Goal: Task Accomplishment & Management: Complete application form

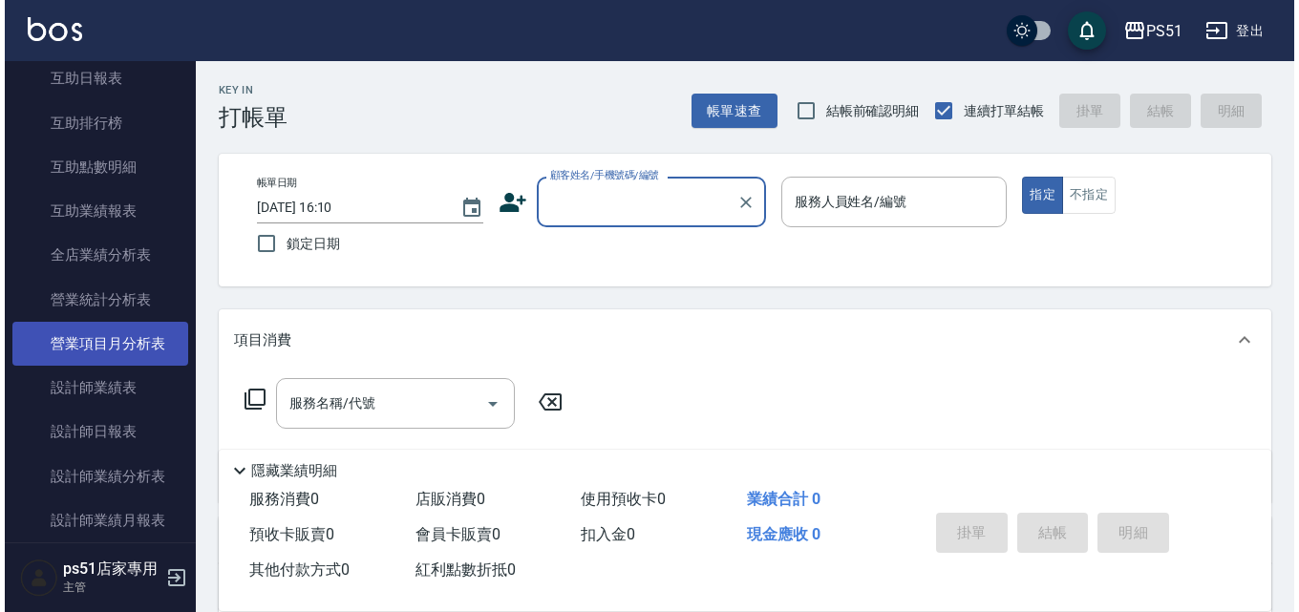
scroll to position [891, 0]
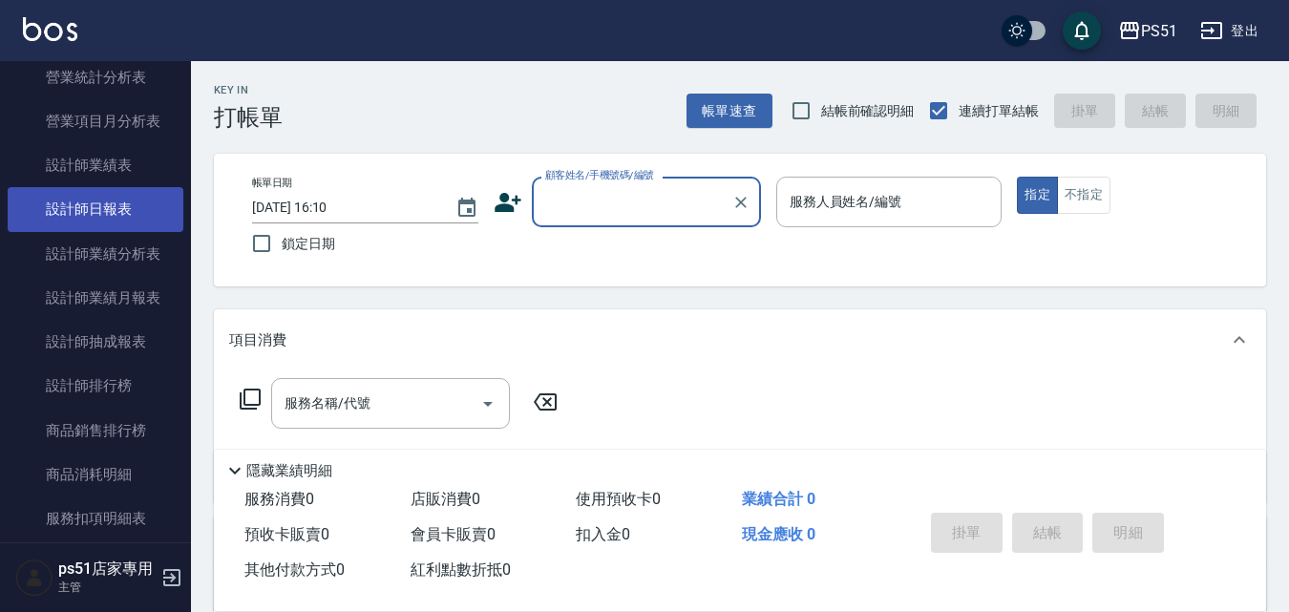
click at [123, 193] on link "設計師日報表" at bounding box center [96, 209] width 176 height 44
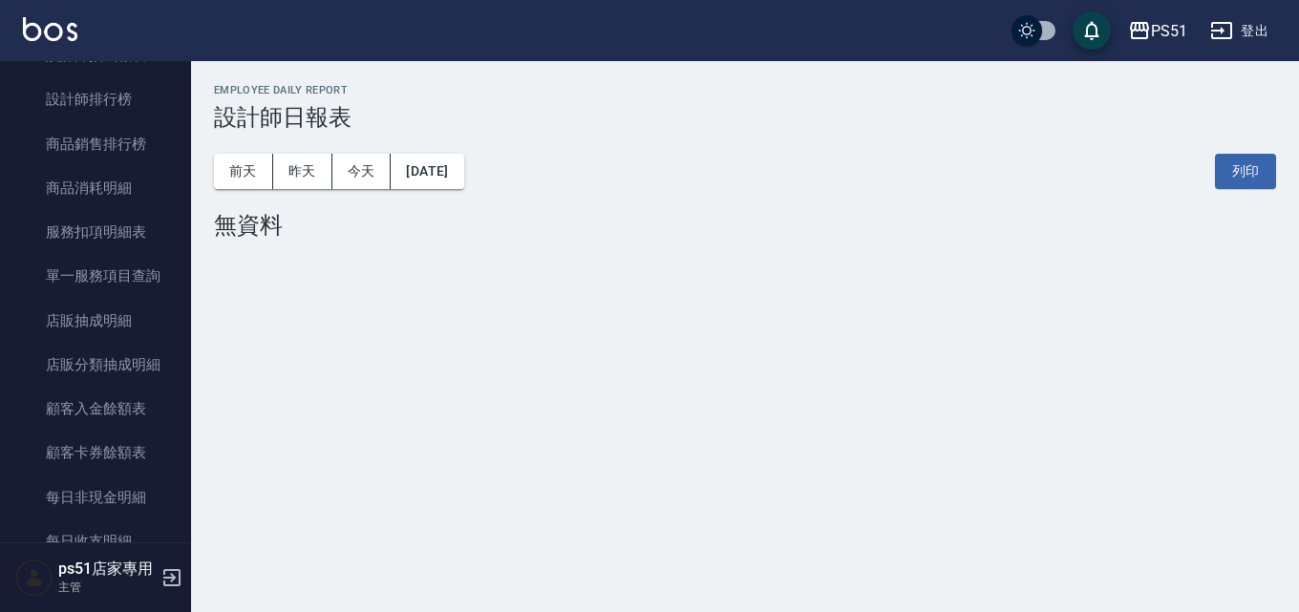
scroll to position [1114, 0]
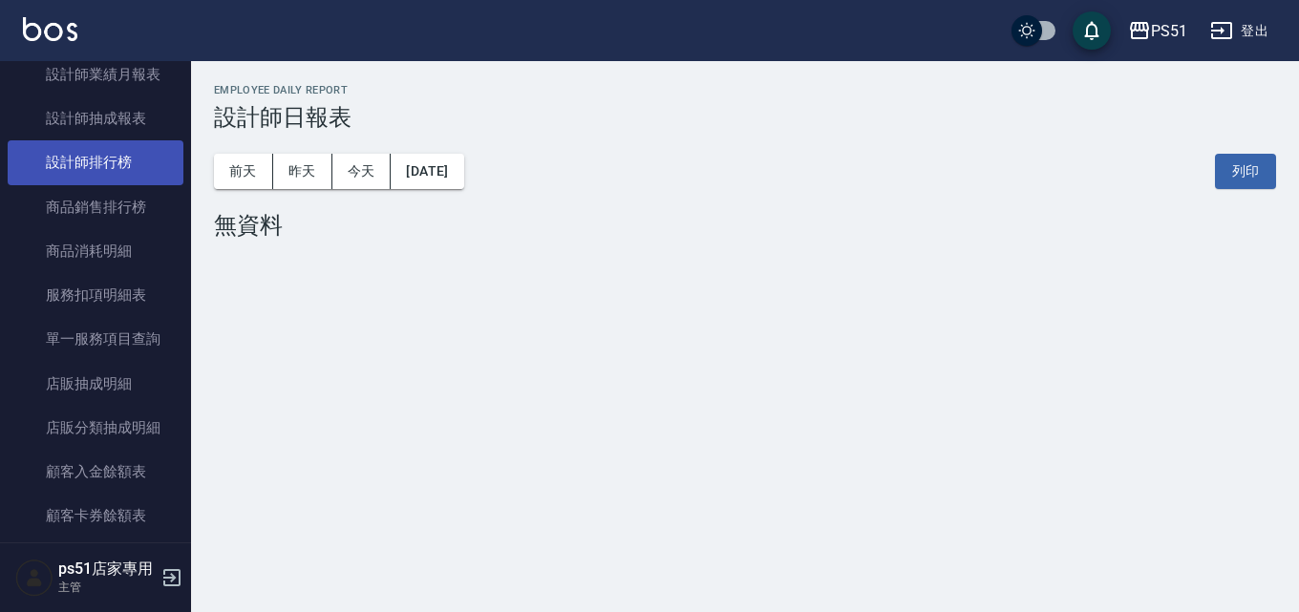
click at [115, 168] on link "設計師排行榜" at bounding box center [96, 162] width 176 height 44
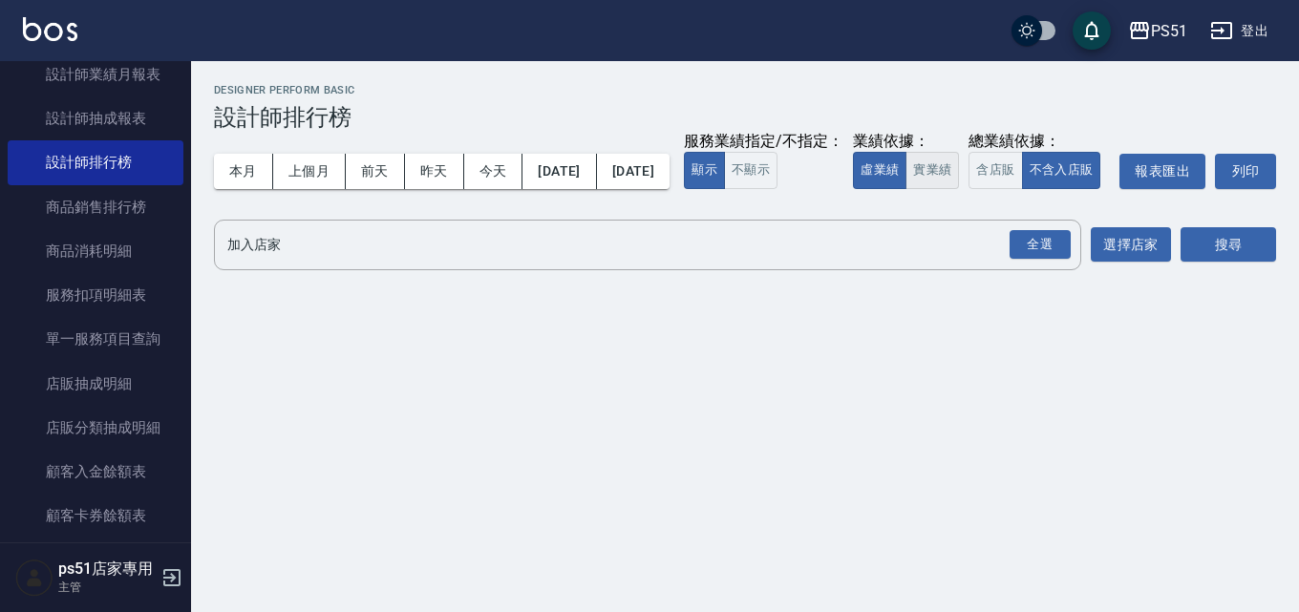
click at [905, 189] on button "實業績" at bounding box center [931, 170] width 53 height 37
click at [1036, 260] on div "全選" at bounding box center [1039, 245] width 61 height 30
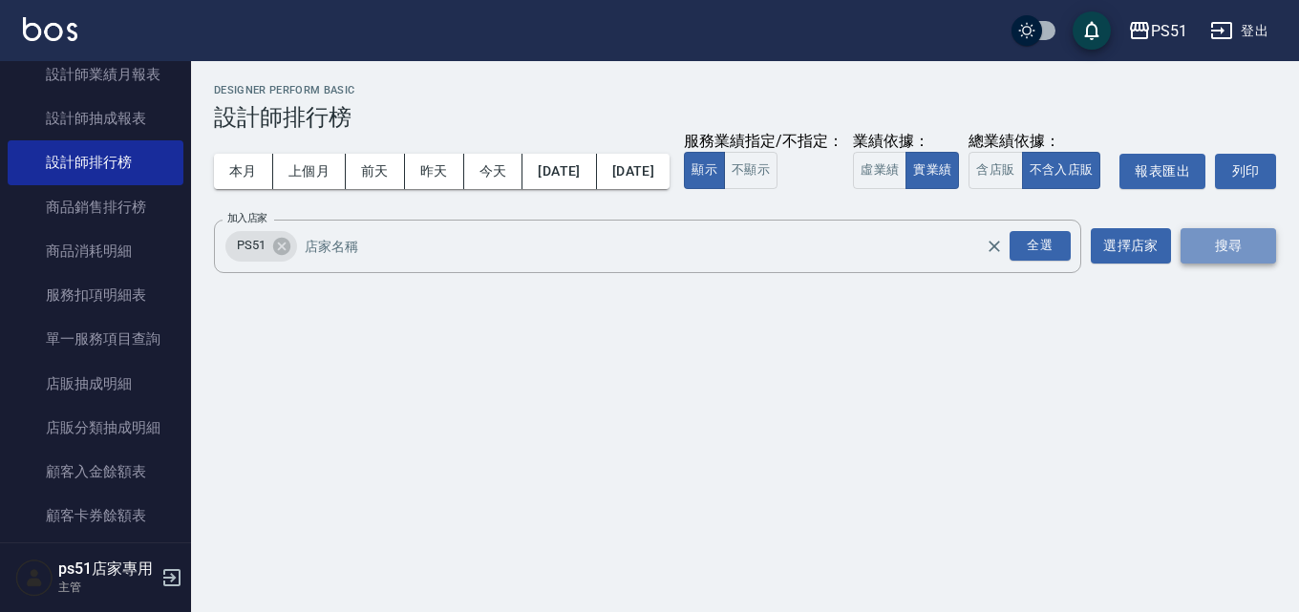
click at [1267, 264] on button "搜尋" at bounding box center [1227, 245] width 95 height 35
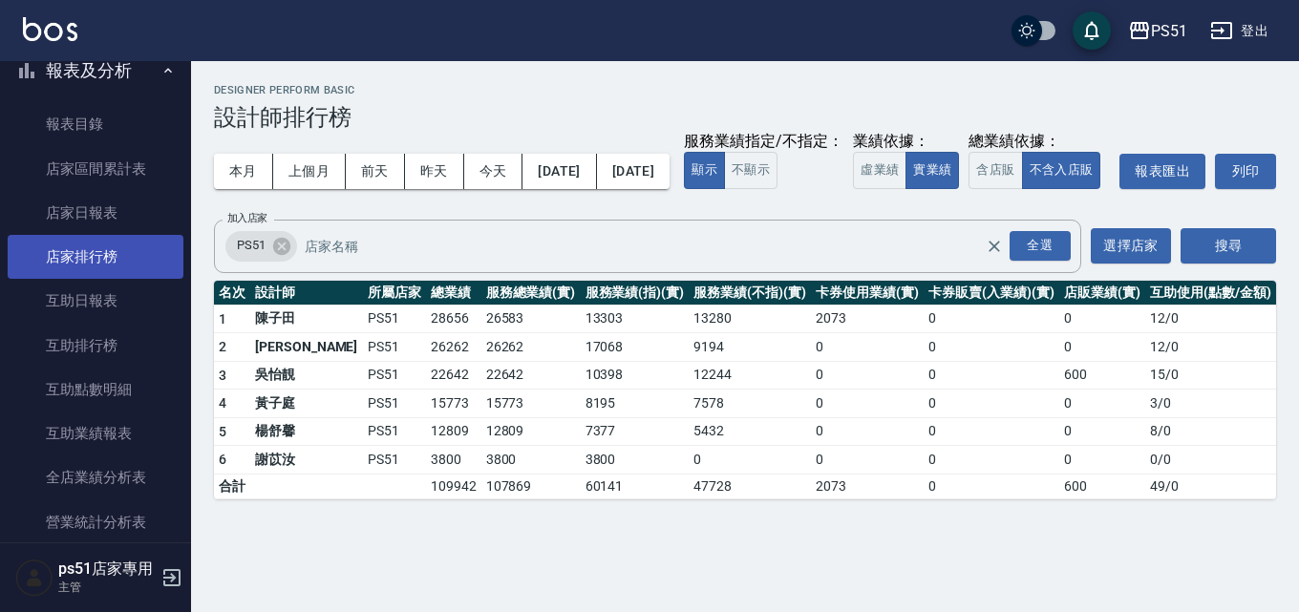
scroll to position [668, 0]
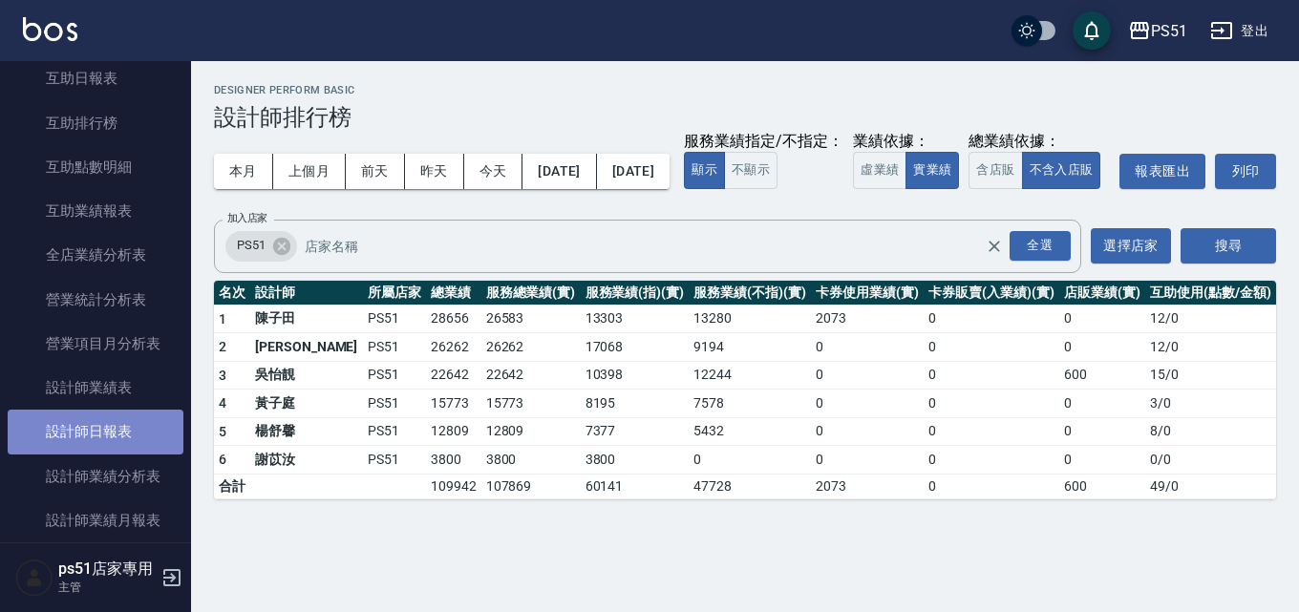
click at [115, 444] on link "設計師日報表" at bounding box center [96, 432] width 176 height 44
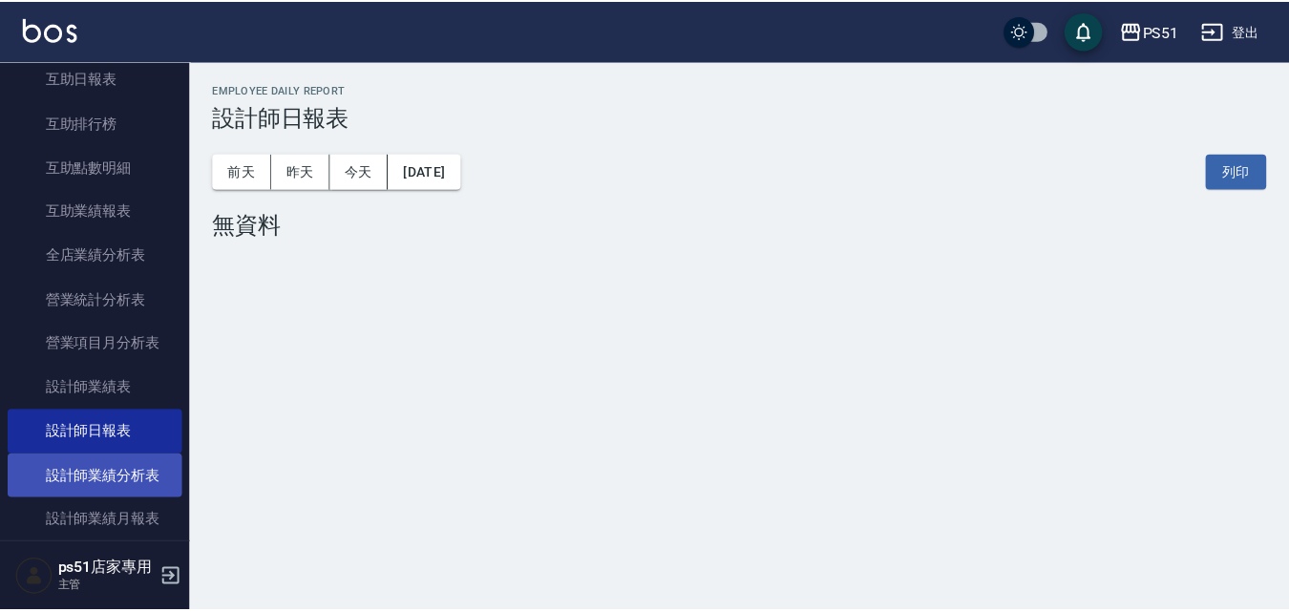
scroll to position [891, 0]
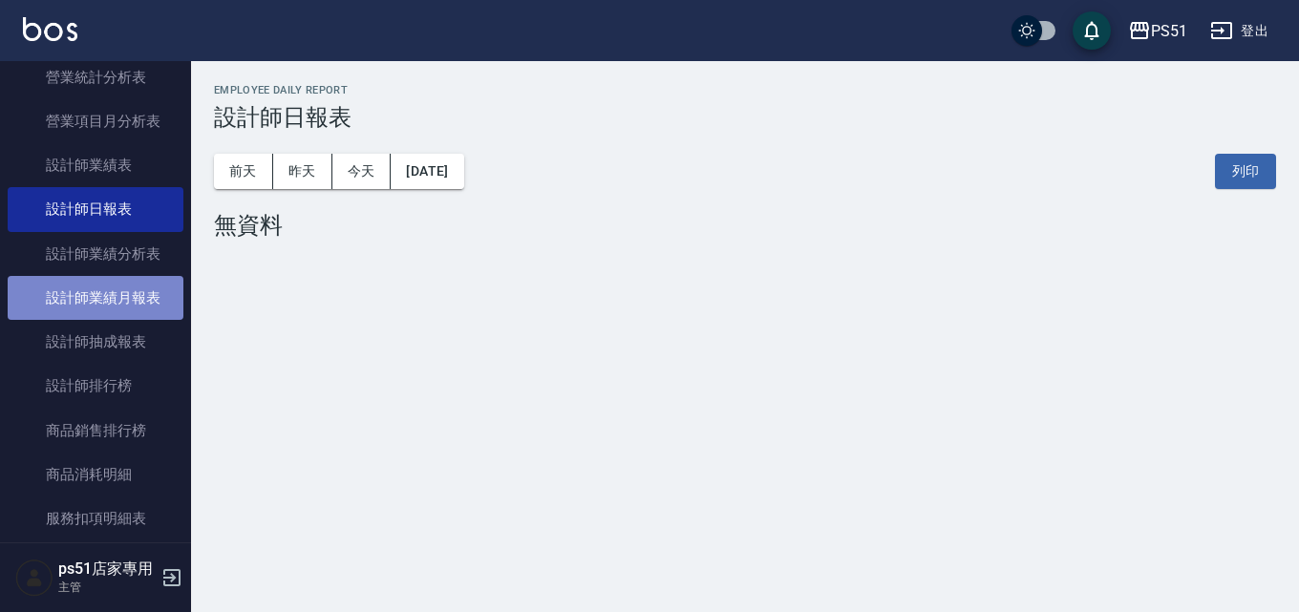
click at [154, 303] on link "設計師業績月報表" at bounding box center [96, 298] width 176 height 44
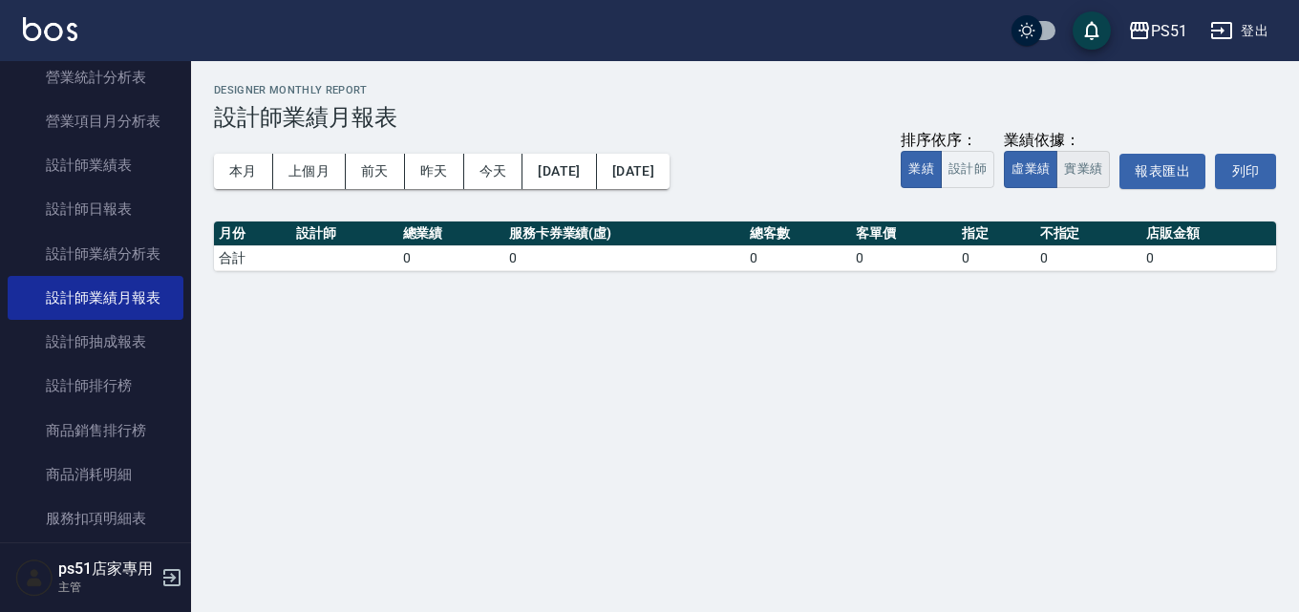
click at [1091, 161] on button "實業績" at bounding box center [1082, 169] width 53 height 37
click at [264, 174] on button "本月" at bounding box center [243, 171] width 59 height 35
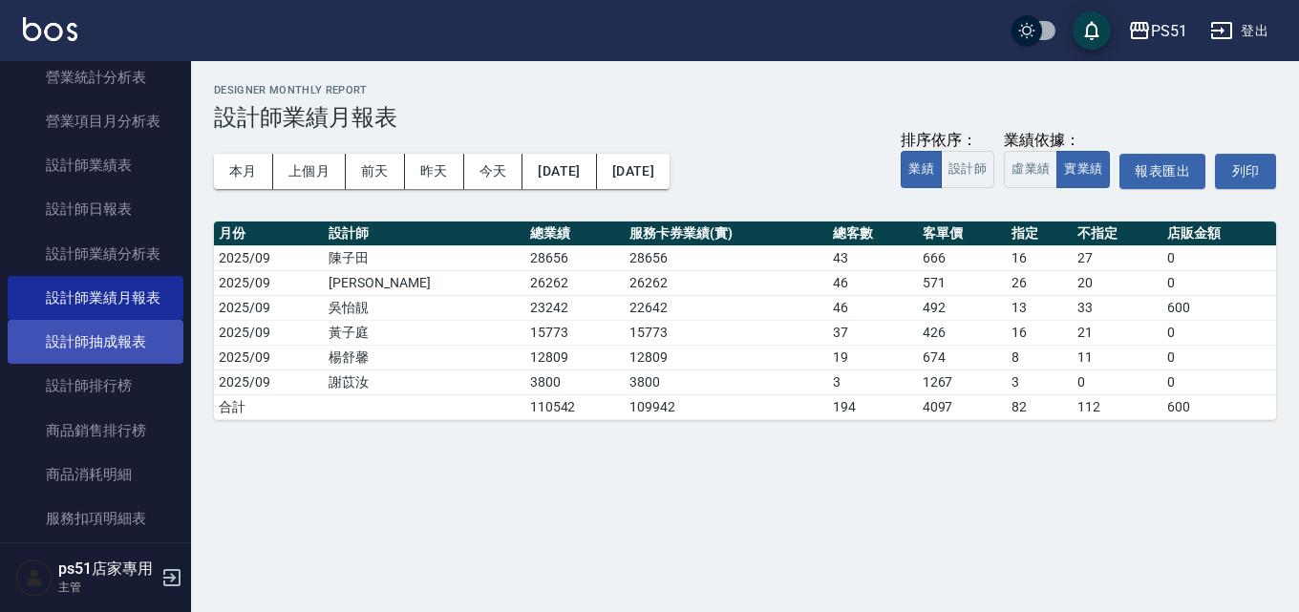
click at [147, 344] on link "設計師抽成報表" at bounding box center [96, 342] width 176 height 44
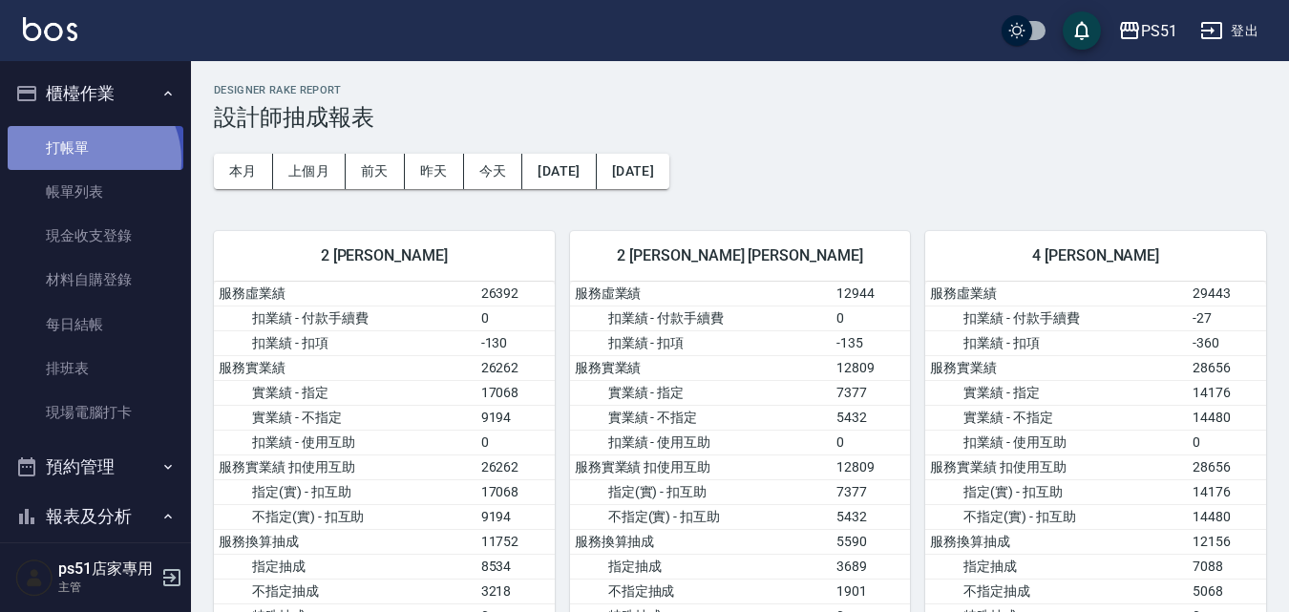
click at [90, 159] on link "打帳單" at bounding box center [96, 148] width 176 height 44
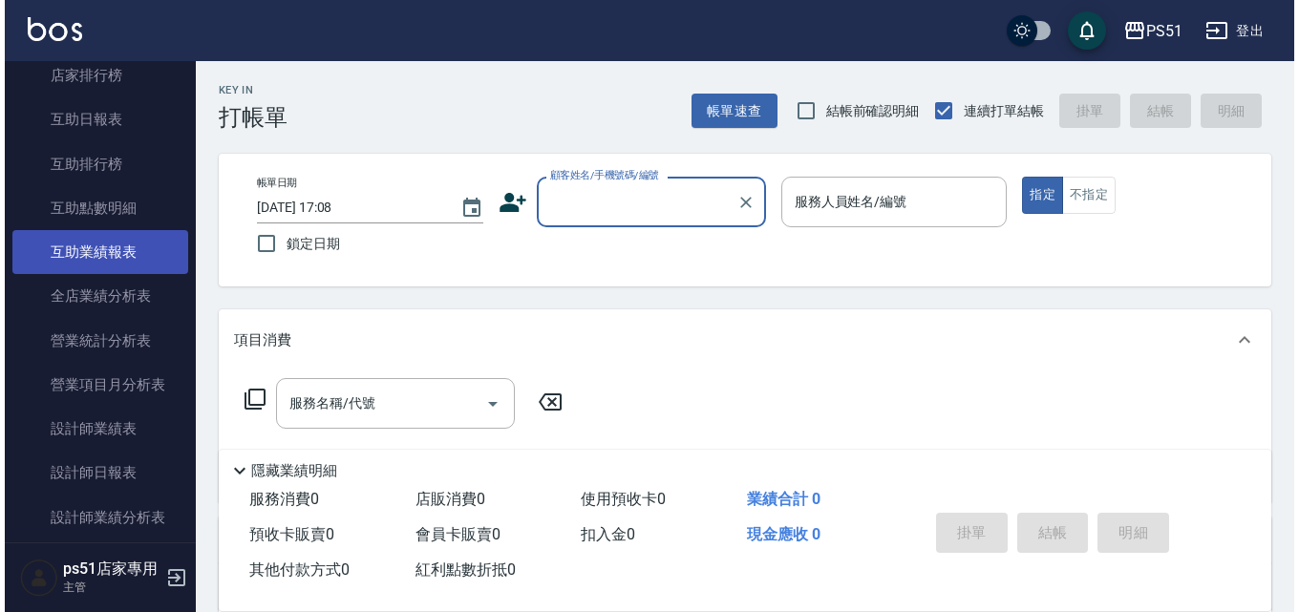
scroll to position [668, 0]
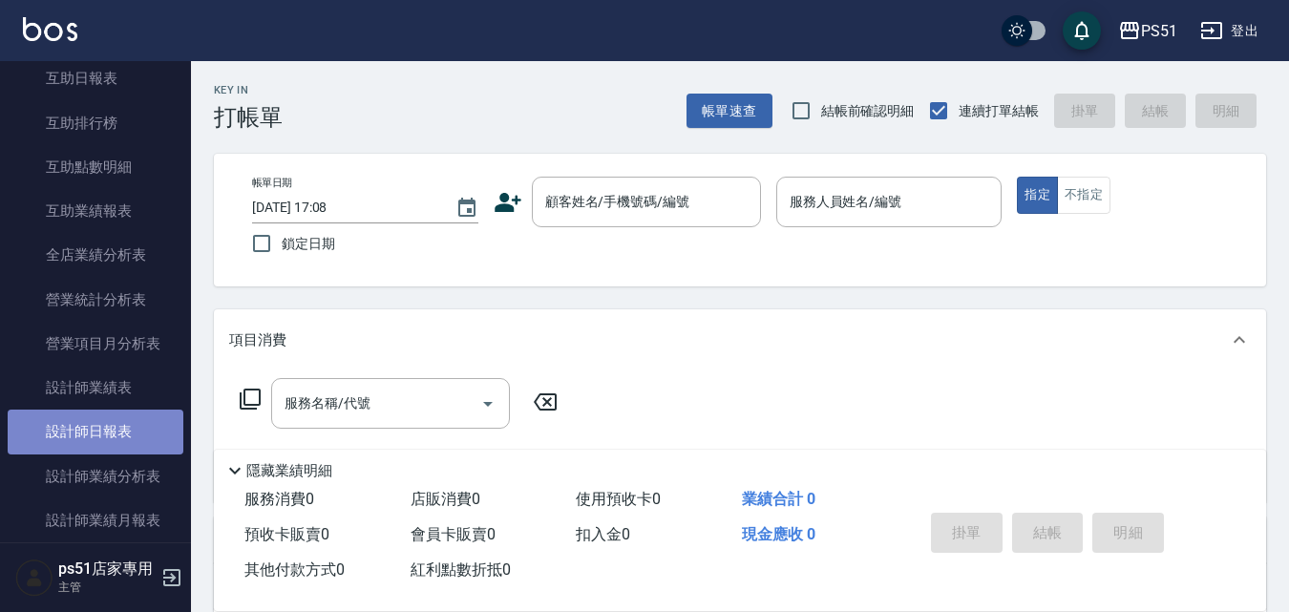
click at [103, 432] on link "設計師日報表" at bounding box center [96, 432] width 176 height 44
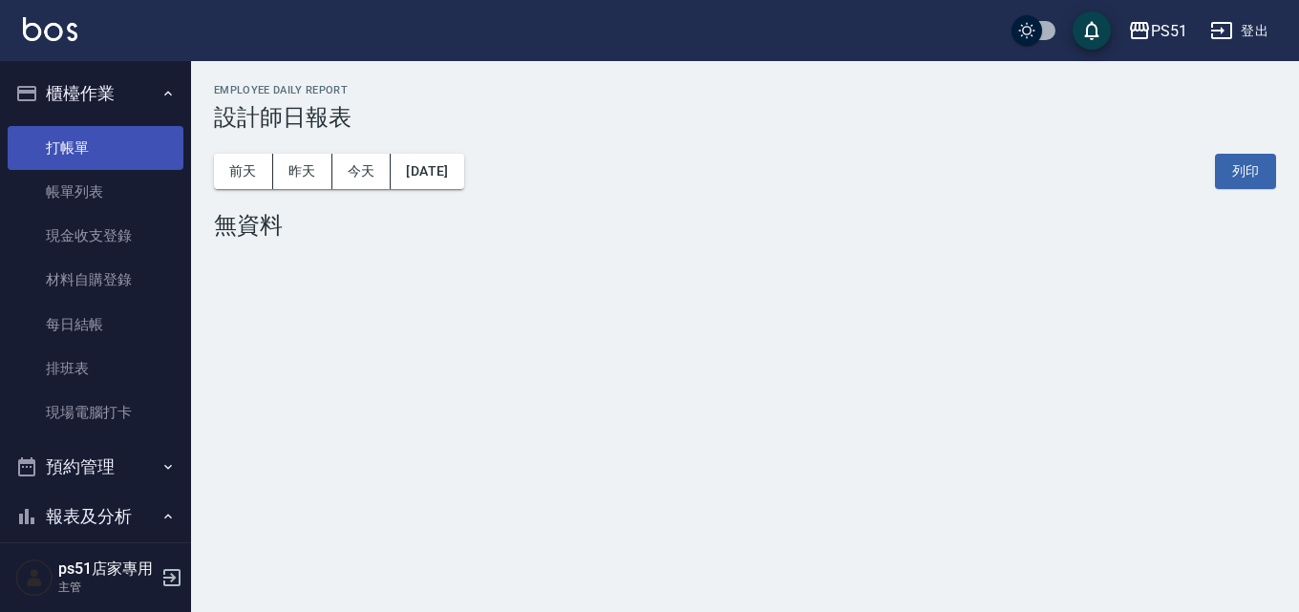
click at [139, 149] on link "打帳單" at bounding box center [96, 148] width 176 height 44
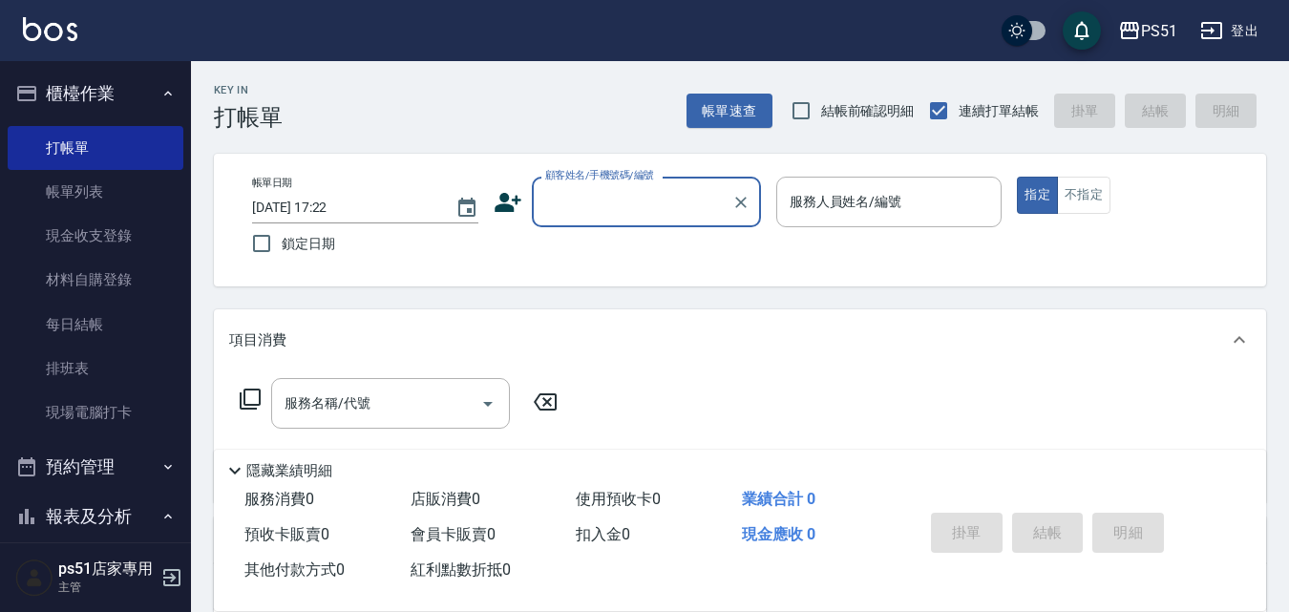
click at [494, 128] on div "Key In 打帳單 帳單速查 結帳前確認明細 連續打單結帳 掛單 結帳 明細" at bounding box center [728, 96] width 1075 height 70
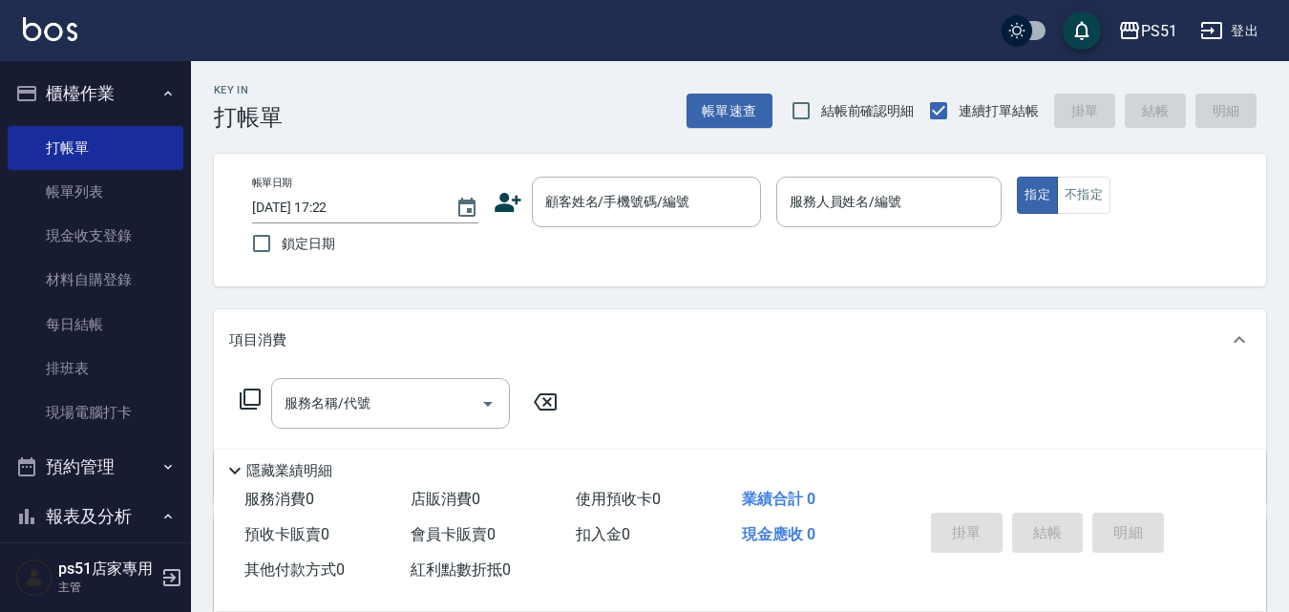
click at [443, 290] on div "Key In 打帳單 帳單速查 結帳前確認明細 連續打單結帳 掛單 結帳 明細 帳單日期 [DATE] 17:22 鎖定日期 顧客姓名/手機號碼/編號 顧客姓…" at bounding box center [740, 495] width 1098 height 869
click at [462, 307] on div "Key In 打帳單 帳單速查 結帳前確認明細 連續打單結帳 掛單 結帳 明細 帳單日期 [DATE] 17:22 鎖定日期 顧客姓名/手機號碼/編號 顧客姓…" at bounding box center [740, 495] width 1098 height 869
click at [437, 297] on div "Key In 打帳單 帳單速查 結帳前確認明細 連續打單結帳 掛單 結帳 明細 帳單日期 [DATE] 17:22 鎖定日期 顧客姓名/手機號碼/編號 顧客姓…" at bounding box center [740, 495] width 1098 height 869
click at [352, 290] on div "Key In 打帳單 帳單速查 結帳前確認明細 連續打單結帳 掛單 結帳 明細 帳單日期 [DATE] 17:22 鎖定日期 顧客姓名/手機號碼/編號 顧客姓…" at bounding box center [740, 495] width 1098 height 869
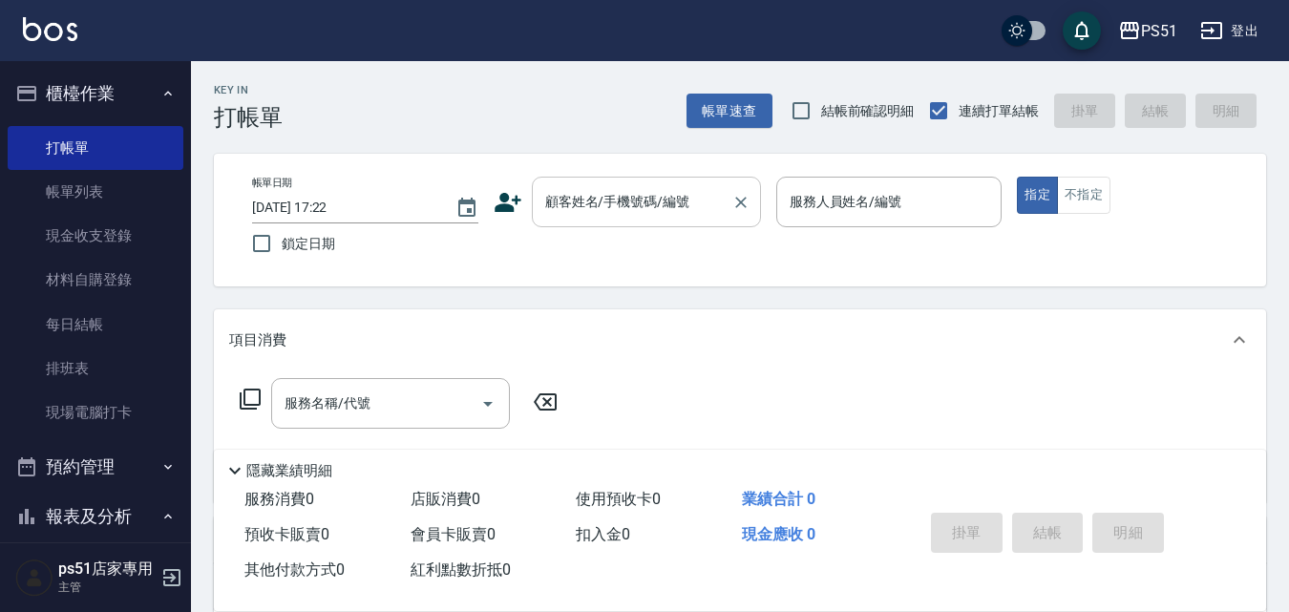
click at [566, 207] on div "顧客姓名/手機號碼/編號 顧客姓名/手機號碼/編號" at bounding box center [646, 202] width 229 height 51
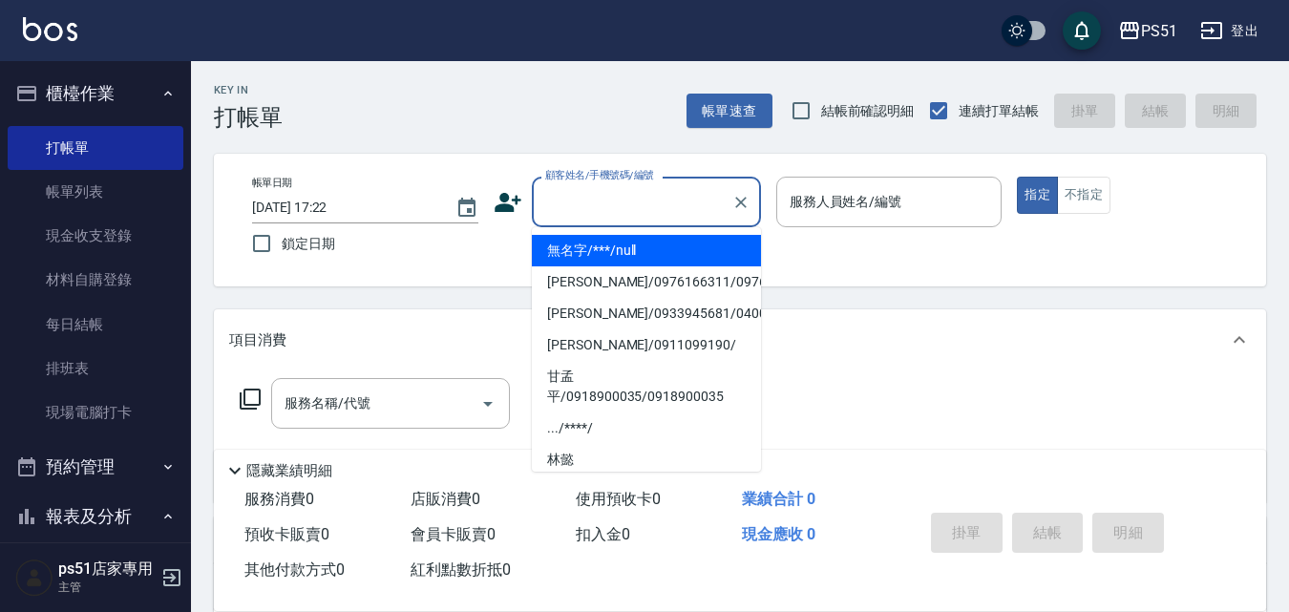
click at [636, 256] on li "無名字/***/null" at bounding box center [646, 251] width 229 height 32
type input "無名字/***/null"
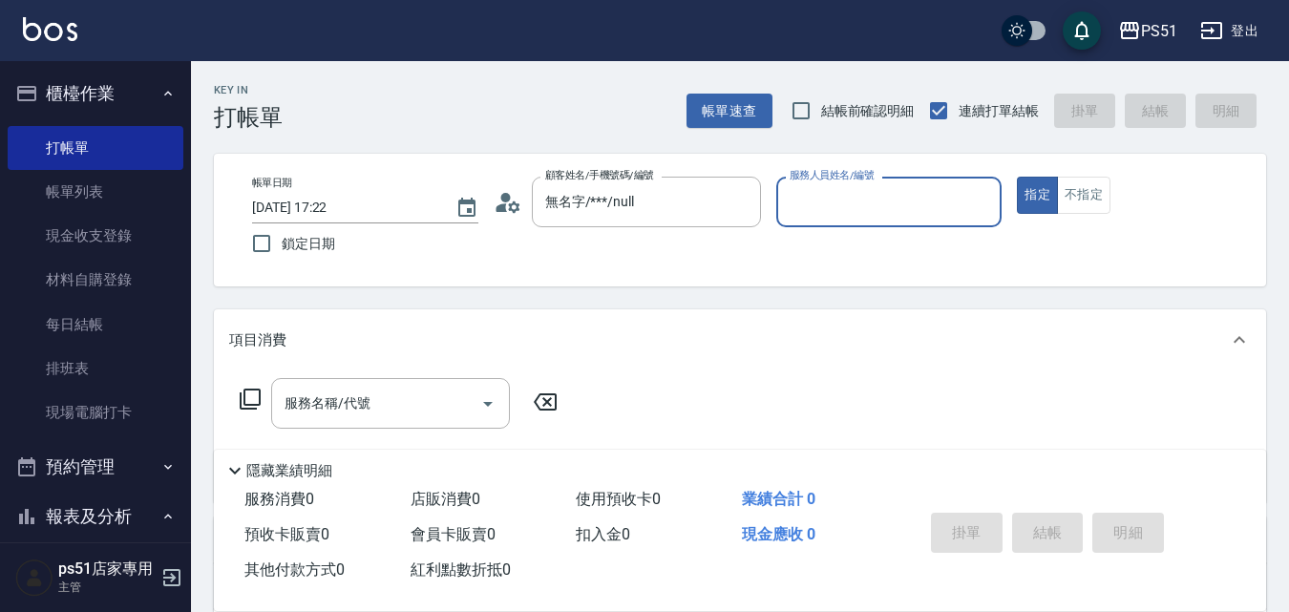
click at [873, 222] on div "服務人員姓名/編號" at bounding box center [889, 202] width 226 height 51
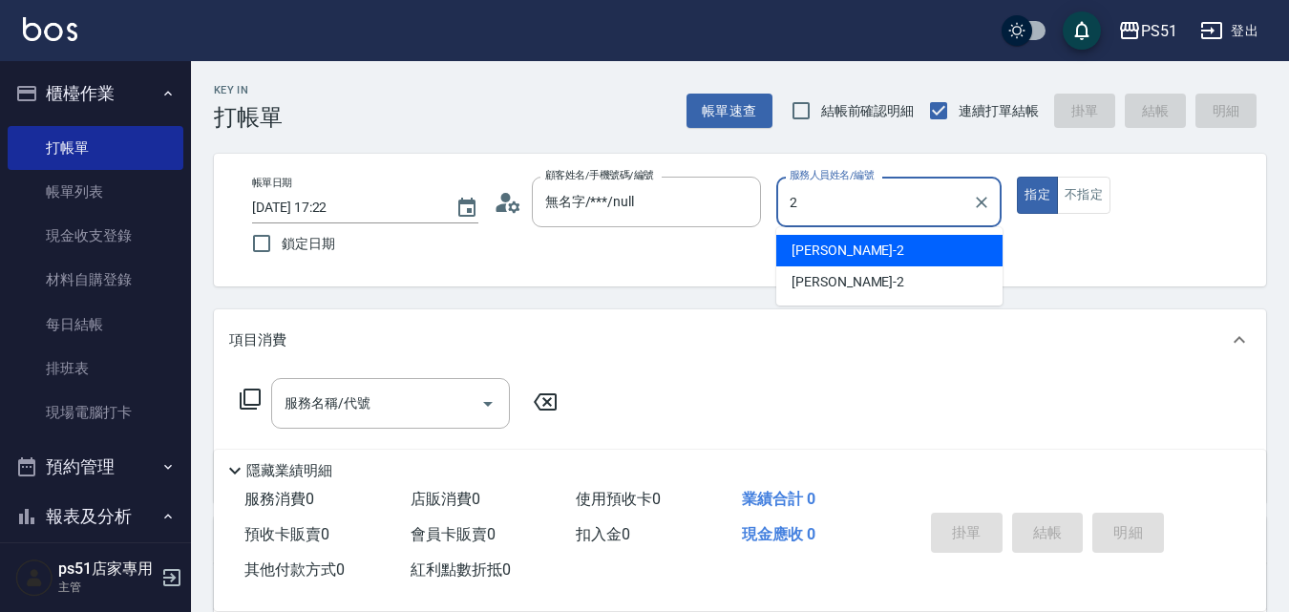
click at [848, 241] on div "[PERSON_NAME] -2" at bounding box center [889, 251] width 226 height 32
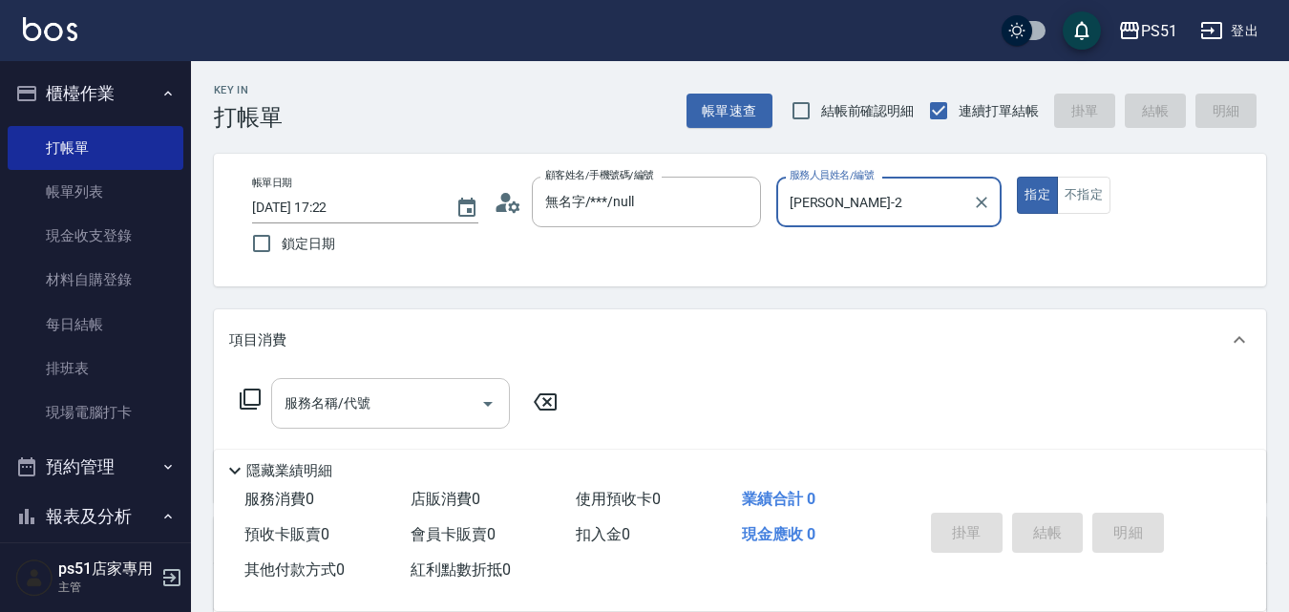
type input "[PERSON_NAME]-2"
click at [347, 416] on input "服務名稱/代號" at bounding box center [376, 403] width 193 height 33
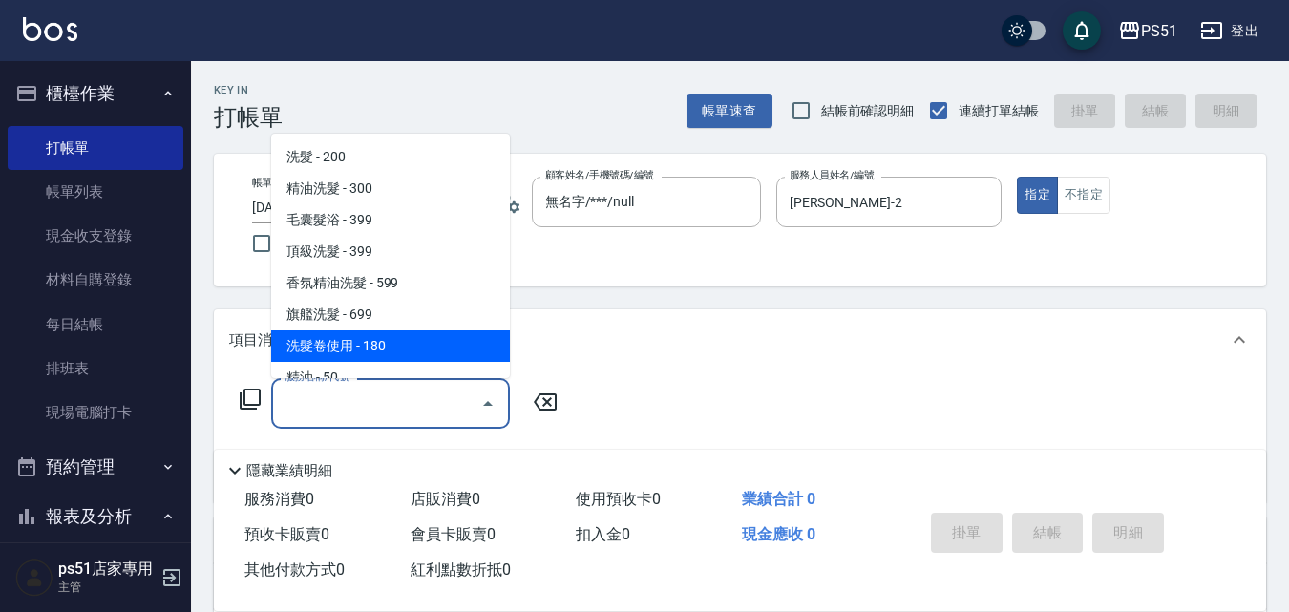
scroll to position [446, 0]
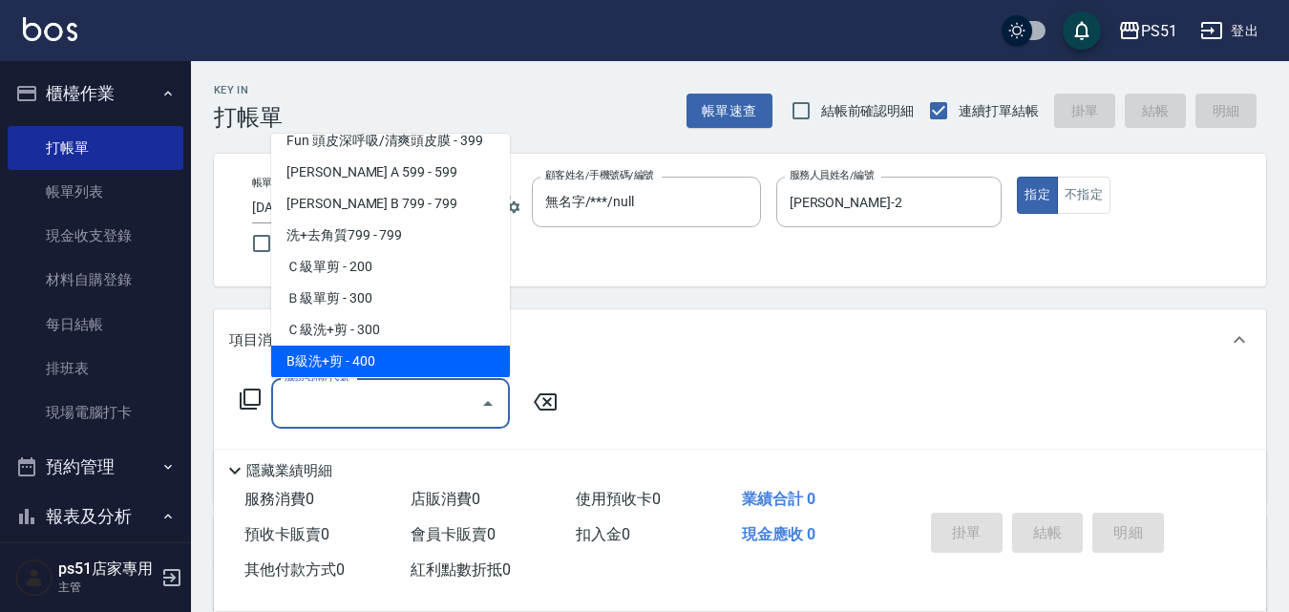
click at [392, 350] on span "B級洗+剪 - 400" at bounding box center [390, 362] width 239 height 32
type input "B級洗+剪(204)"
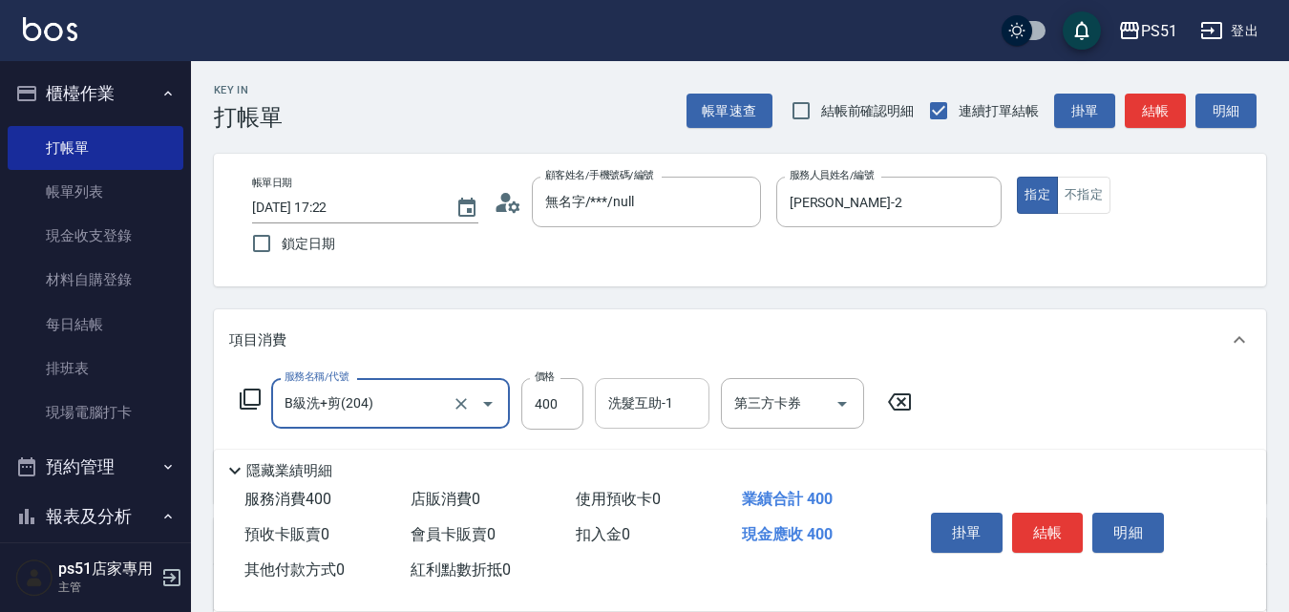
click at [665, 398] on div "洗髮互助-1 洗髮互助-1" at bounding box center [652, 403] width 115 height 51
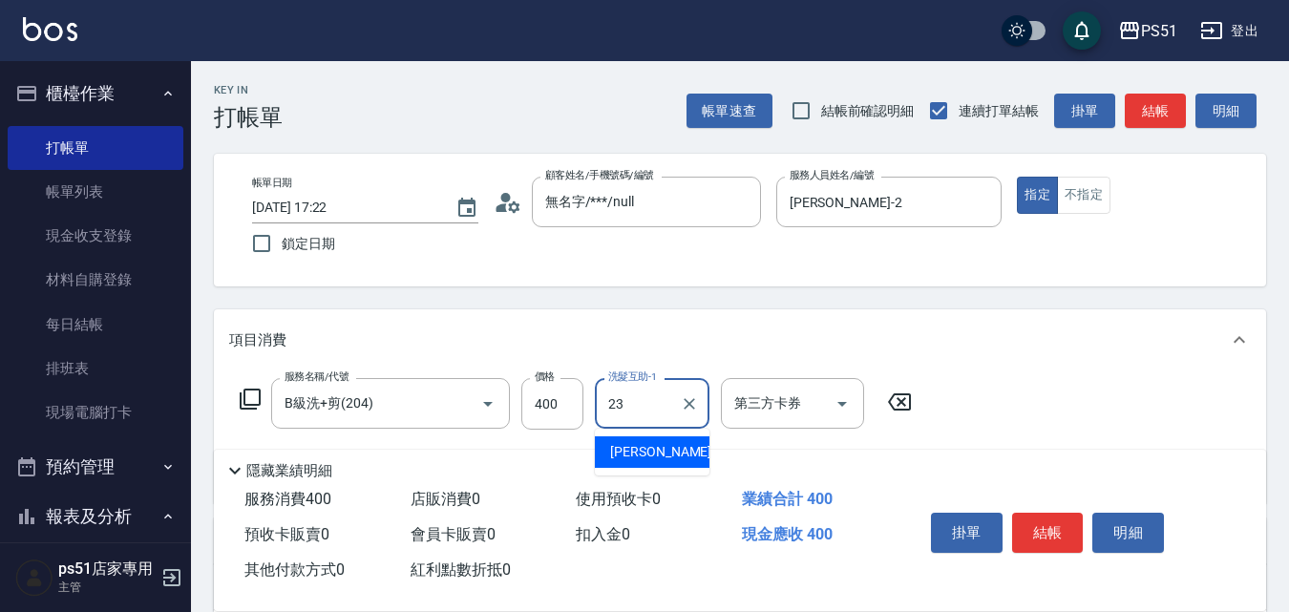
click at [666, 441] on div "[PERSON_NAME] -23" at bounding box center [652, 452] width 115 height 32
type input "孝恩-23"
click at [1036, 529] on button "結帳" at bounding box center [1048, 533] width 72 height 40
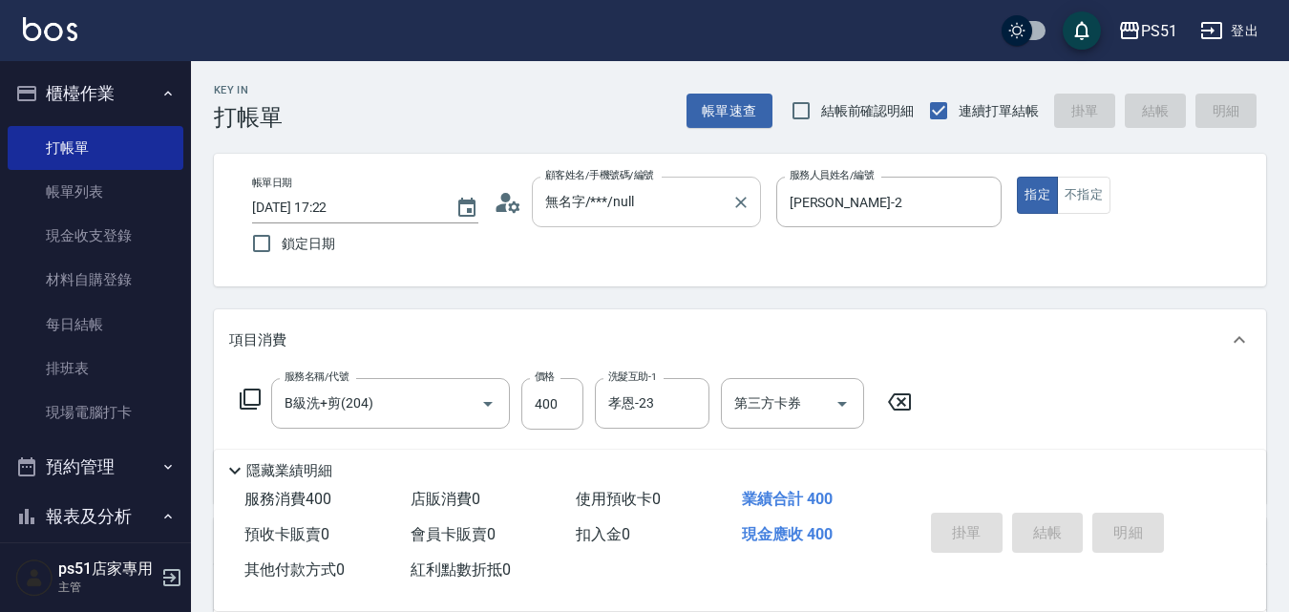
type input "[DATE] 17:34"
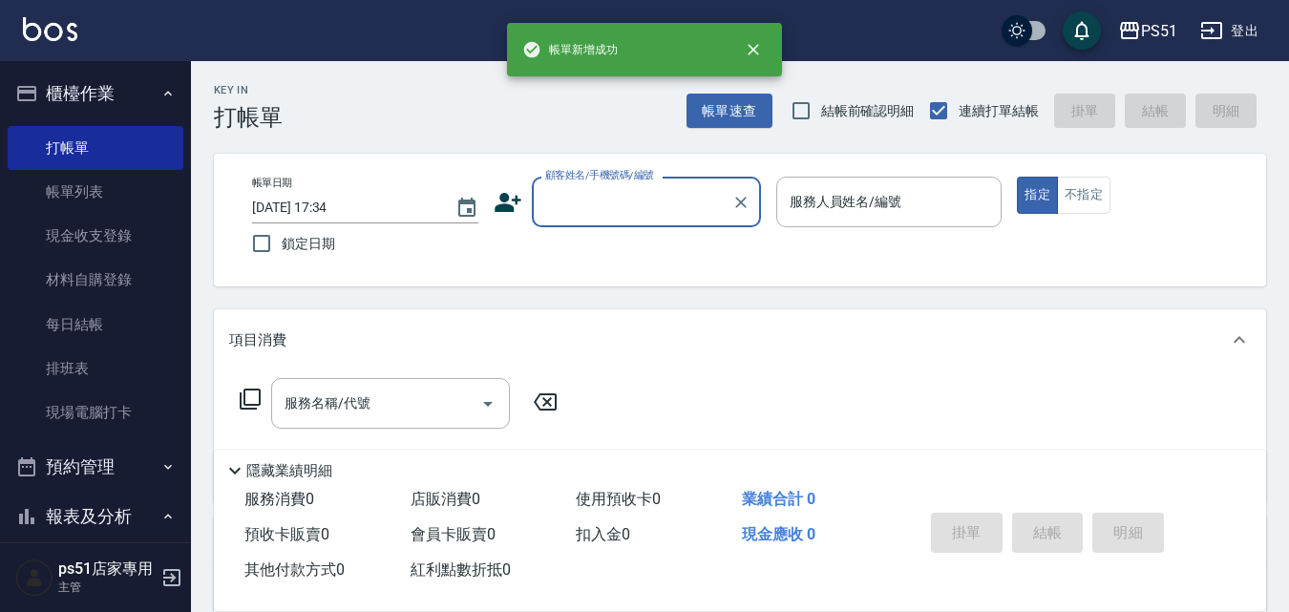
click at [619, 215] on input "顧客姓名/手機號碼/編號" at bounding box center [631, 201] width 183 height 33
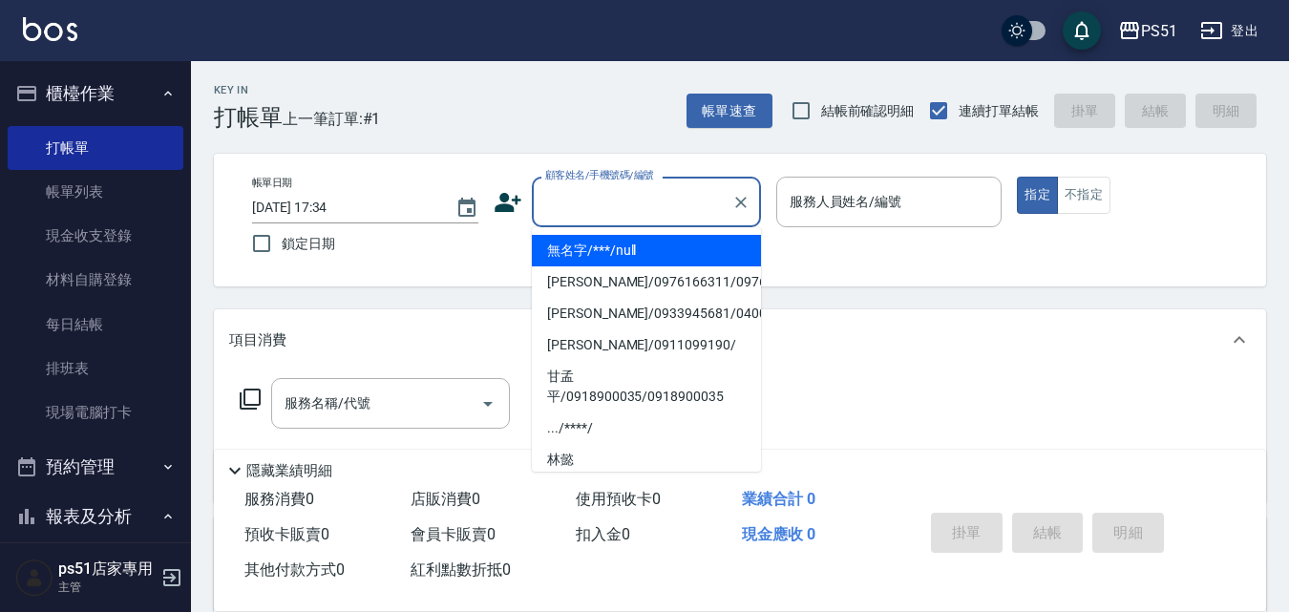
click at [630, 256] on li "無名字/***/null" at bounding box center [646, 251] width 229 height 32
type input "無名字/***/null"
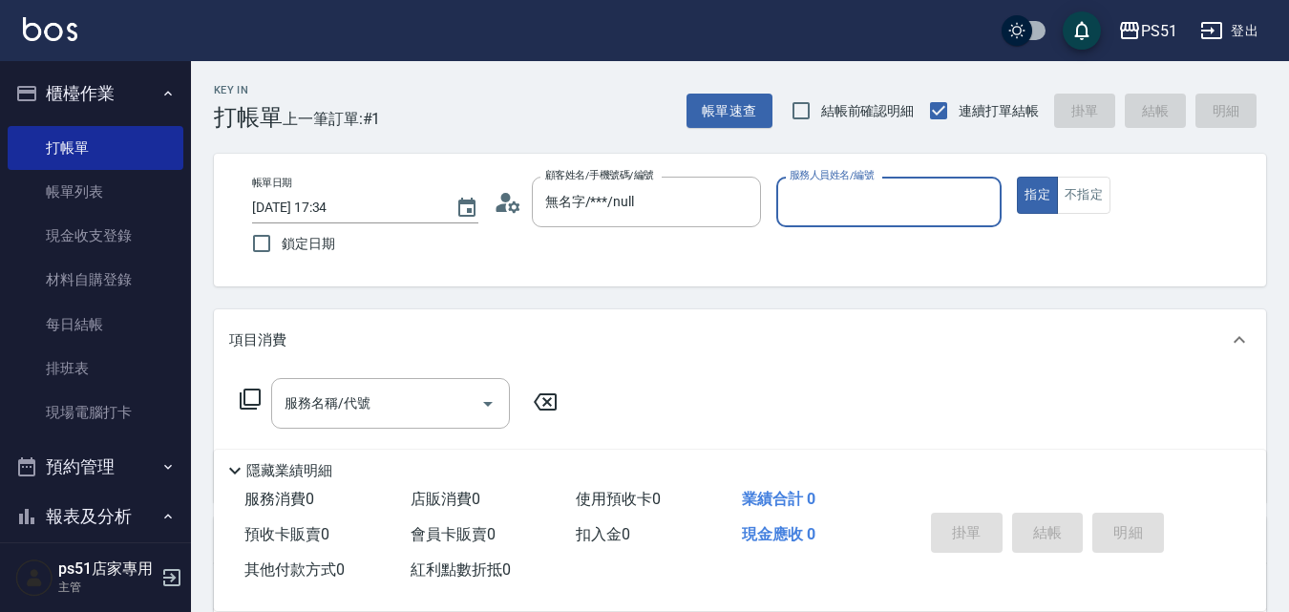
click at [875, 204] on input "服務人員姓名/編號" at bounding box center [889, 201] width 209 height 33
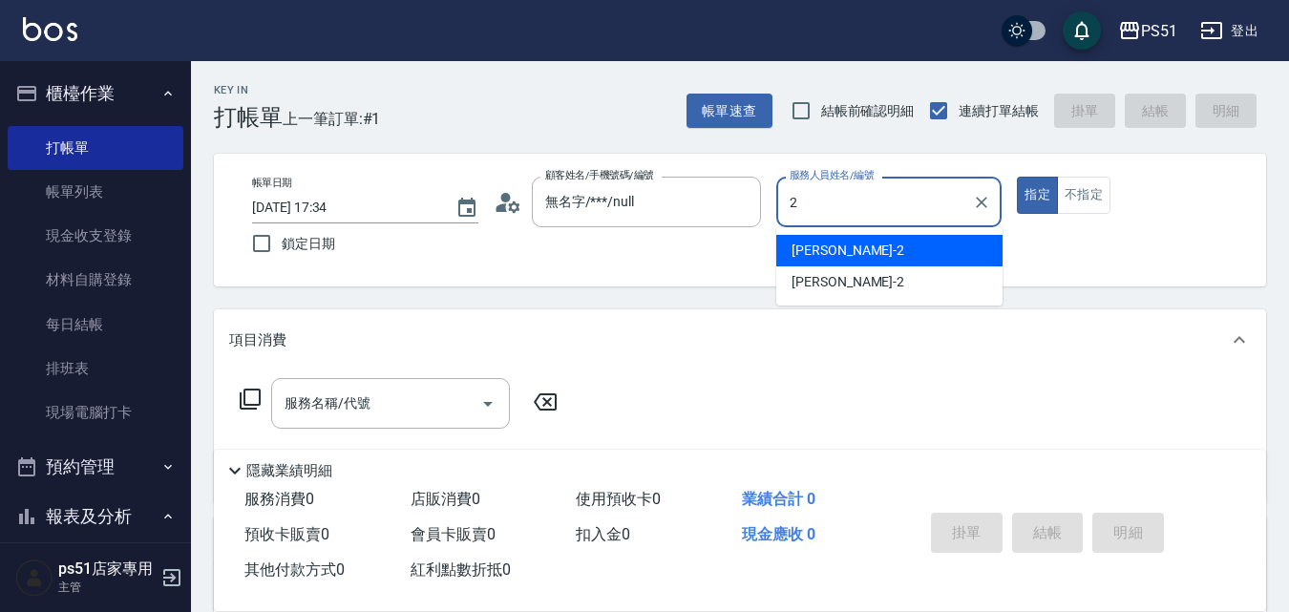
click at [863, 251] on div "[PERSON_NAME] -2" at bounding box center [889, 251] width 226 height 32
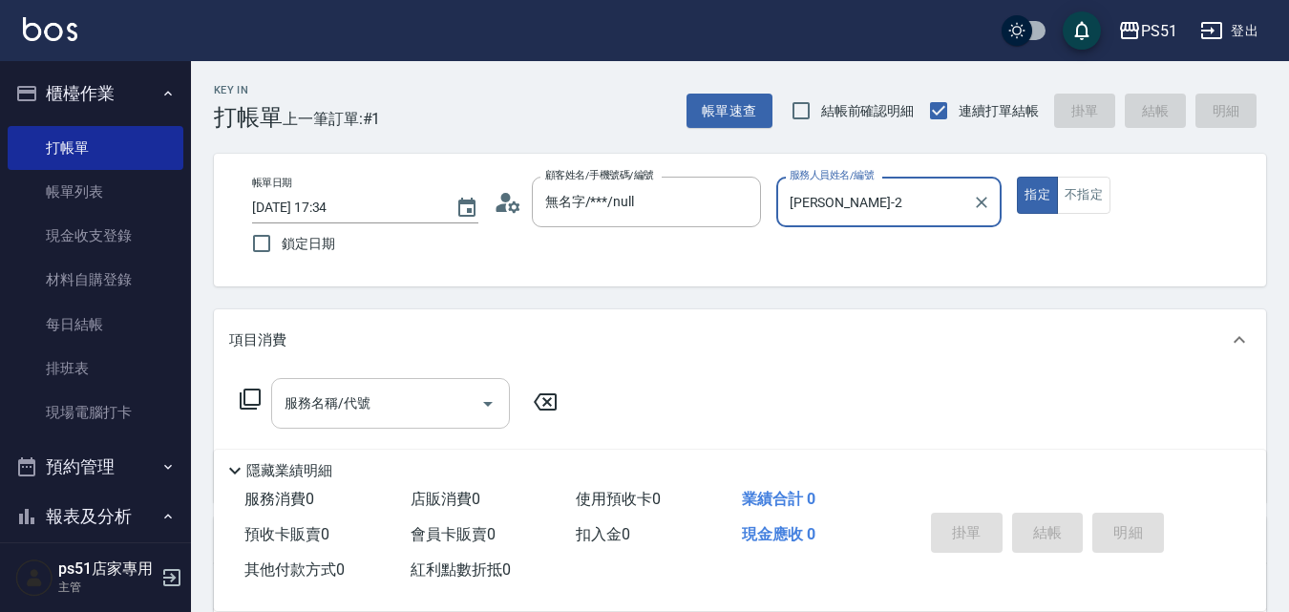
type input "[PERSON_NAME]-2"
click at [335, 414] on input "服務名稱/代號" at bounding box center [376, 403] width 193 height 33
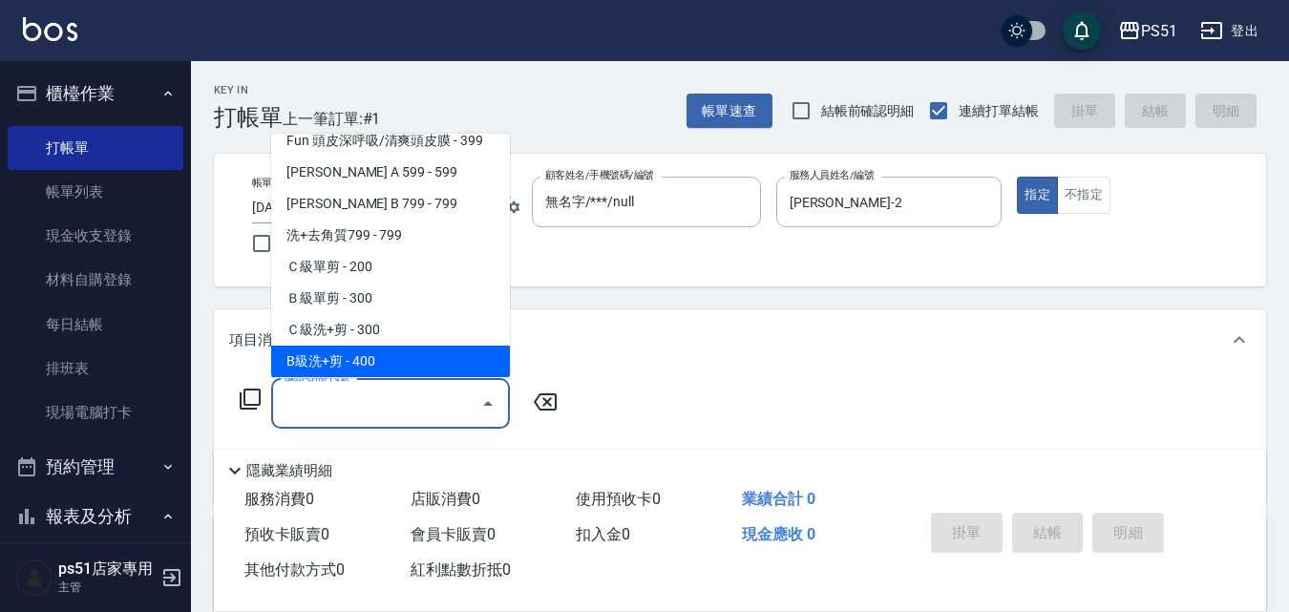
click at [387, 357] on span "B級洗+剪 - 400" at bounding box center [390, 362] width 239 height 32
type input "B級洗+剪(204)"
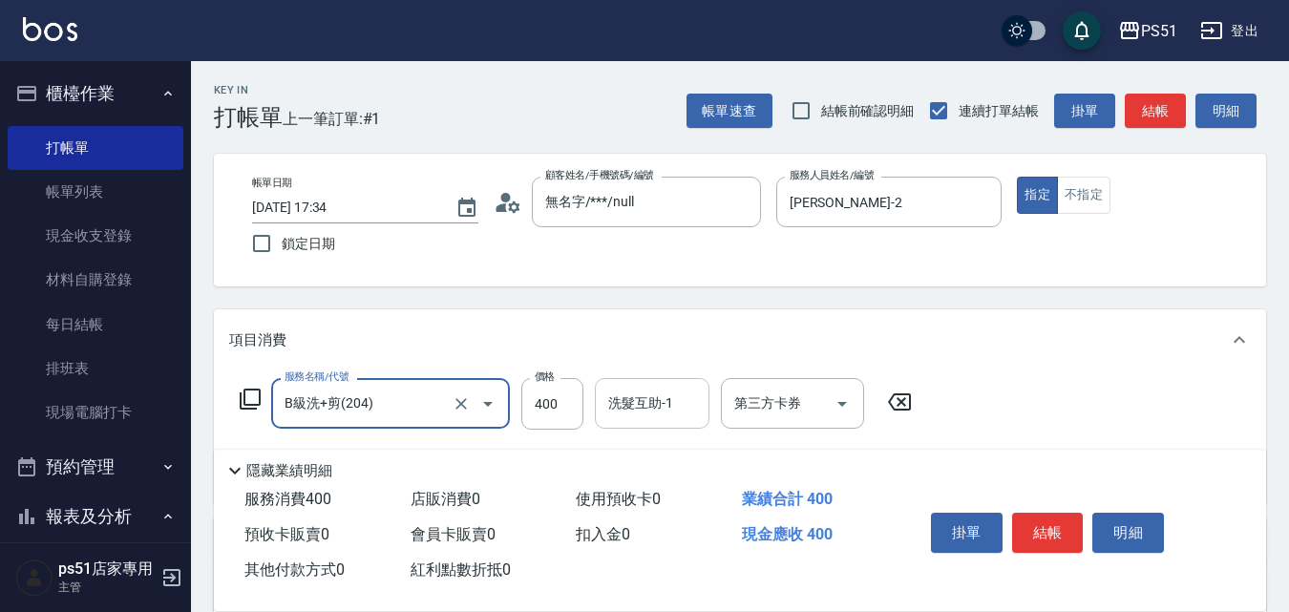
click at [660, 405] on div "洗髮互助-1 洗髮互助-1" at bounding box center [652, 403] width 115 height 51
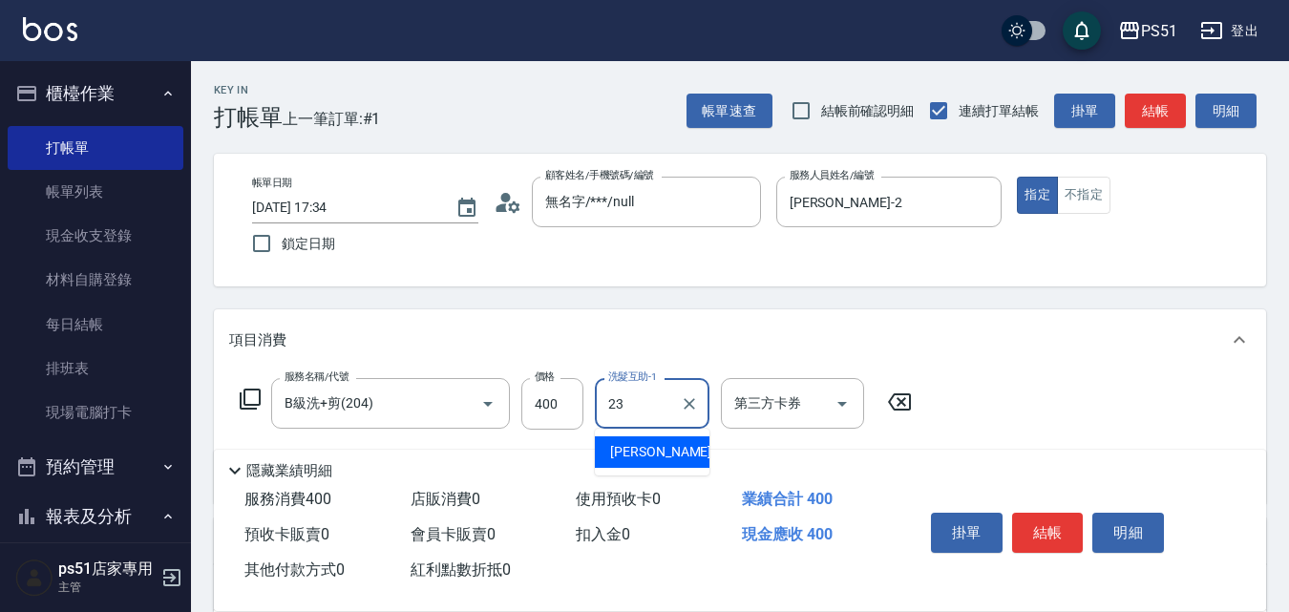
click at [663, 440] on div "[PERSON_NAME] -23" at bounding box center [652, 452] width 115 height 32
type input "孝恩-23"
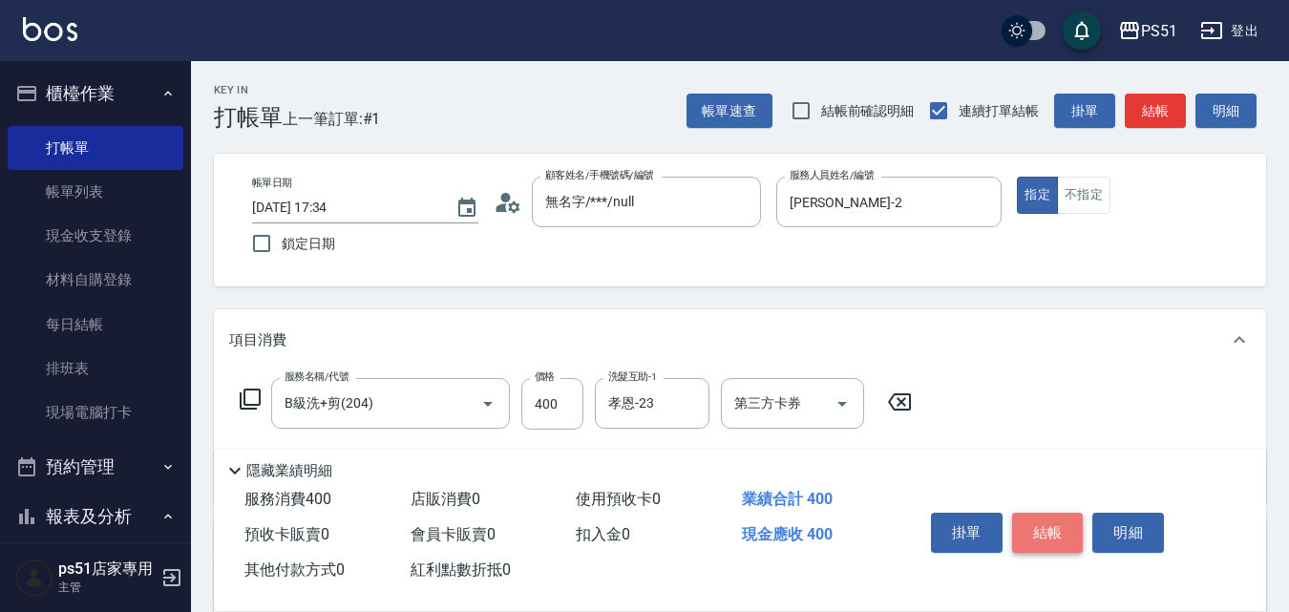
click at [1056, 518] on button "結帳" at bounding box center [1048, 533] width 72 height 40
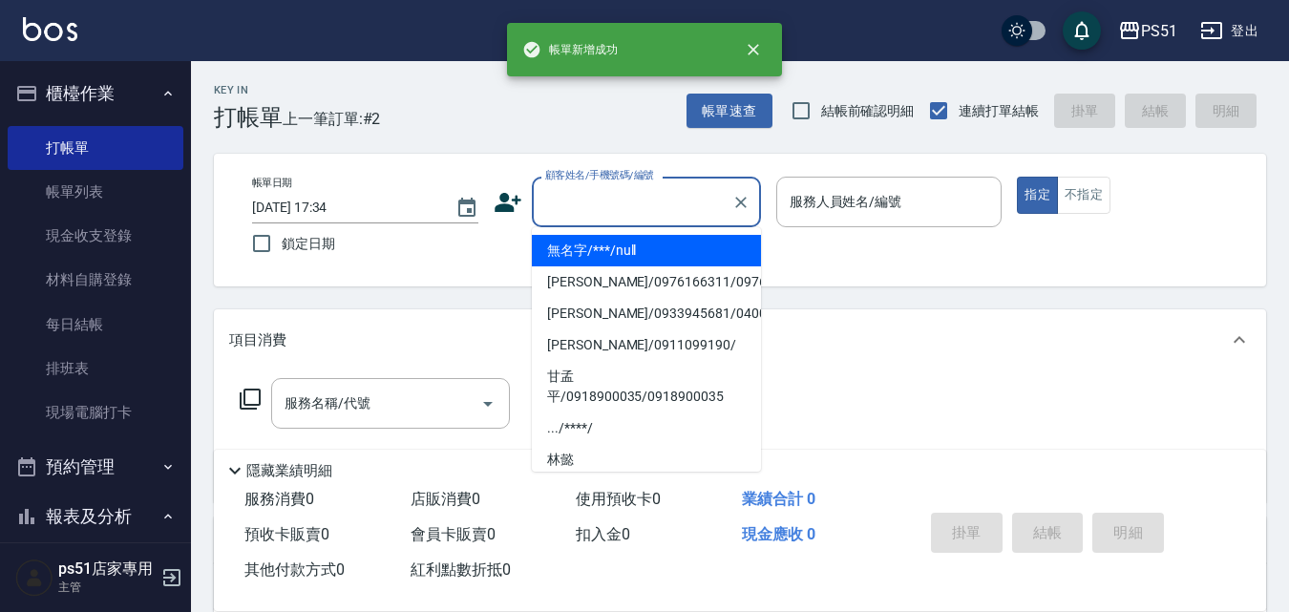
click at [543, 198] on input "顧客姓名/手機號碼/編號" at bounding box center [631, 201] width 183 height 33
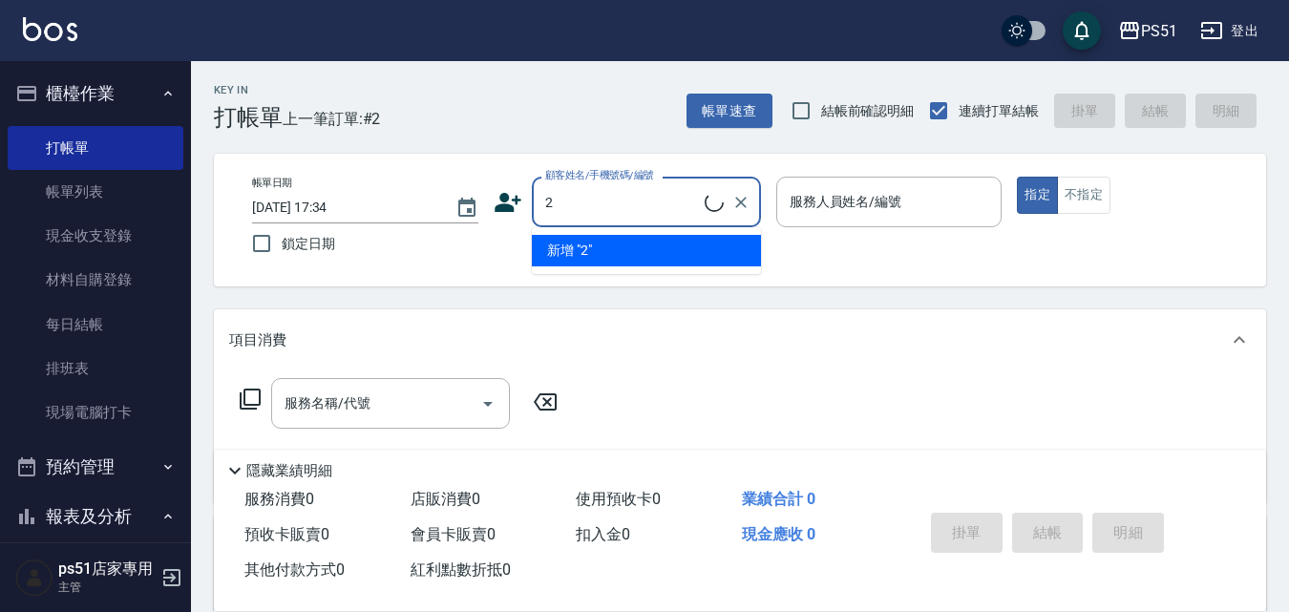
click at [540, 206] on input "2" at bounding box center [622, 201] width 164 height 33
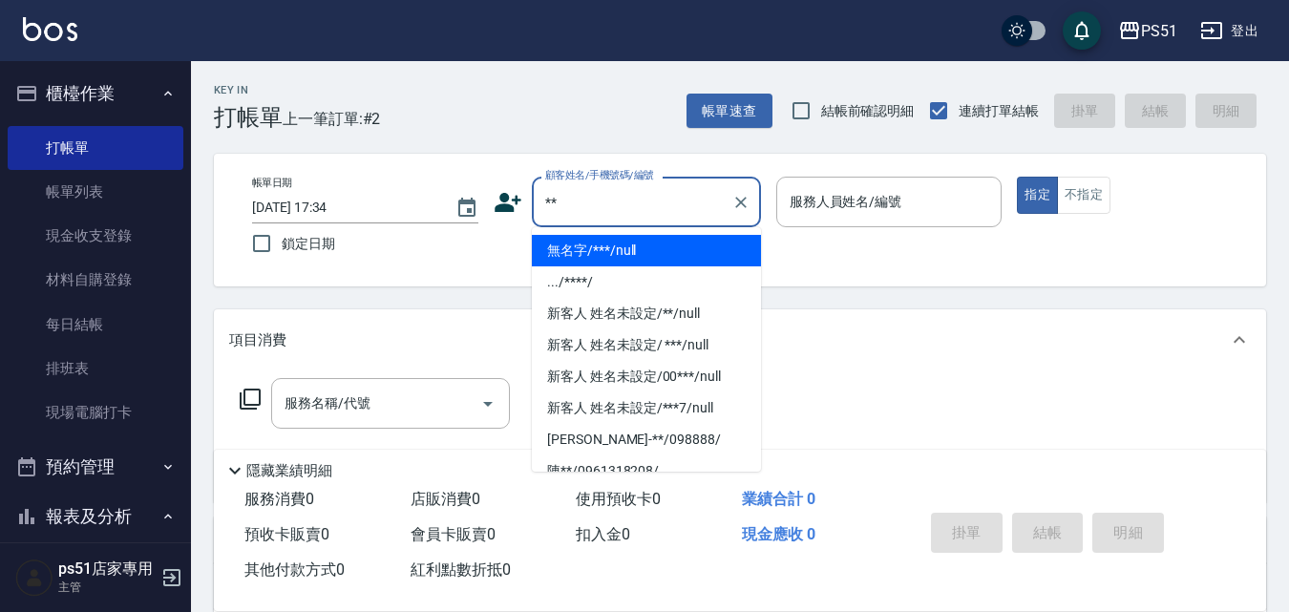
click at [628, 249] on li "無名字/***/null" at bounding box center [646, 251] width 229 height 32
type input "無名字/***/null"
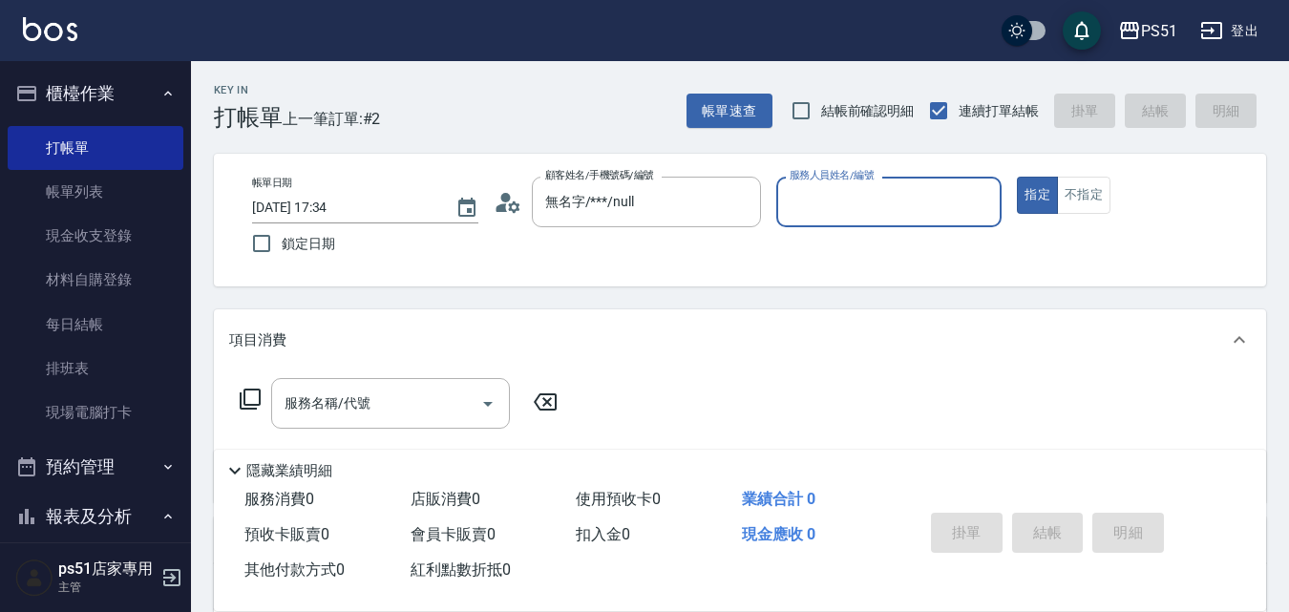
click at [857, 209] on input "服務人員姓名/編號" at bounding box center [889, 201] width 209 height 33
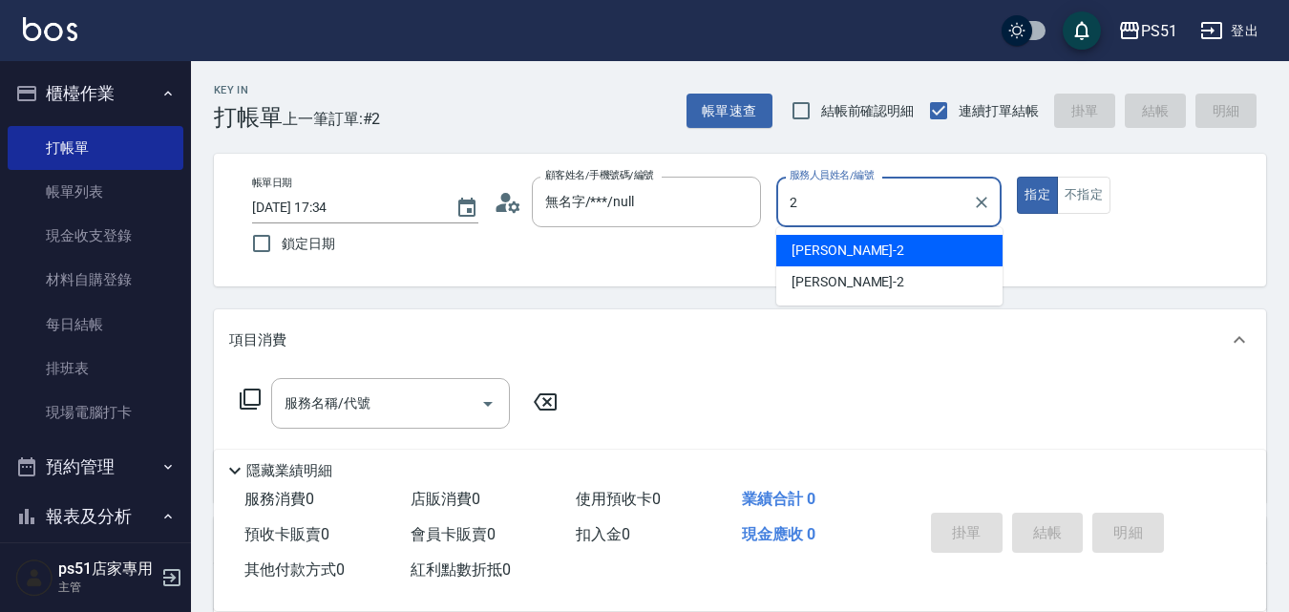
click at [842, 257] on div "[PERSON_NAME] -2" at bounding box center [889, 251] width 226 height 32
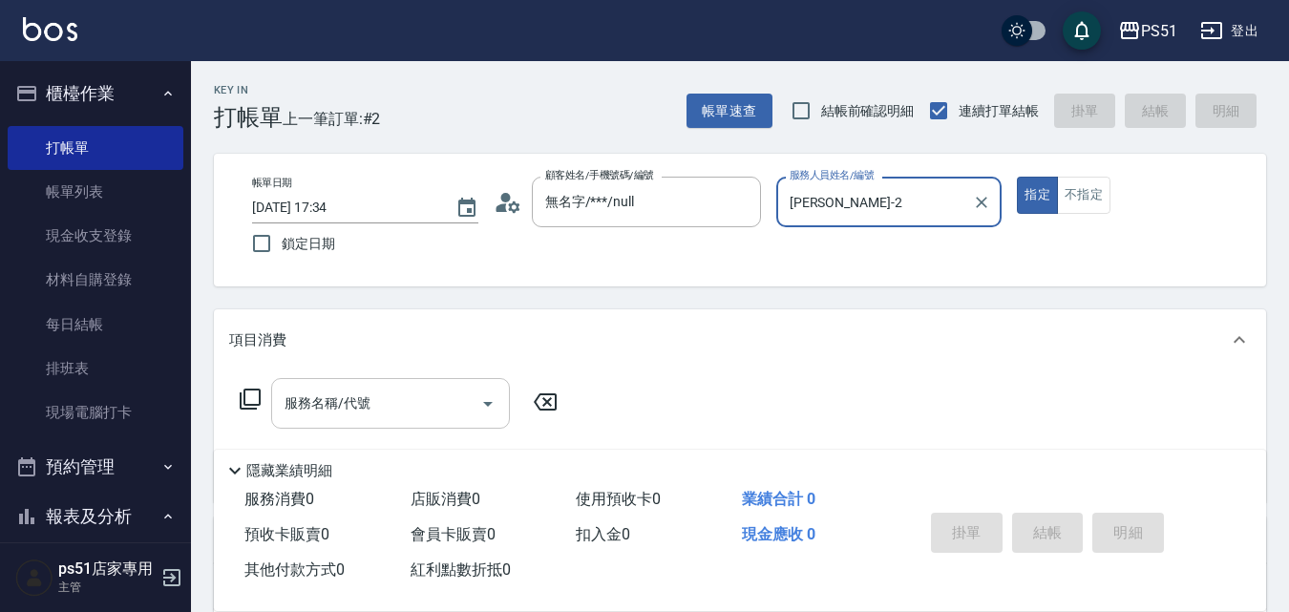
type input "[PERSON_NAME]-2"
click at [434, 408] on input "服務名稱/代號" at bounding box center [376, 403] width 193 height 33
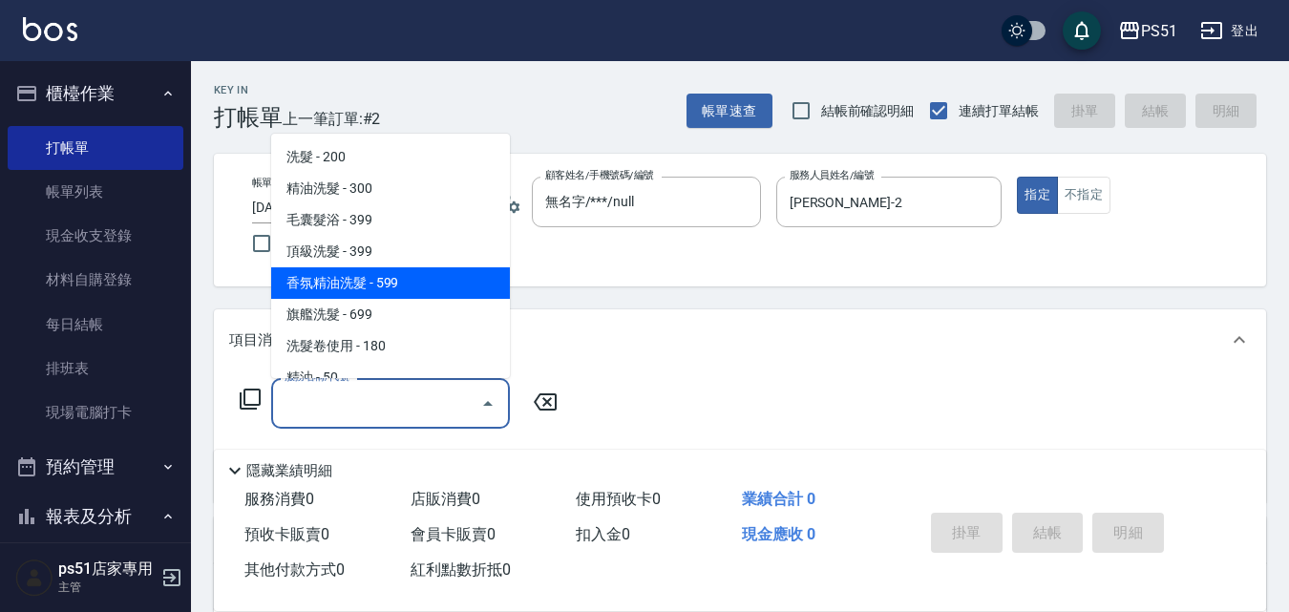
scroll to position [222, 0]
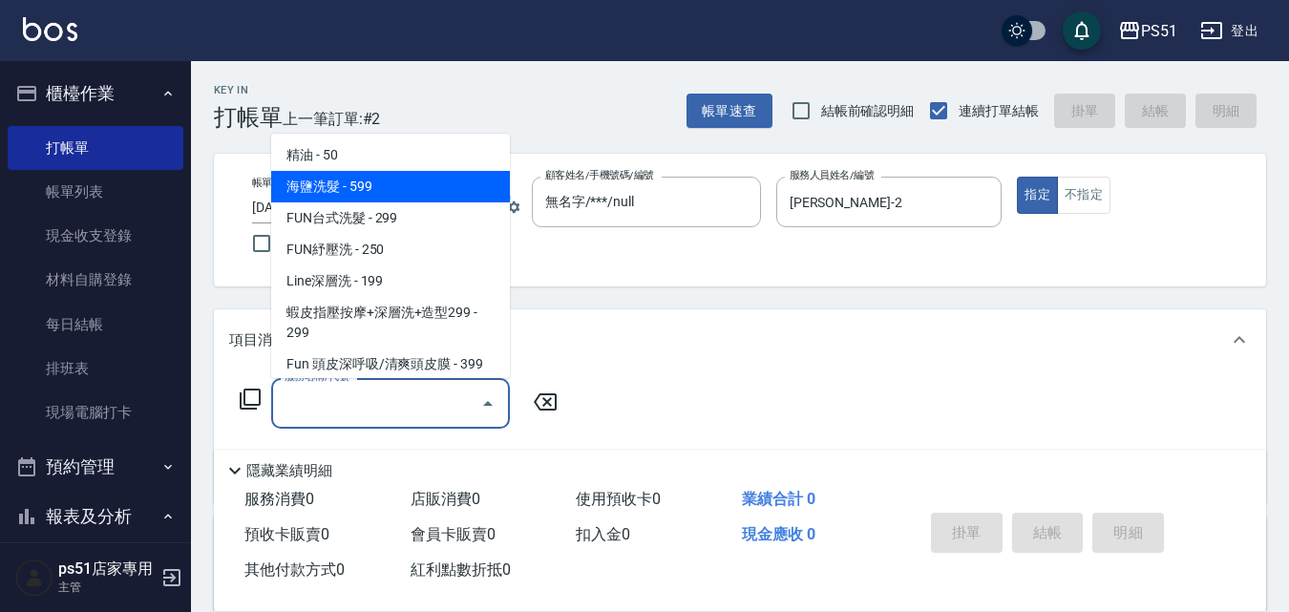
click at [419, 180] on span "海鹽洗髮 - 599" at bounding box center [390, 187] width 239 height 32
type input "海鹽洗髮(110)"
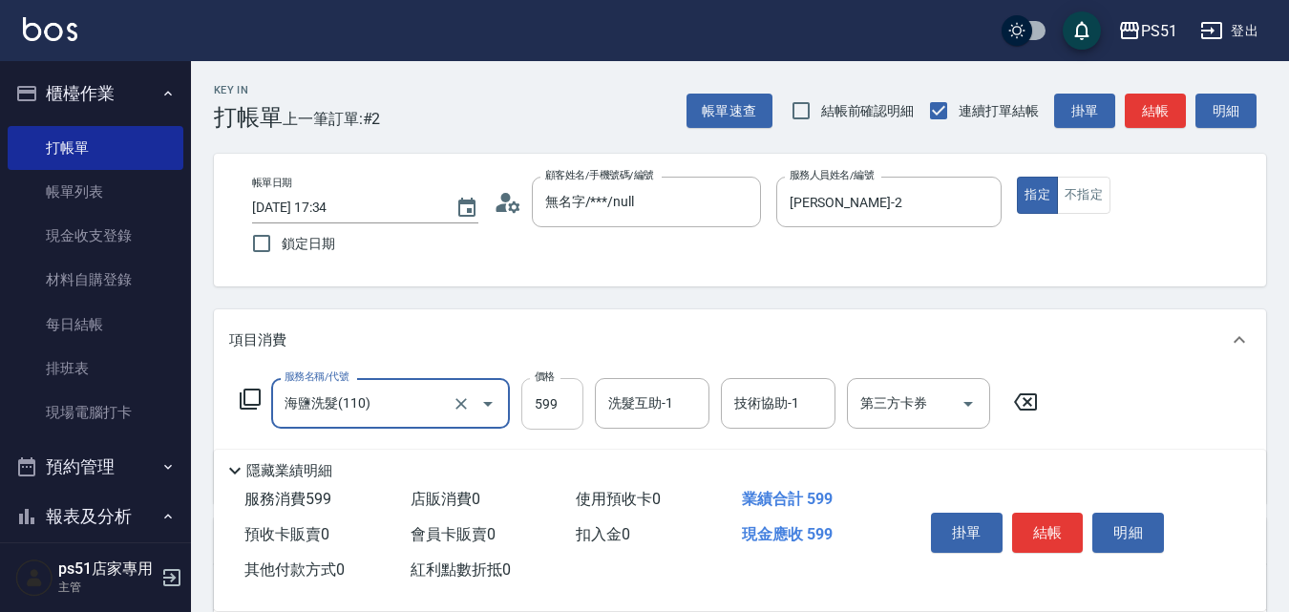
click at [557, 413] on input "599" at bounding box center [552, 404] width 62 height 52
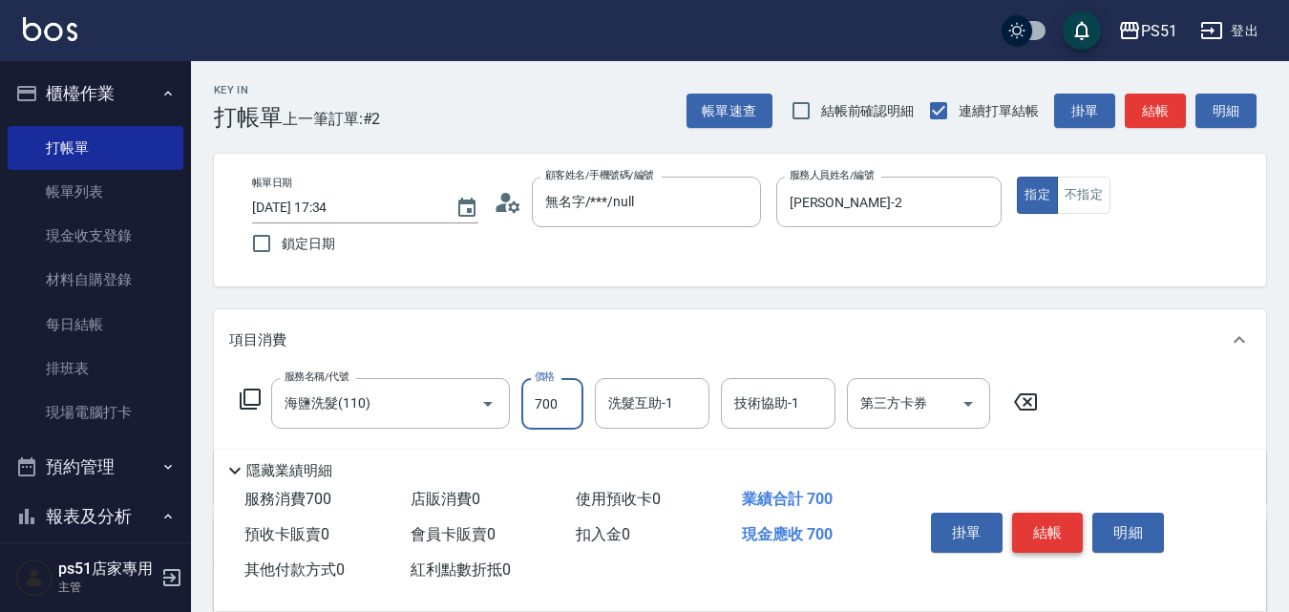
type input "700"
click at [1046, 519] on button "結帳" at bounding box center [1048, 533] width 72 height 40
type input "[DATE] 17:35"
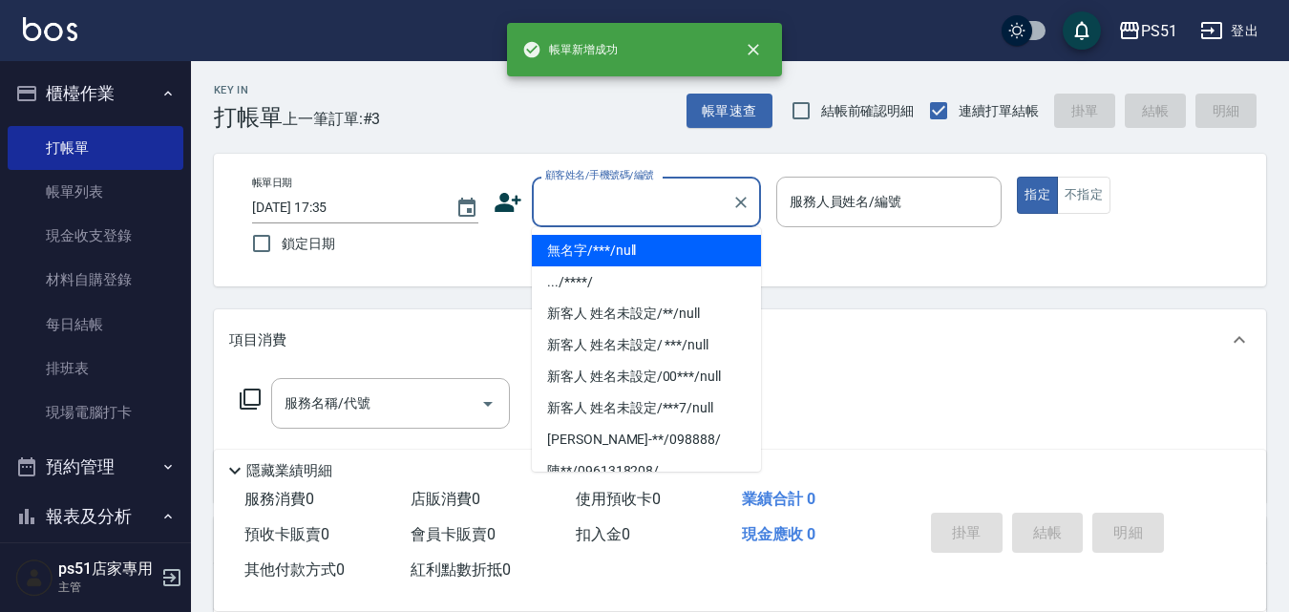
click at [587, 204] on input "顧客姓名/手機號碼/編號" at bounding box center [631, 201] width 183 height 33
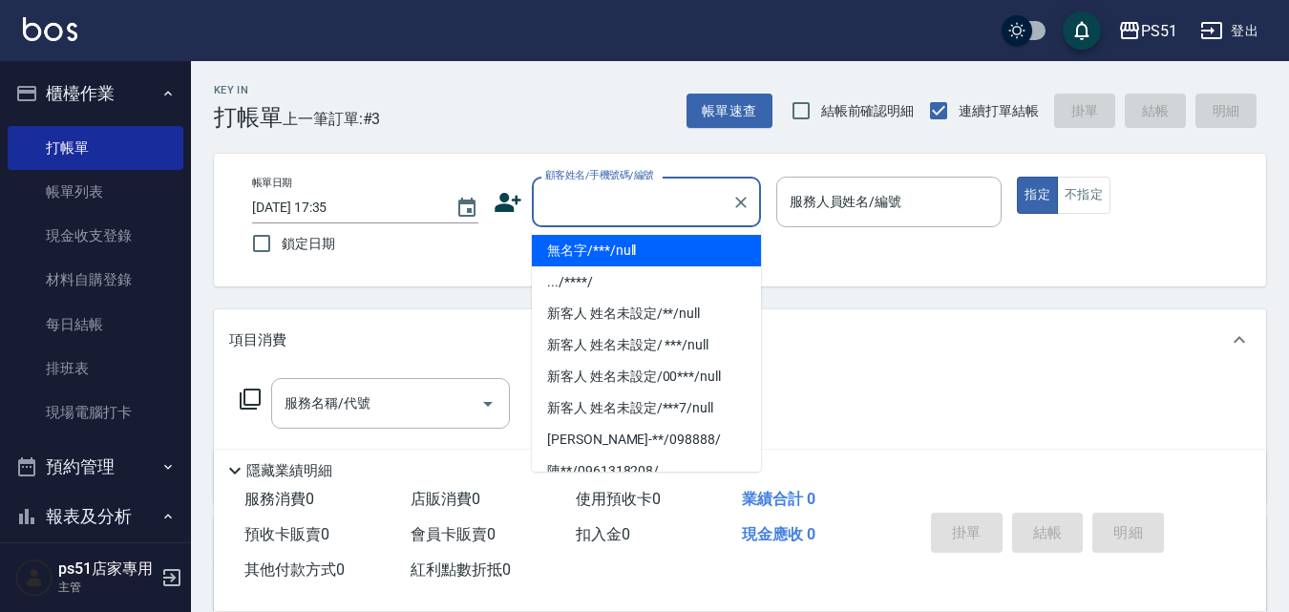
click at [606, 248] on li "無名字/***/null" at bounding box center [646, 251] width 229 height 32
type input "無名字/***/null"
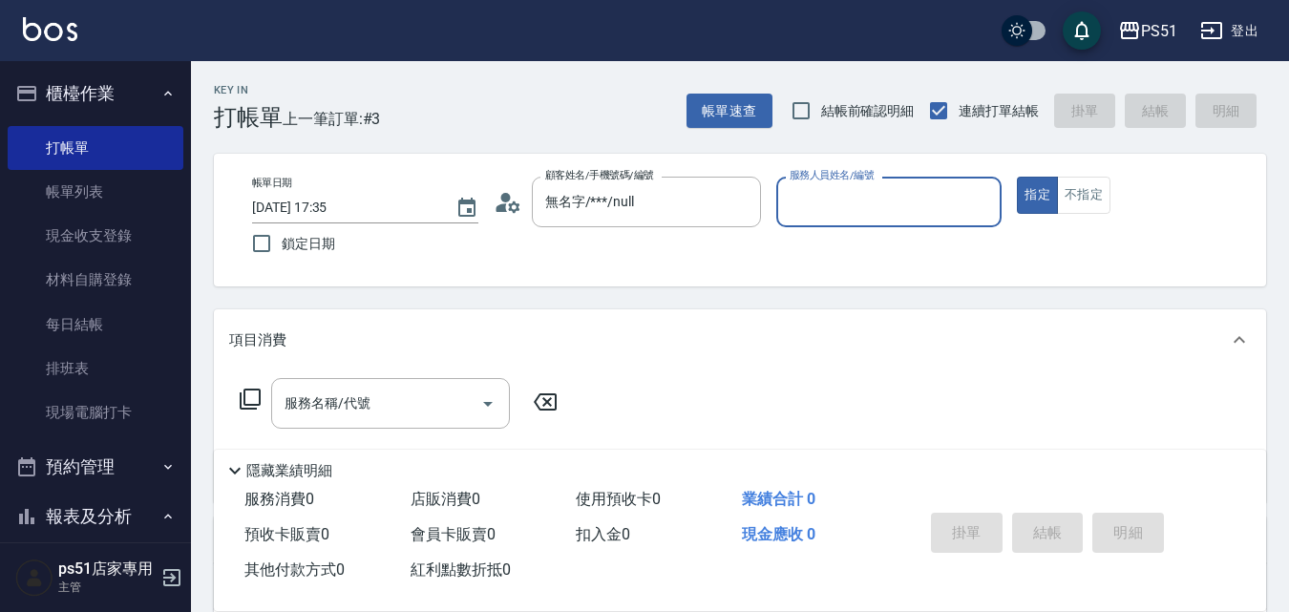
click at [814, 211] on input "服務人員姓名/編號" at bounding box center [889, 201] width 209 height 33
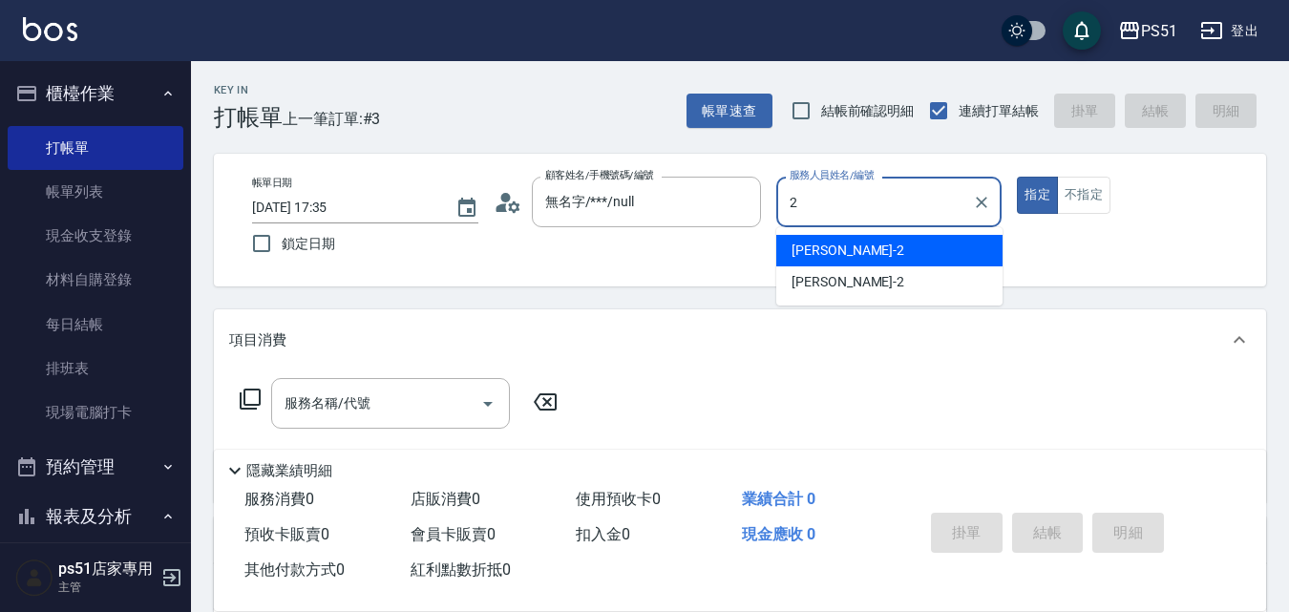
click at [827, 256] on span "[PERSON_NAME] -2" at bounding box center [848, 251] width 113 height 20
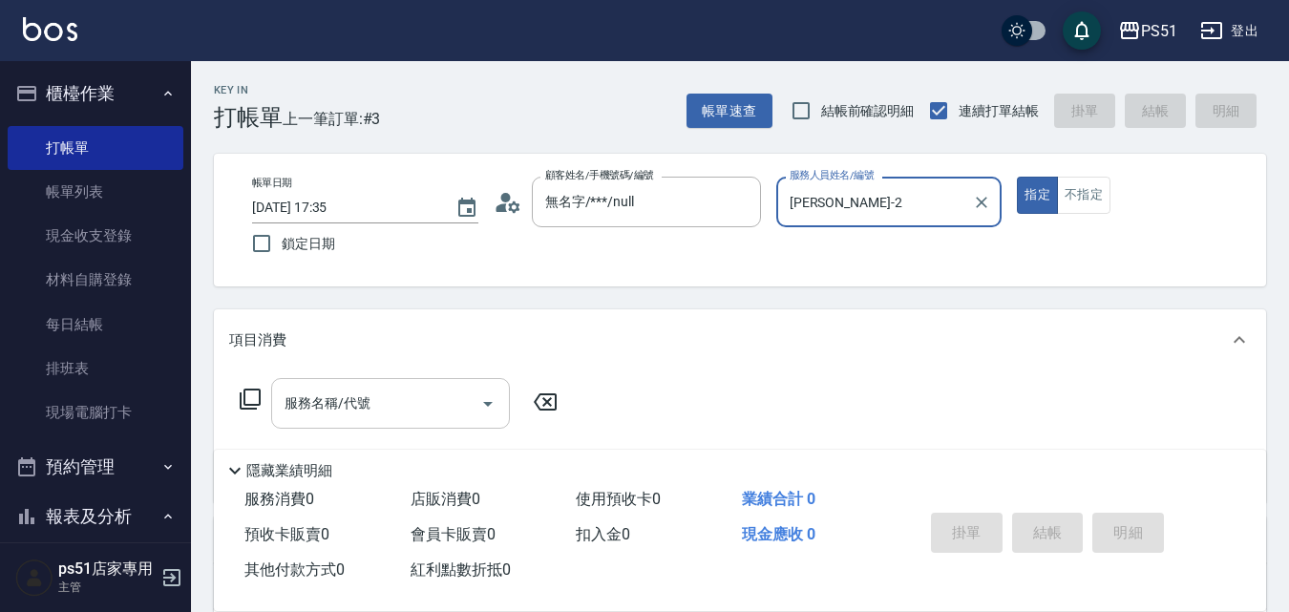
type input "[PERSON_NAME]-2"
click at [324, 416] on input "服務名稱/代號" at bounding box center [376, 403] width 193 height 33
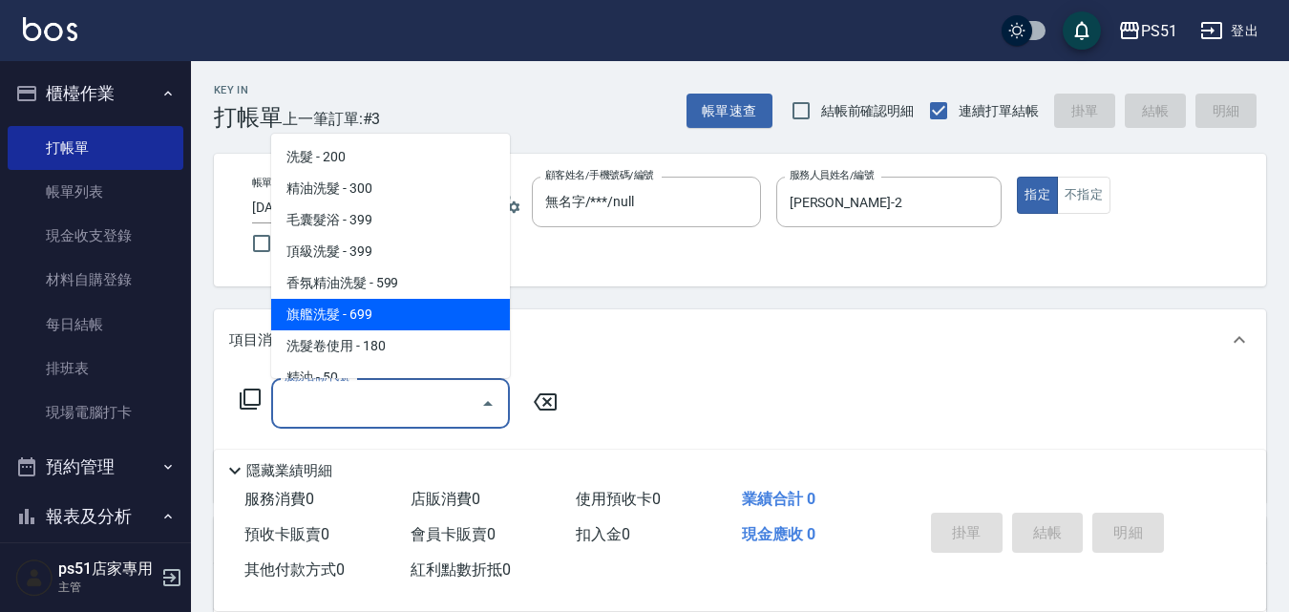
scroll to position [446, 0]
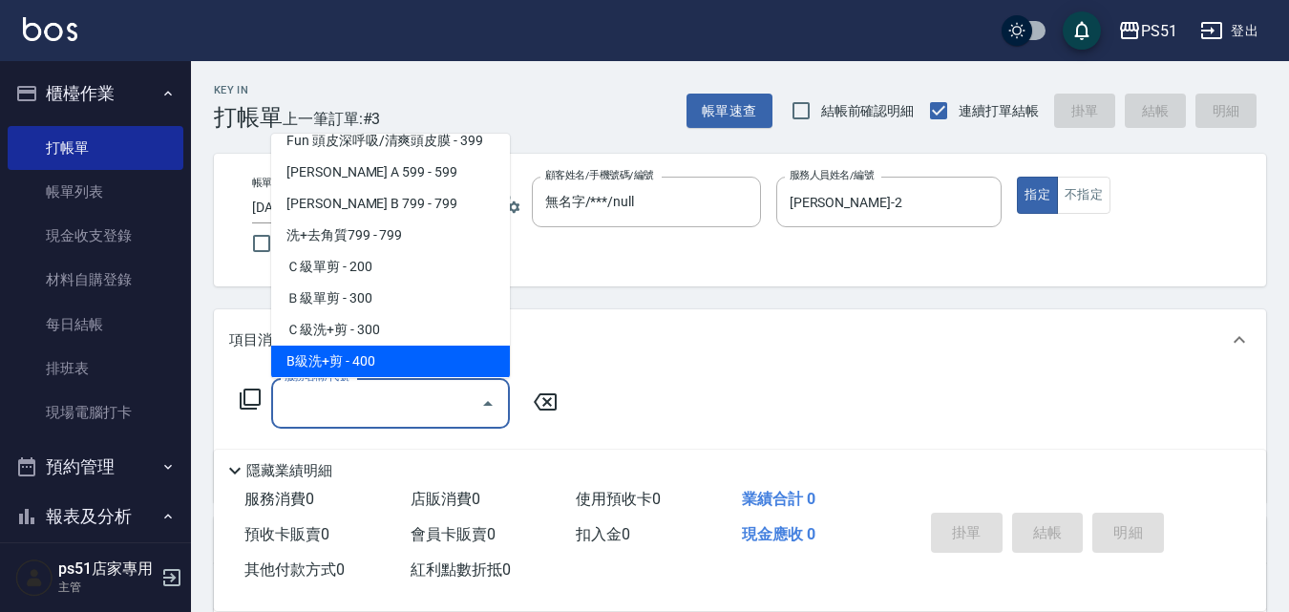
click at [364, 355] on span "B級洗+剪 - 400" at bounding box center [390, 362] width 239 height 32
type input "B級洗+剪(204)"
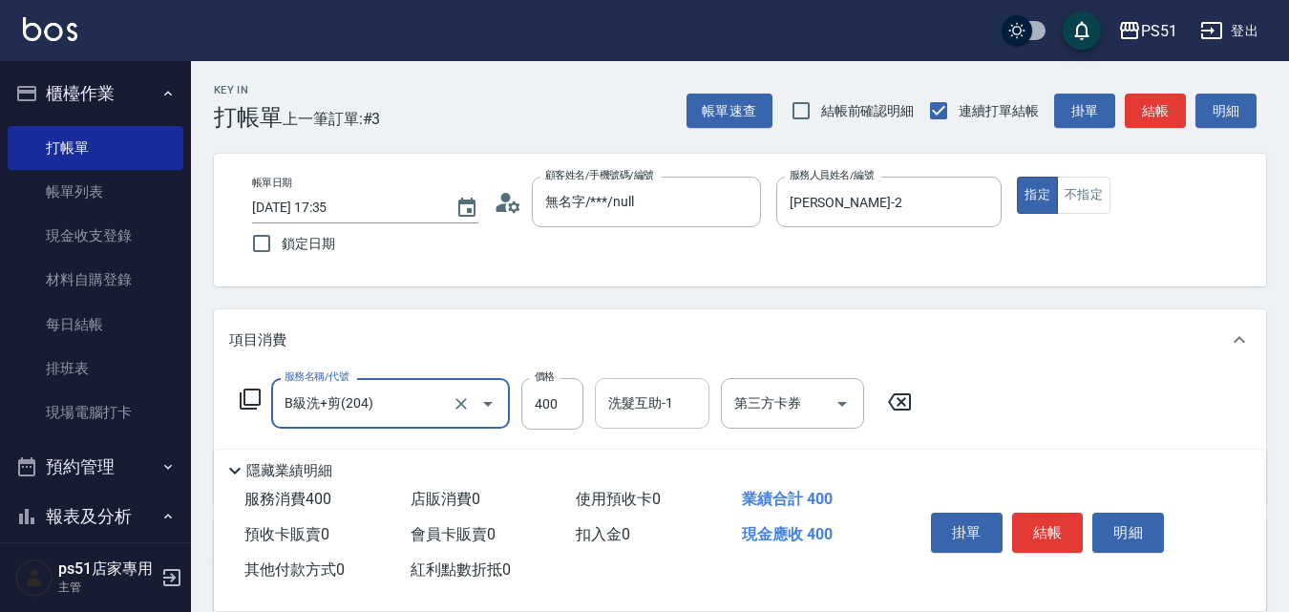
click at [613, 408] on div "洗髮互助-1 洗髮互助-1" at bounding box center [652, 403] width 115 height 51
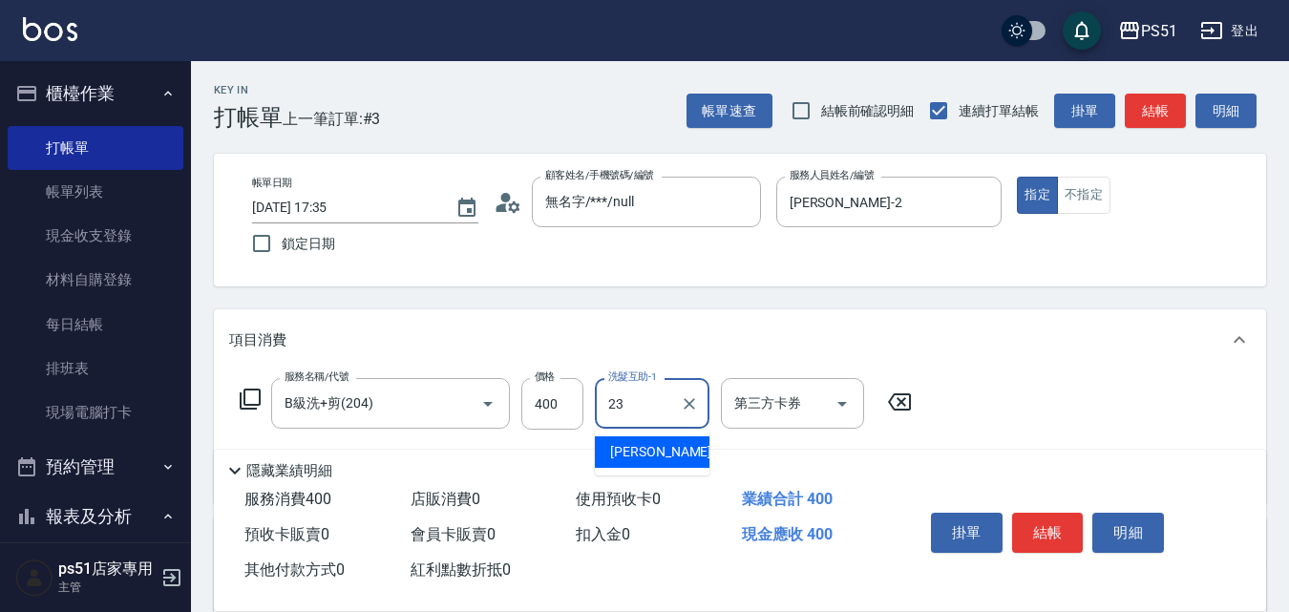
click at [668, 445] on div "[PERSON_NAME] -23" at bounding box center [652, 452] width 115 height 32
type input "孝恩-23"
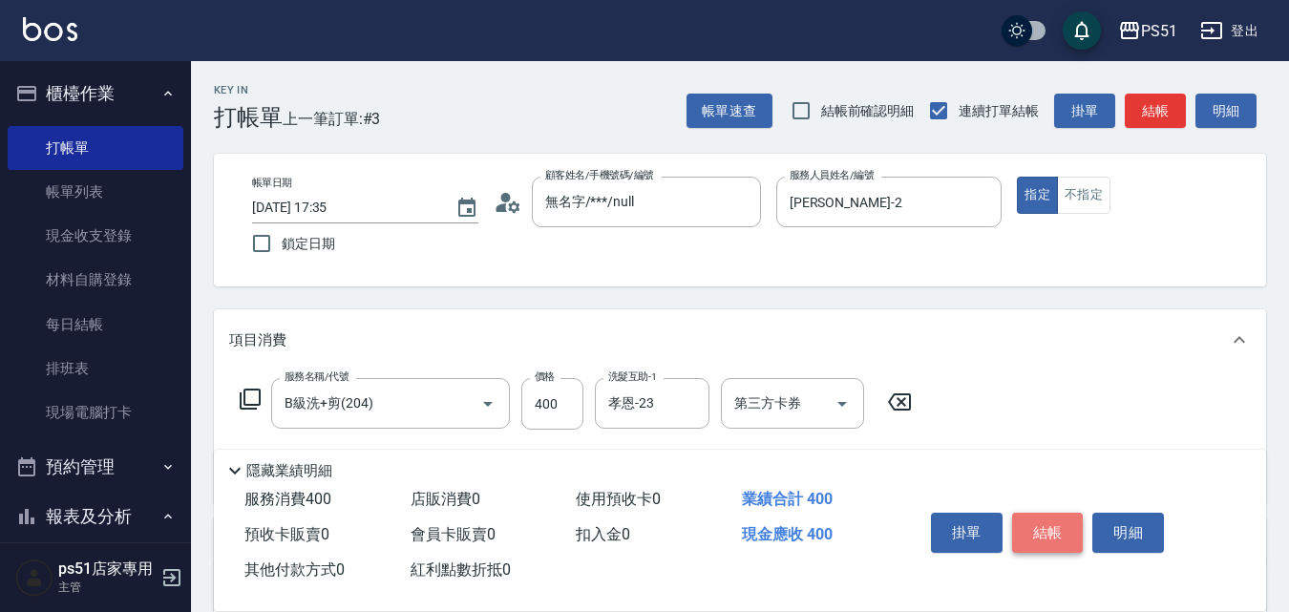
click at [1028, 519] on button "結帳" at bounding box center [1048, 533] width 72 height 40
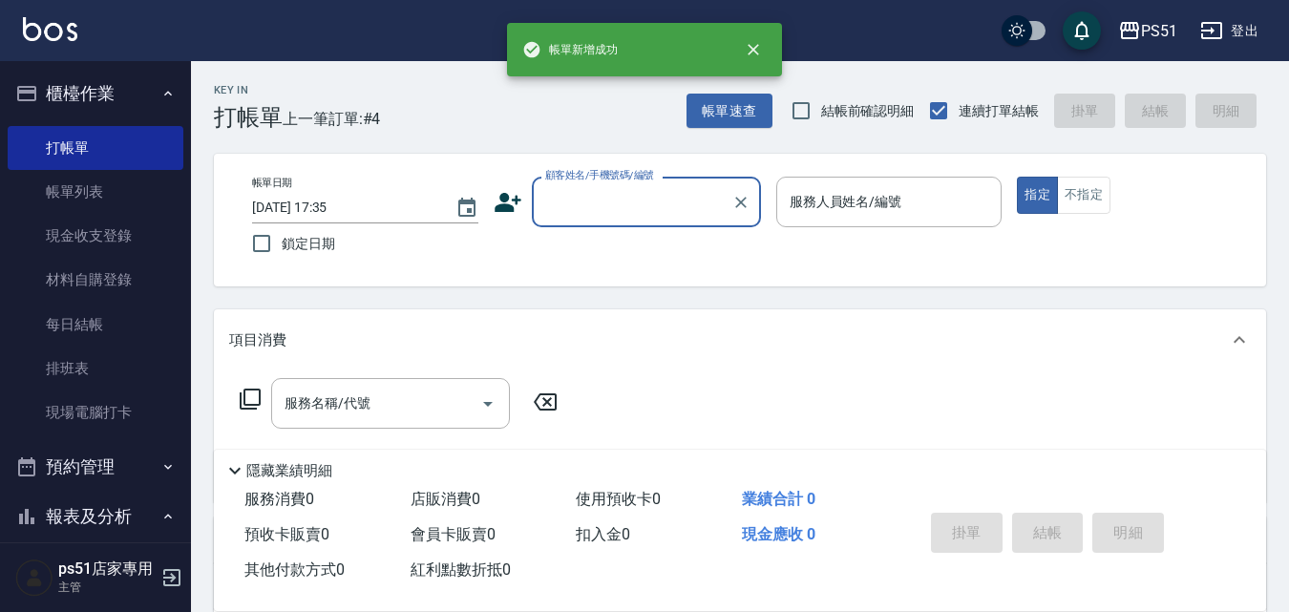
click at [586, 199] on input "顧客姓名/手機號碼/編號" at bounding box center [631, 201] width 183 height 33
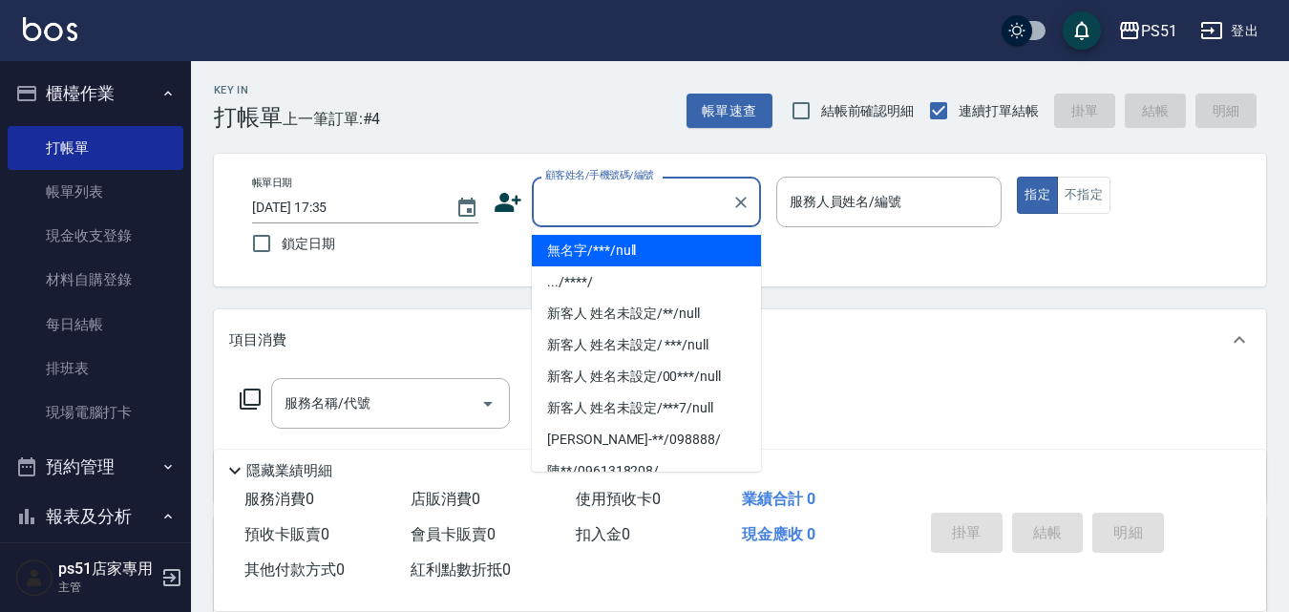
click at [614, 247] on li "無名字/***/null" at bounding box center [646, 251] width 229 height 32
type input "無名字/***/null"
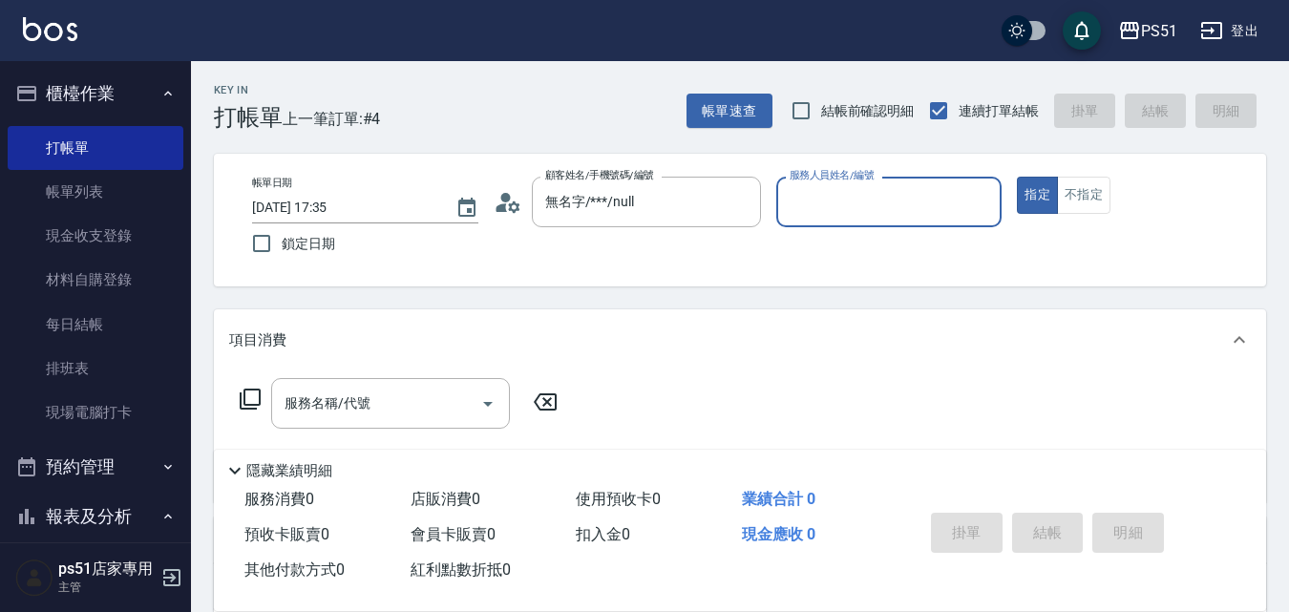
click at [837, 210] on input "服務人員姓名/編號" at bounding box center [889, 201] width 209 height 33
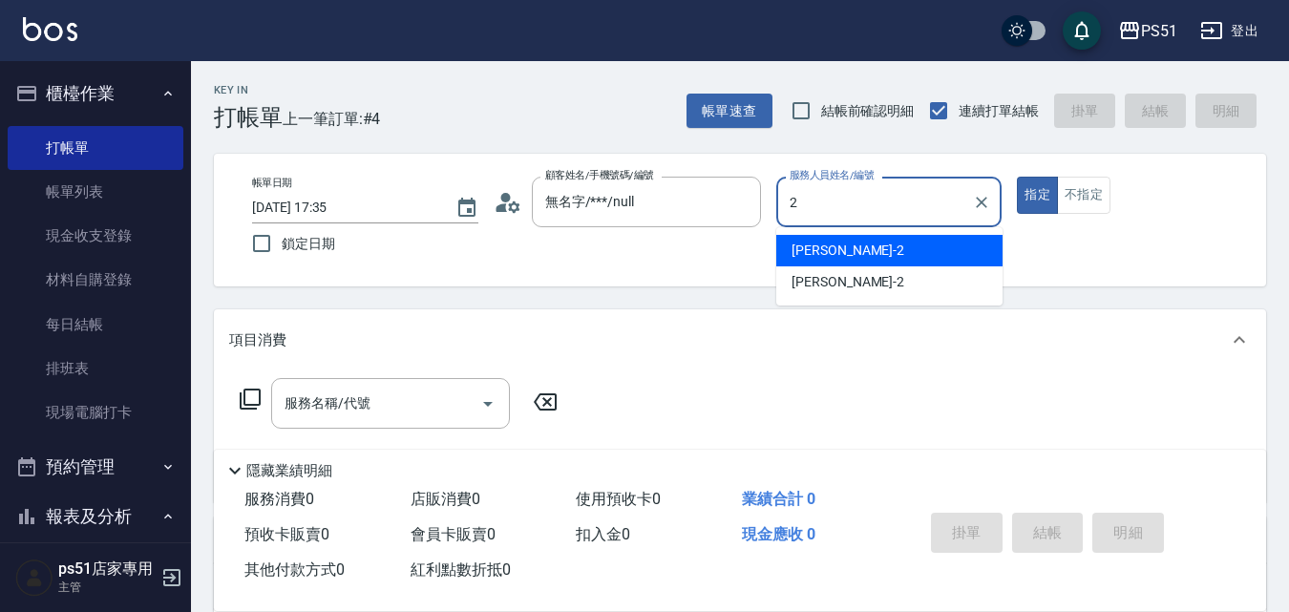
click at [834, 247] on div "[PERSON_NAME] -2" at bounding box center [889, 251] width 226 height 32
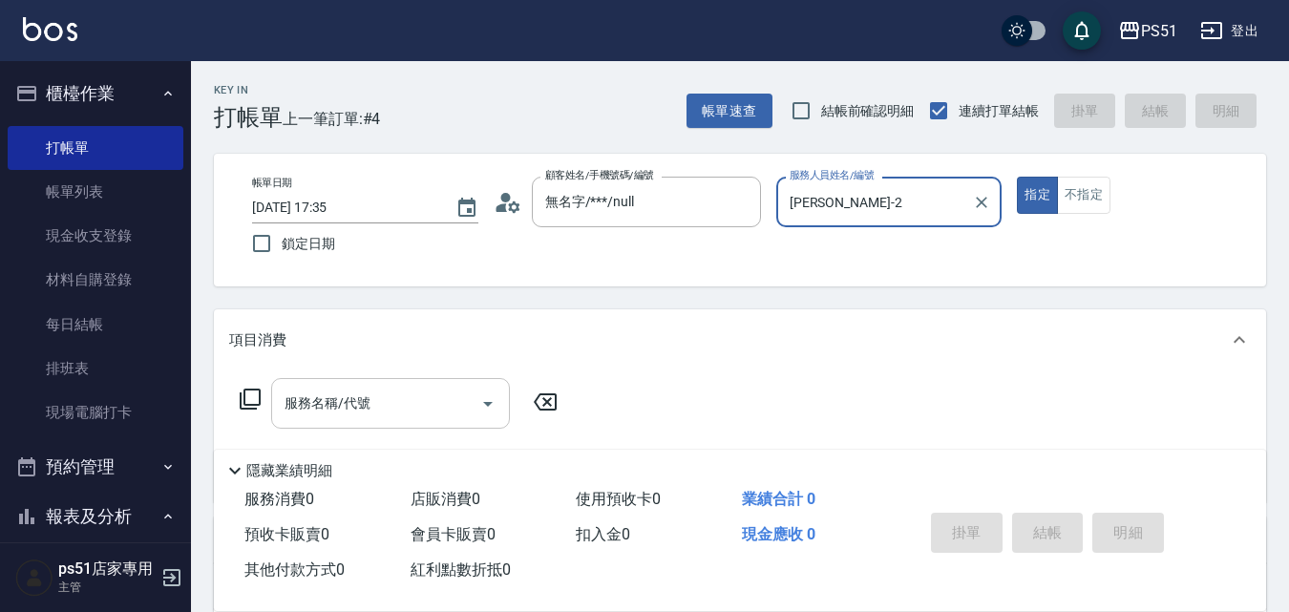
type input "[PERSON_NAME]-2"
click at [415, 397] on input "服務名稱/代號" at bounding box center [376, 403] width 193 height 33
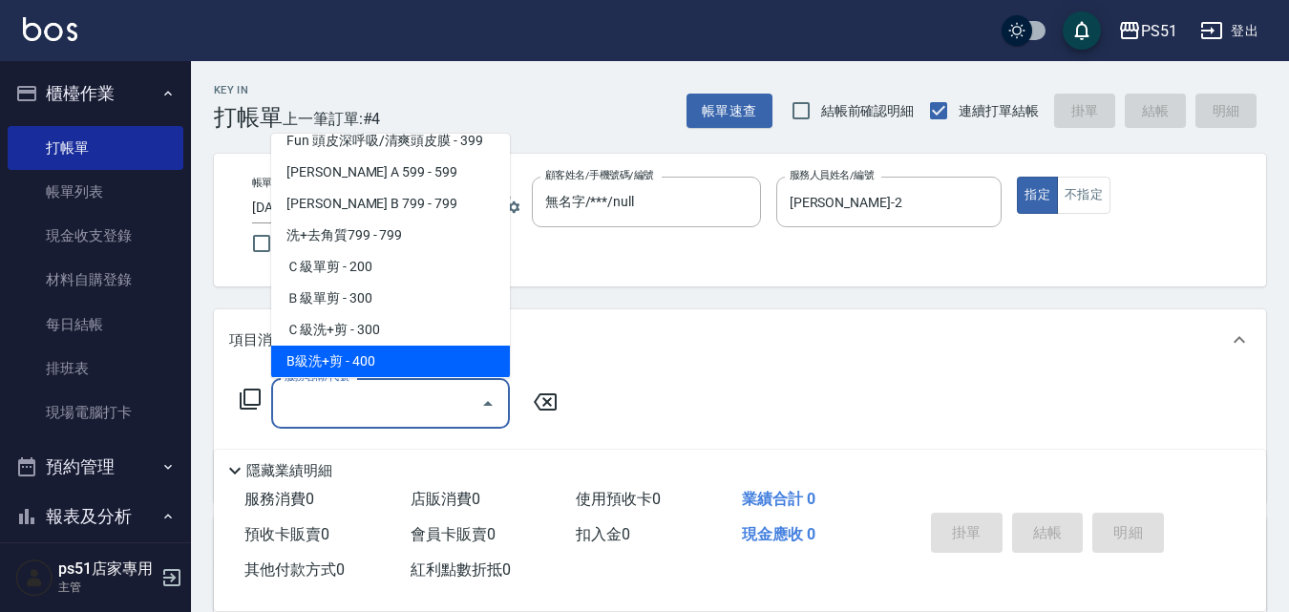
click at [395, 353] on span "B級洗+剪 - 400" at bounding box center [390, 362] width 239 height 32
type input "B級洗+剪(204)"
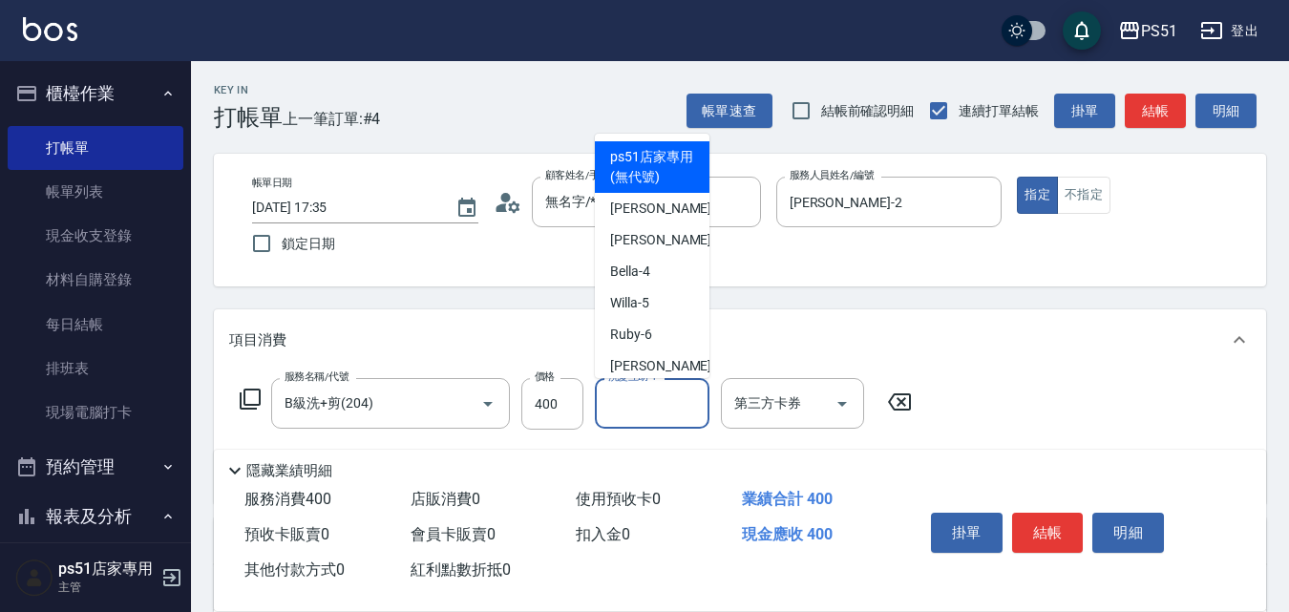
click at [624, 413] on div "洗髮互助-1 洗髮互助-1" at bounding box center [652, 403] width 115 height 51
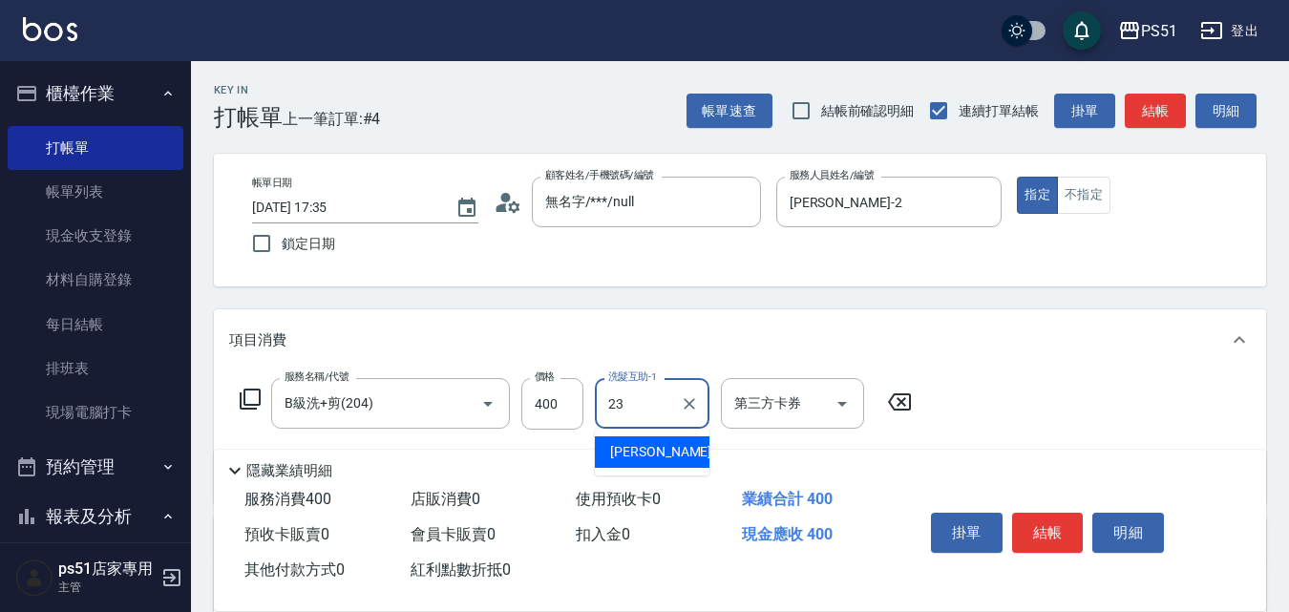
click at [649, 456] on span "[PERSON_NAME] -23" at bounding box center [670, 452] width 120 height 20
type input "孝恩-23"
click at [1063, 524] on button "結帳" at bounding box center [1048, 533] width 72 height 40
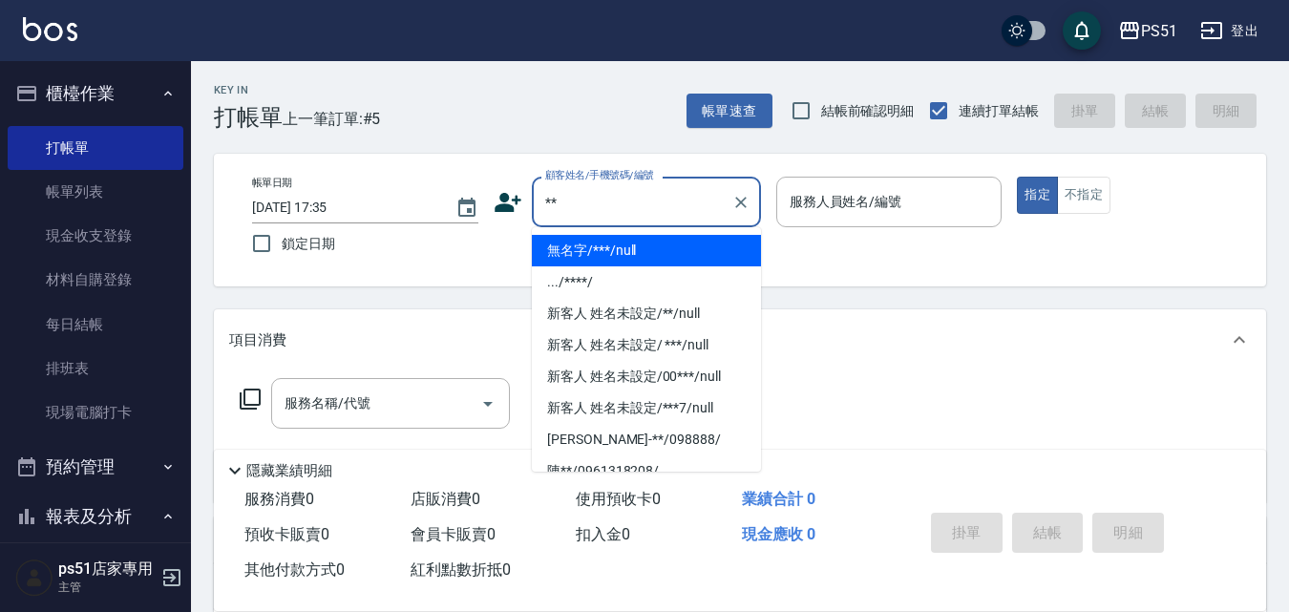
click at [701, 242] on li "無名字/***/null" at bounding box center [646, 251] width 229 height 32
type input "無名字/***/null"
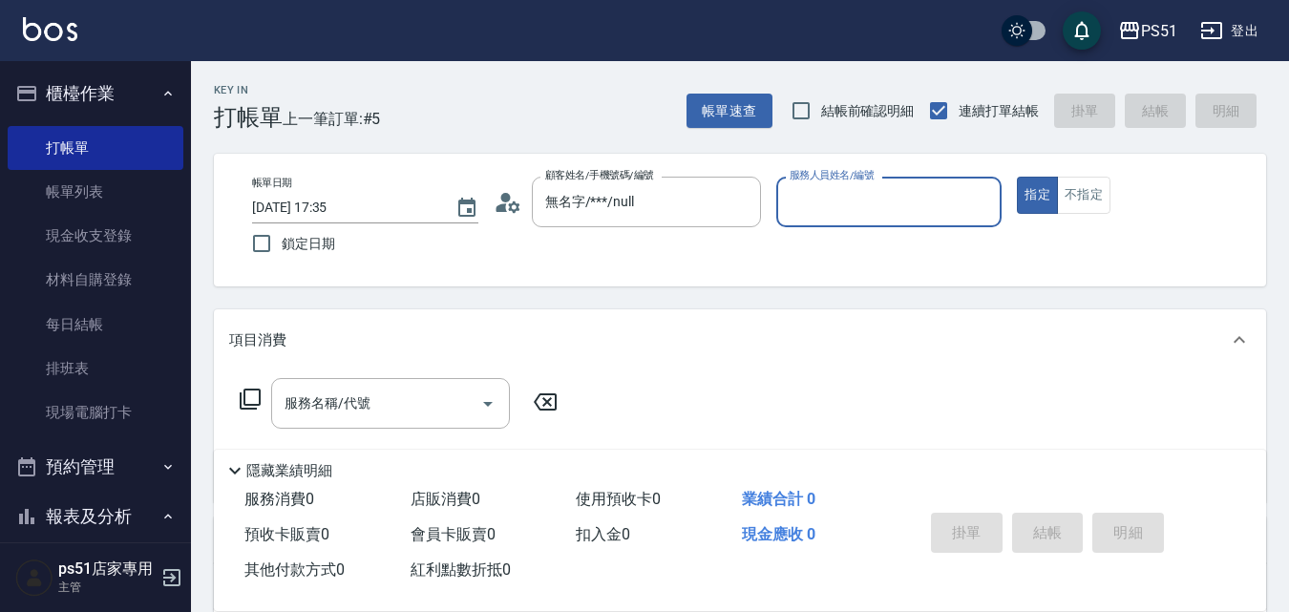
click at [884, 193] on input "服務人員姓名/編號" at bounding box center [889, 201] width 209 height 33
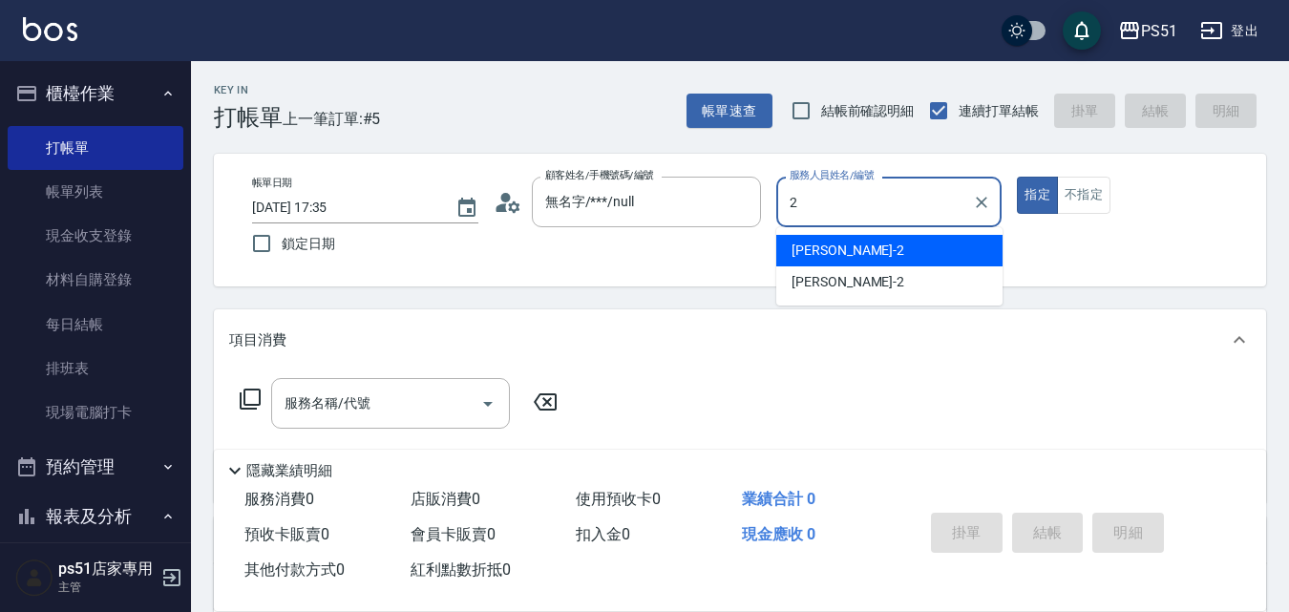
click at [878, 261] on div "[PERSON_NAME] -2" at bounding box center [889, 251] width 226 height 32
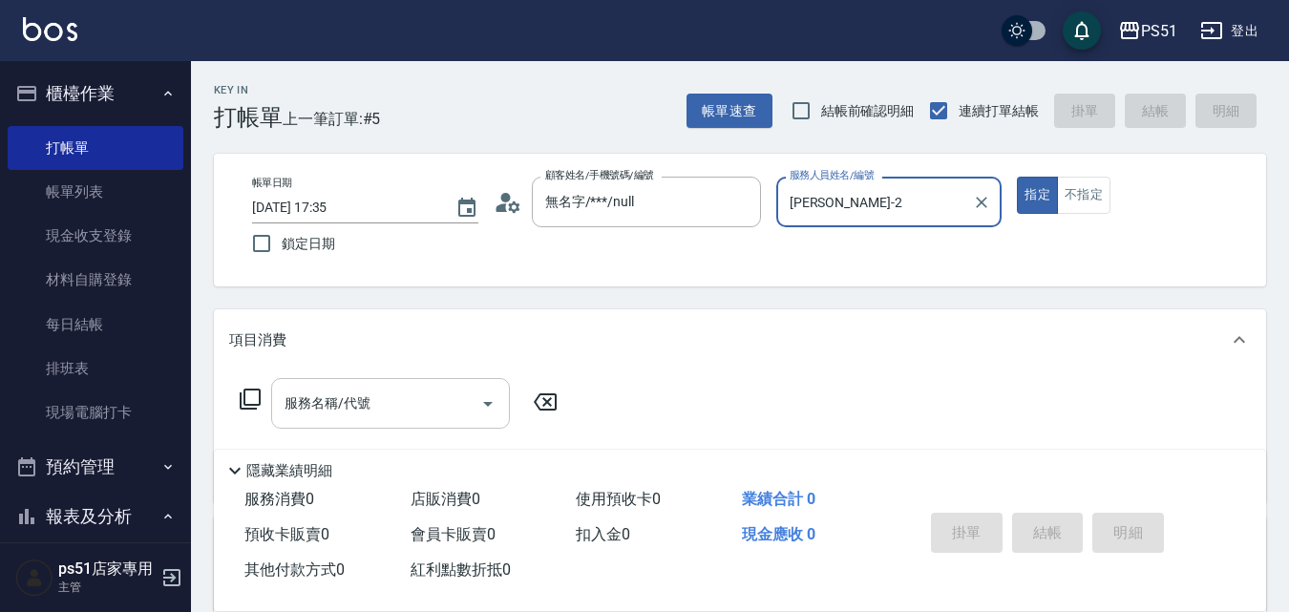
type input "[PERSON_NAME]-2"
click at [318, 401] on div "服務名稱/代號 服務名稱/代號" at bounding box center [390, 403] width 239 height 51
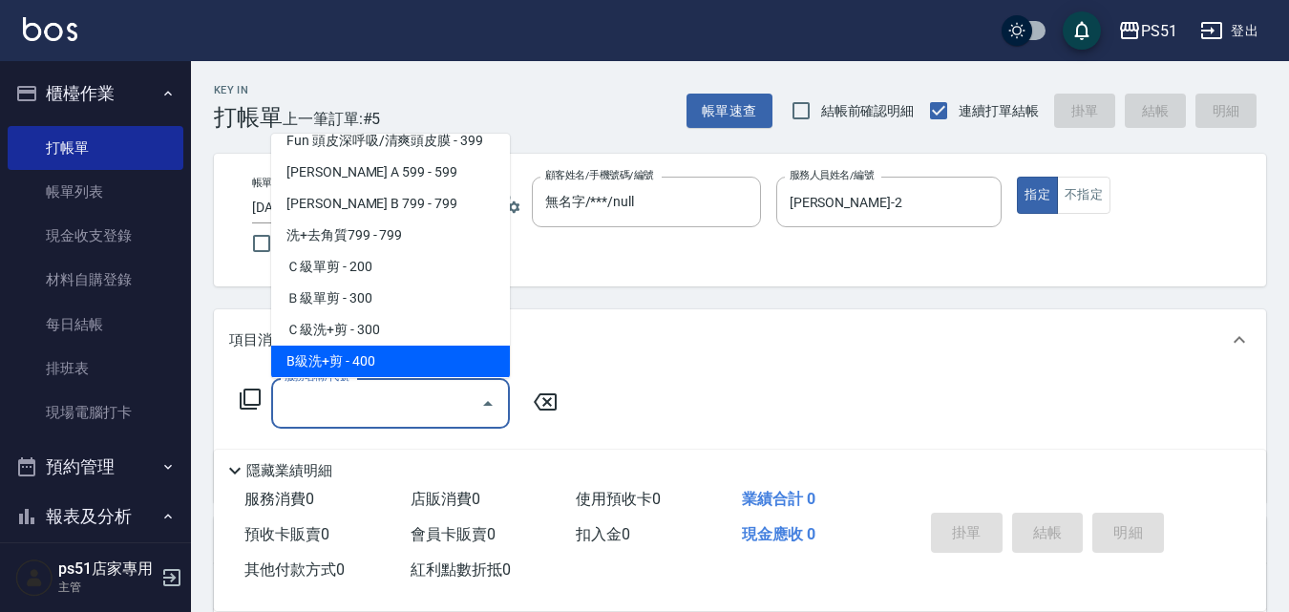
click at [392, 351] on span "B級洗+剪 - 400" at bounding box center [390, 362] width 239 height 32
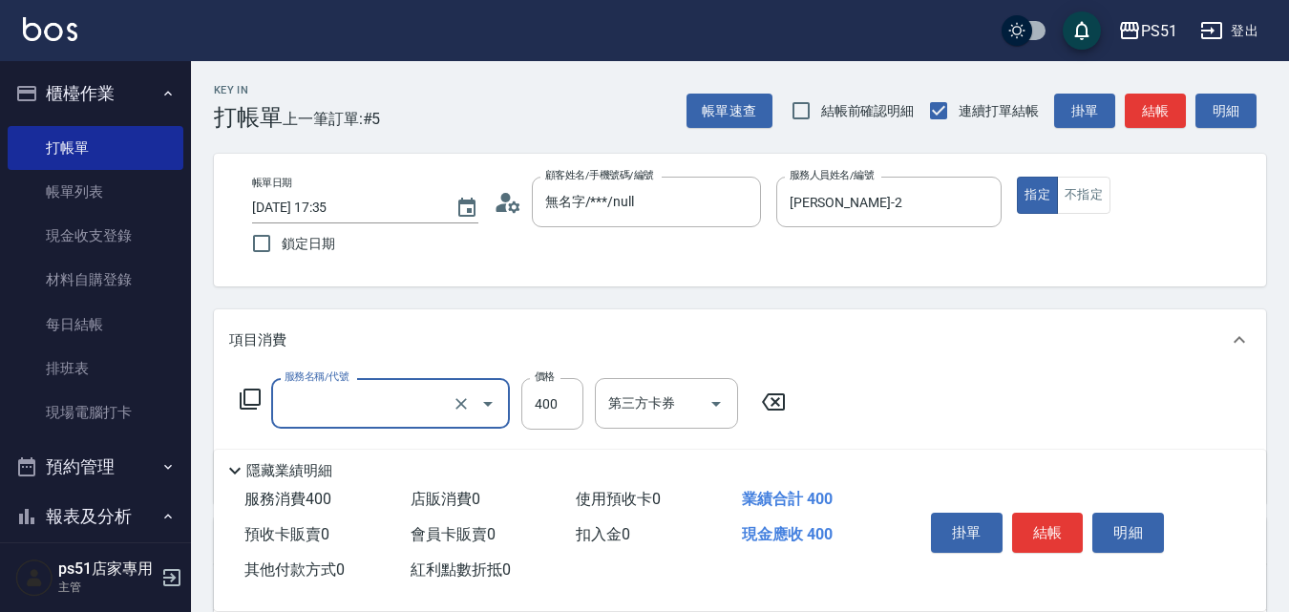
type input "B級洗+剪(204)"
click at [1056, 518] on button "結帳" at bounding box center [1048, 533] width 72 height 40
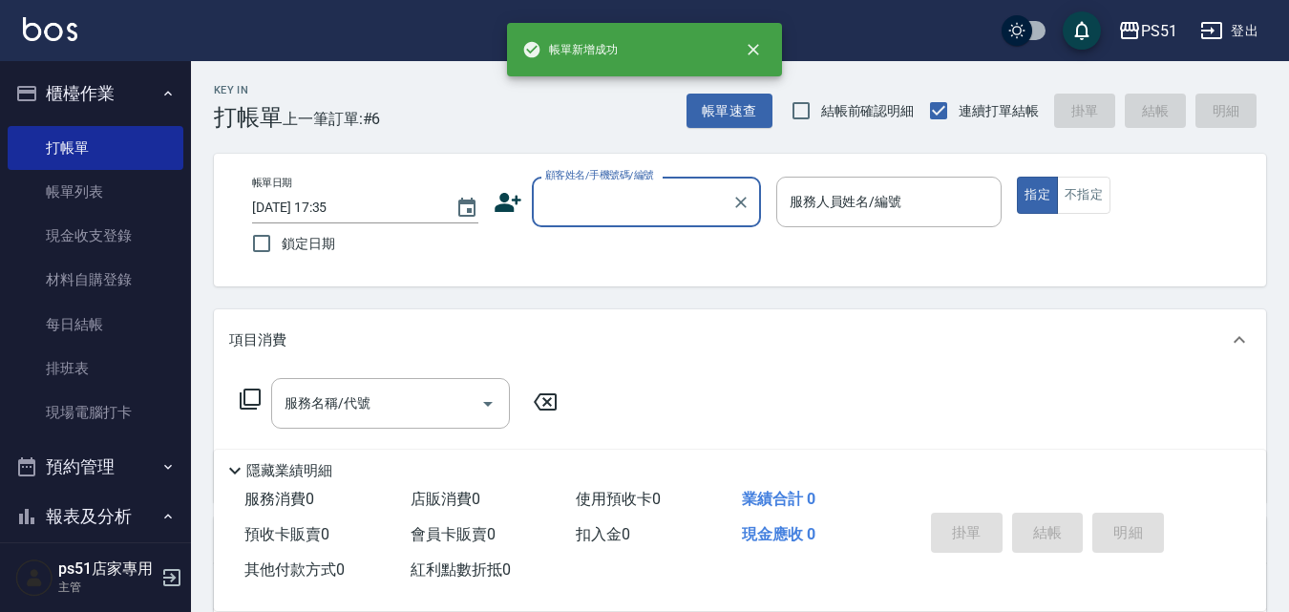
click at [595, 205] on input "顧客姓名/手機號碼/編號" at bounding box center [631, 201] width 183 height 33
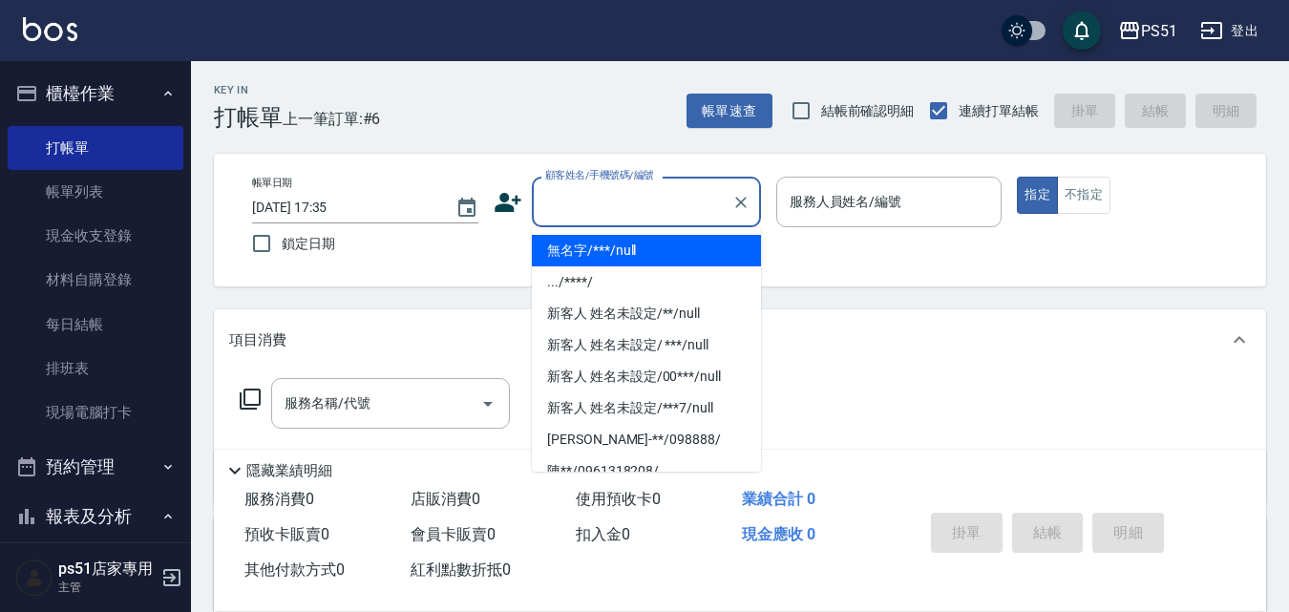
click at [627, 253] on li "無名字/***/null" at bounding box center [646, 251] width 229 height 32
type input "無名字/***/null"
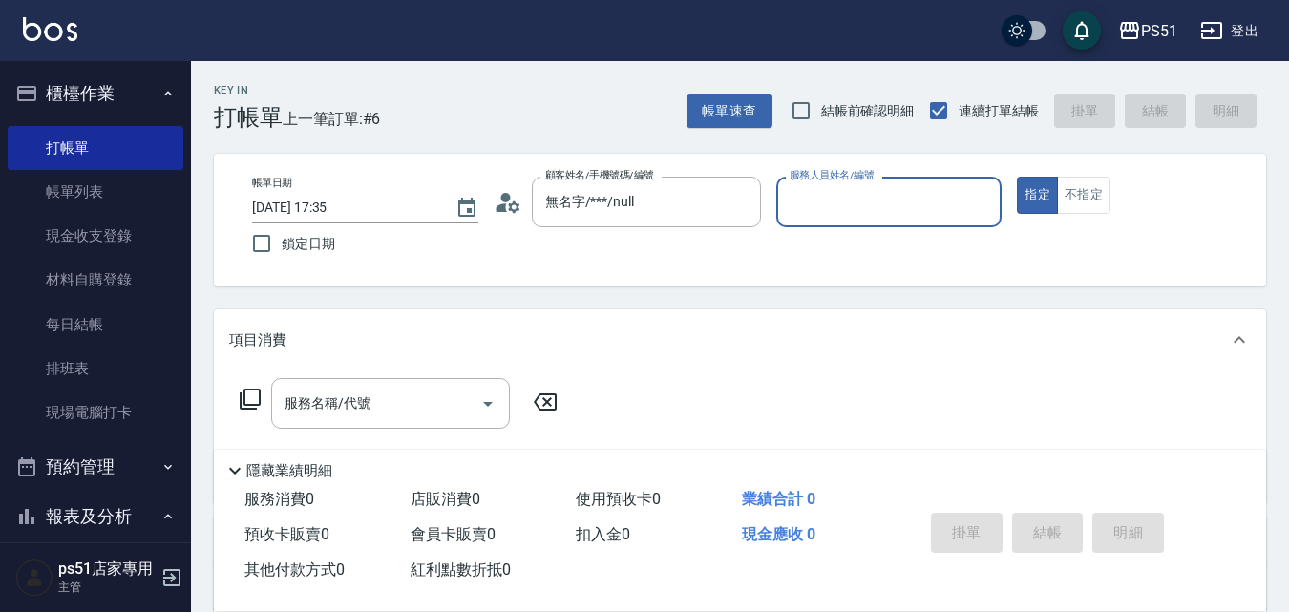
click at [765, 247] on div "帳單日期 [DATE] 17:35 鎖定日期 顧客姓名/手機號碼/編號 無名字/***/null 顧客姓名/手機號碼/編號 服務人員姓名/編號 服務人員姓名/…" at bounding box center [740, 220] width 1006 height 87
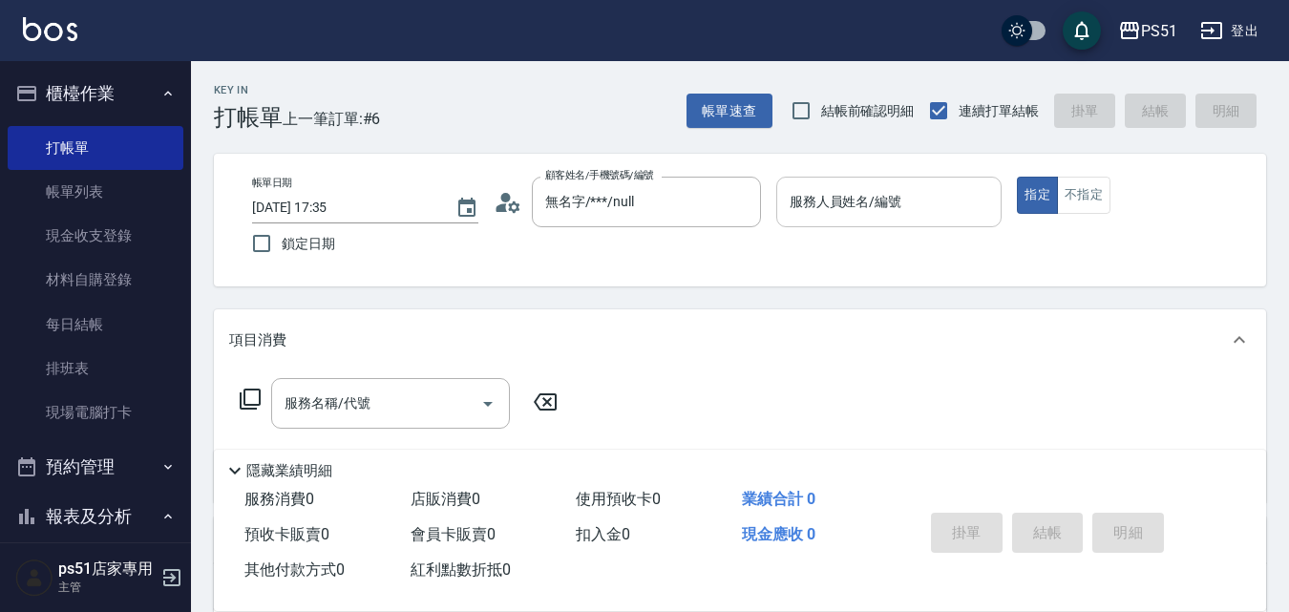
click at [818, 223] on div "服務人員姓名/編號" at bounding box center [889, 202] width 226 height 51
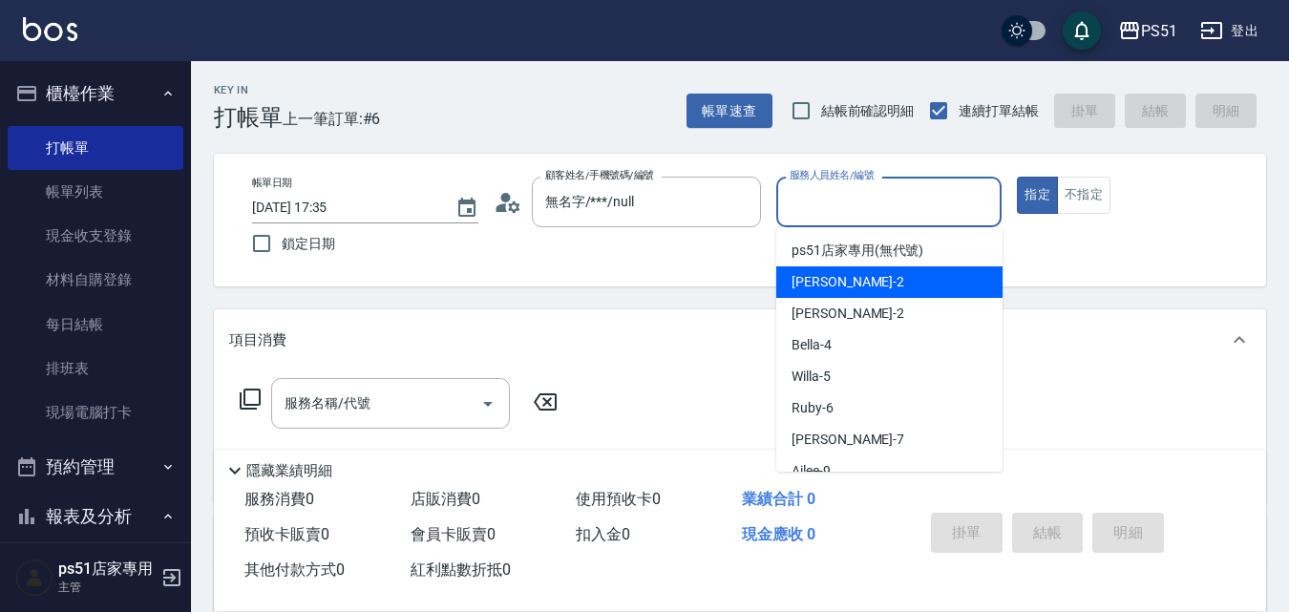
click at [840, 270] on div "[PERSON_NAME] -2" at bounding box center [889, 282] width 226 height 32
type input "[PERSON_NAME]-2"
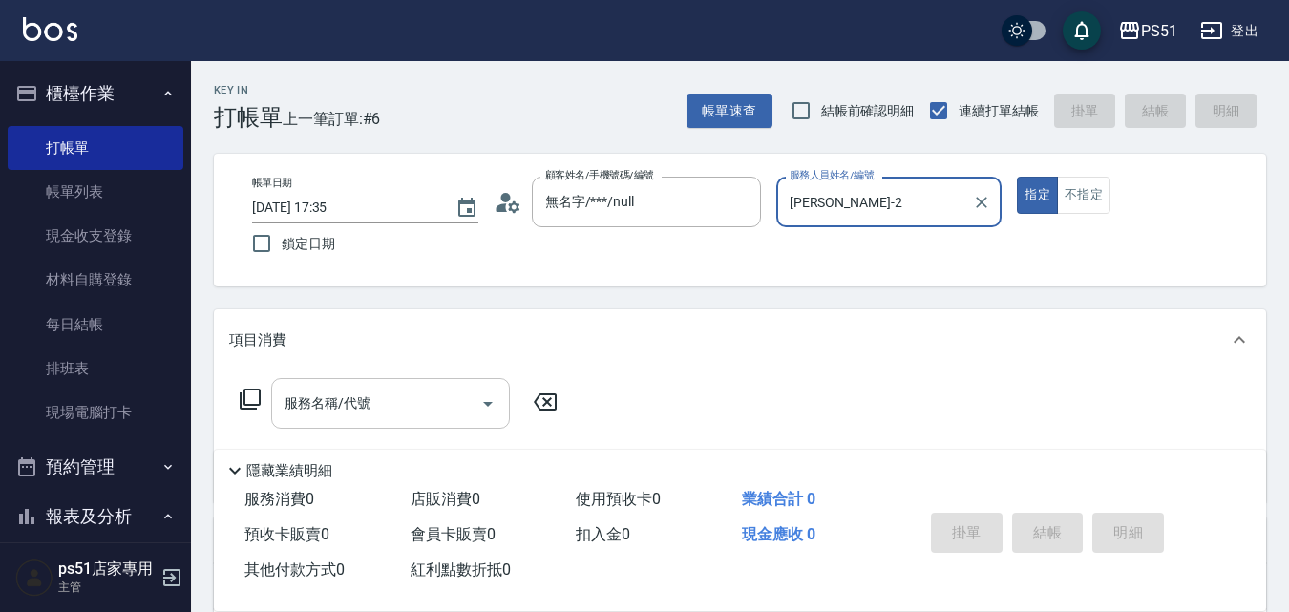
click at [421, 402] on input "服務名稱/代號" at bounding box center [376, 403] width 193 height 33
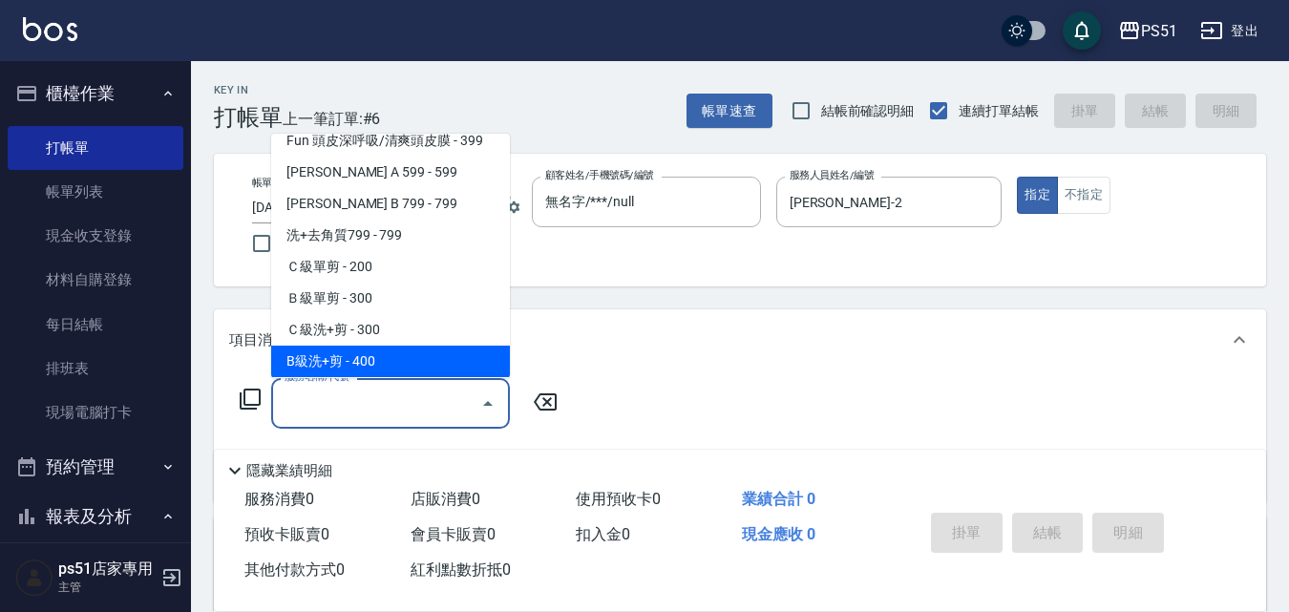
click at [385, 357] on span "B級洗+剪 - 400" at bounding box center [390, 362] width 239 height 32
type input "B級洗+剪(204)"
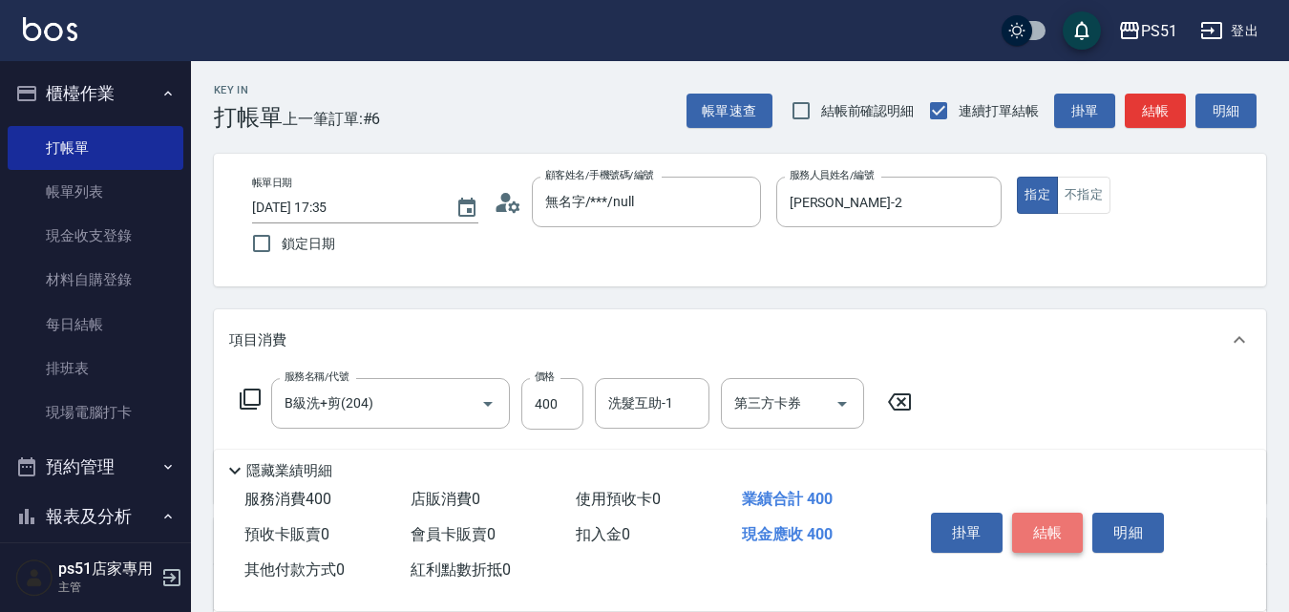
click at [1054, 525] on button "結帳" at bounding box center [1048, 533] width 72 height 40
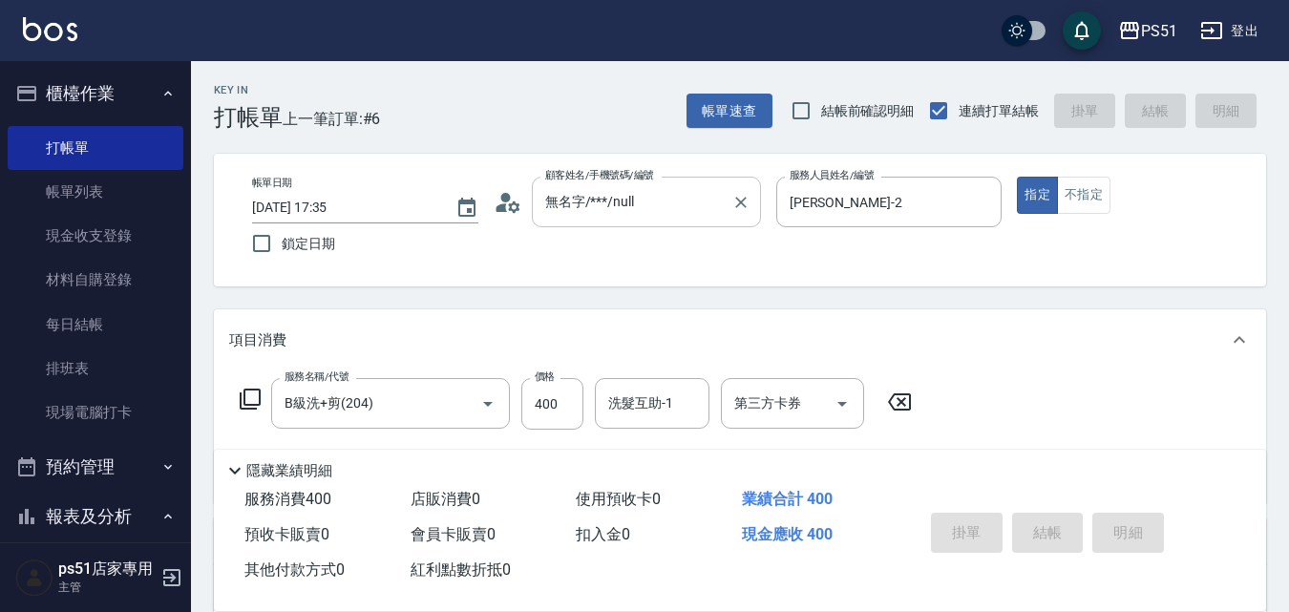
type input "[DATE] 17:36"
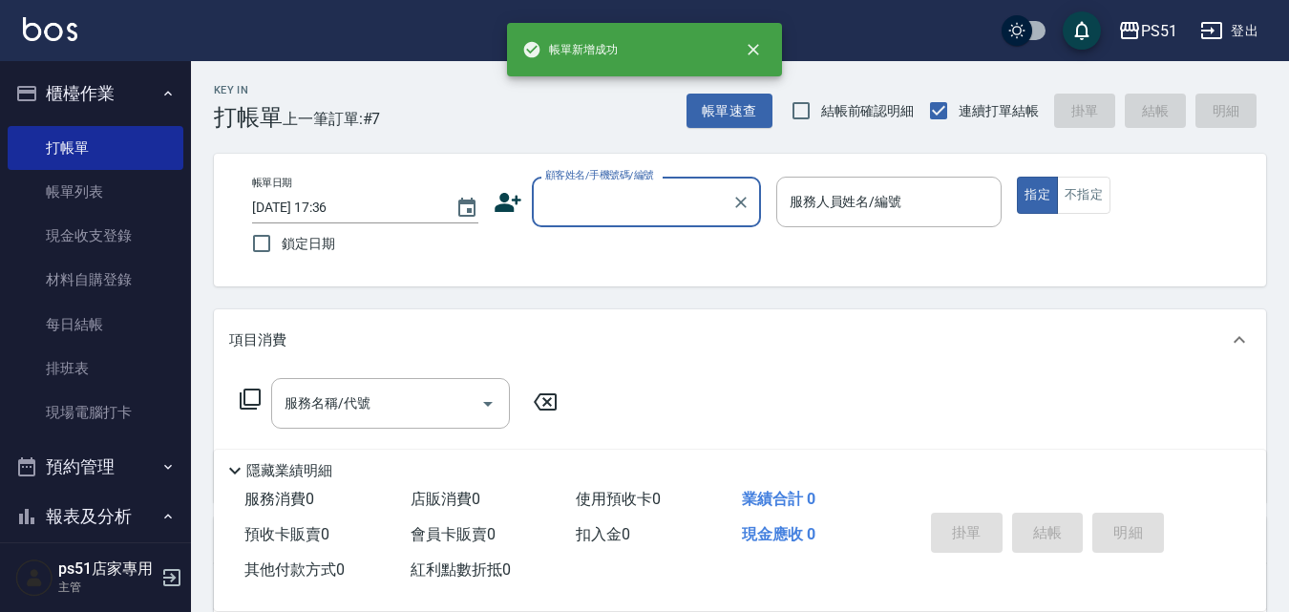
click at [629, 212] on input "顧客姓名/手機號碼/編號" at bounding box center [631, 201] width 183 height 33
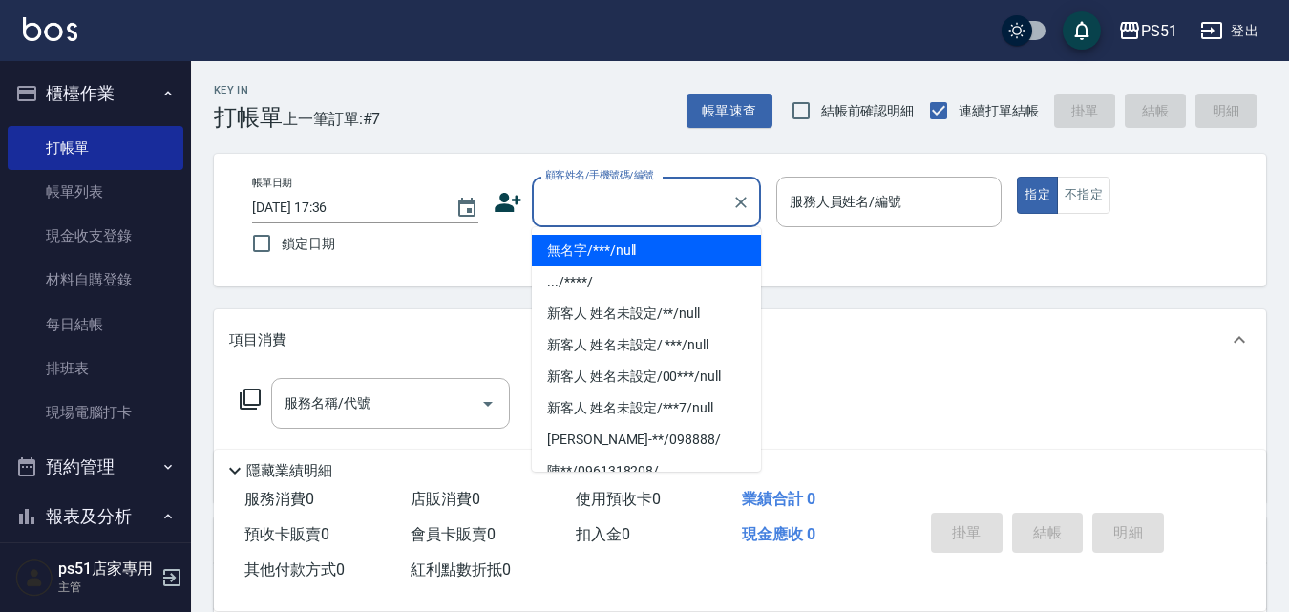
click at [641, 248] on li "無名字/***/null" at bounding box center [646, 251] width 229 height 32
type input "無名字/***/null"
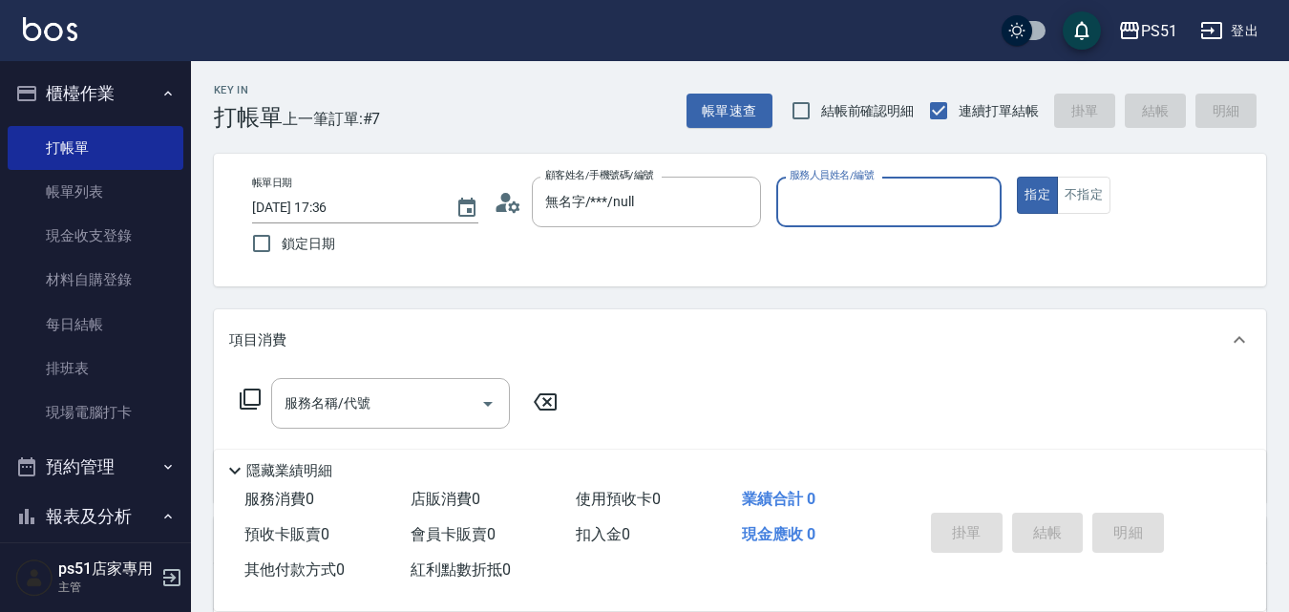
click at [856, 194] on input "服務人員姓名/編號" at bounding box center [889, 201] width 209 height 33
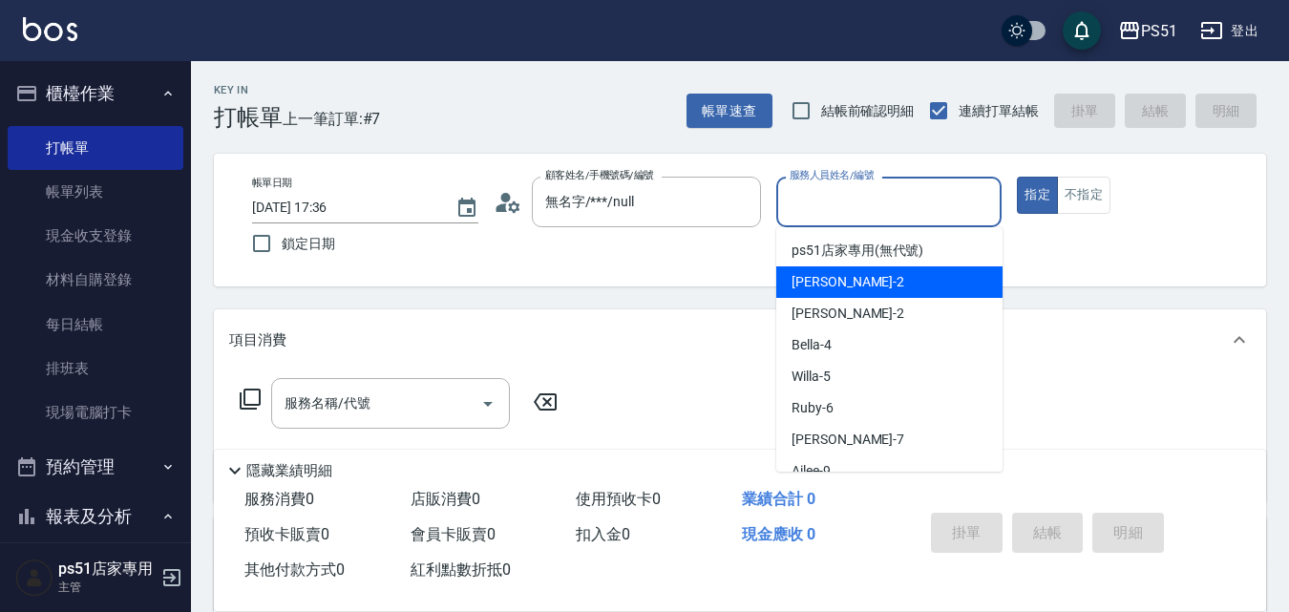
click at [850, 271] on div "[PERSON_NAME] -2" at bounding box center [889, 282] width 226 height 32
type input "[PERSON_NAME]-2"
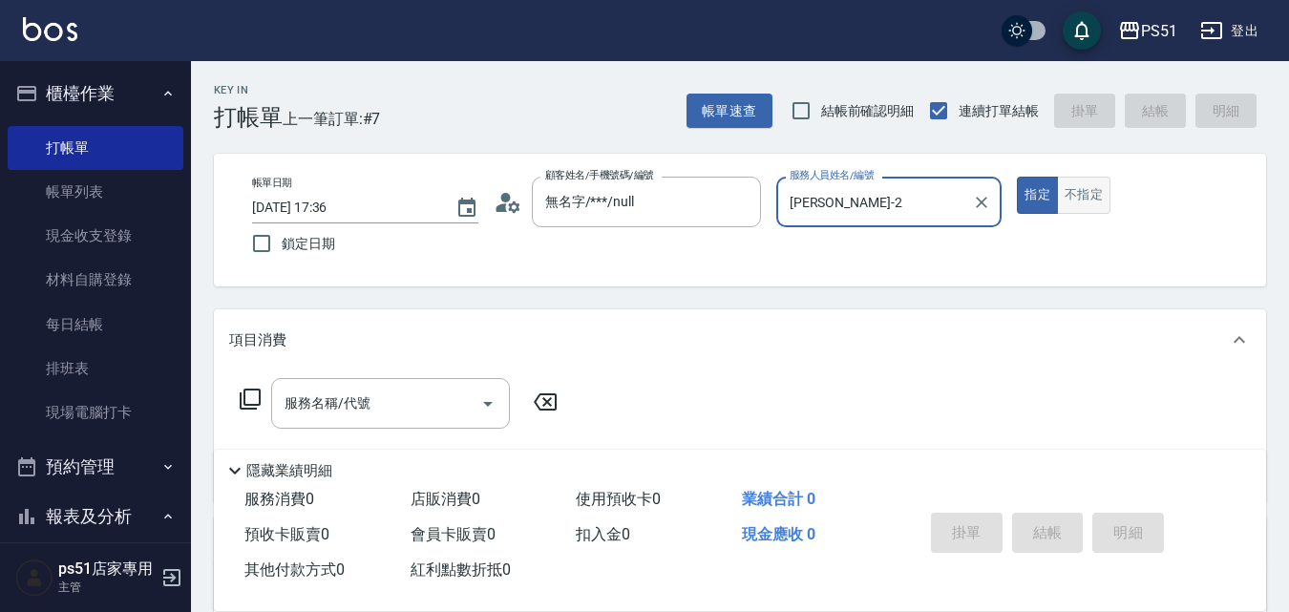
click at [1099, 194] on button "不指定" at bounding box center [1083, 195] width 53 height 37
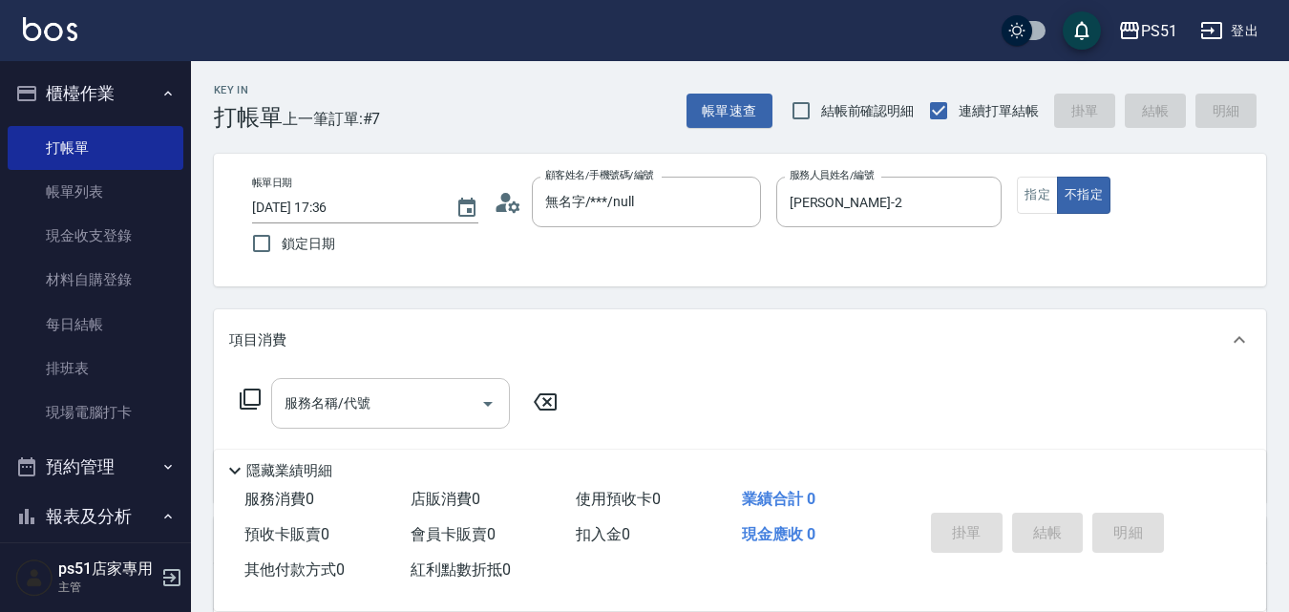
click at [423, 403] on input "服務名稱/代號" at bounding box center [376, 403] width 193 height 33
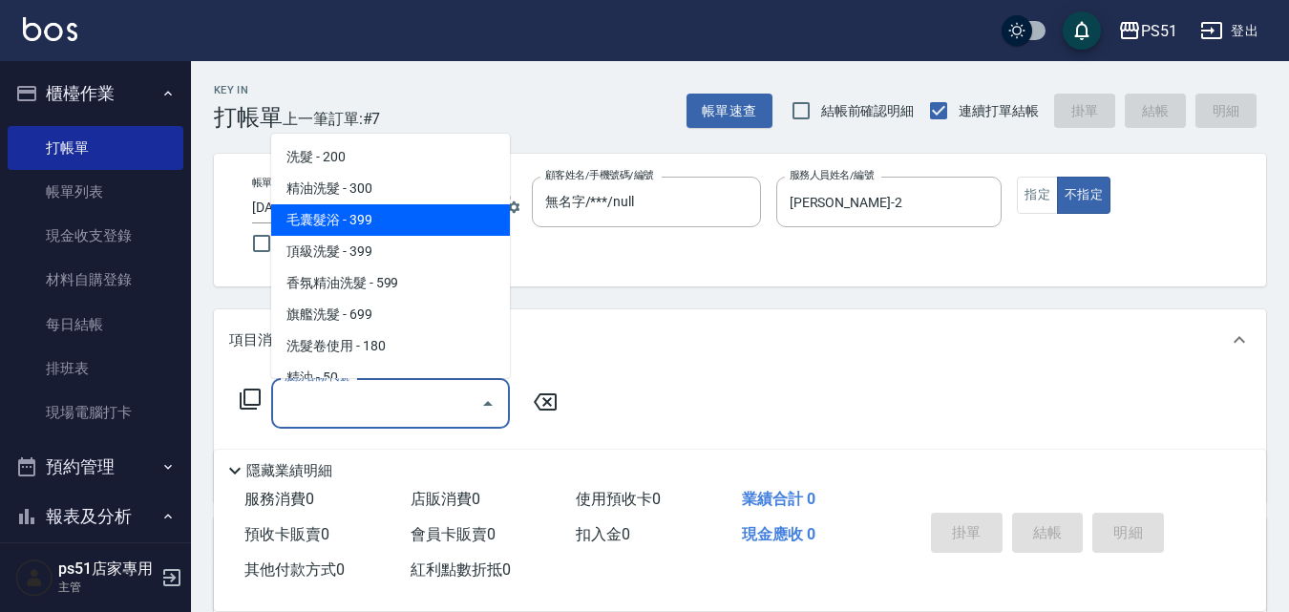
click at [414, 220] on span "毛囊髮浴 - 399" at bounding box center [390, 220] width 239 height 32
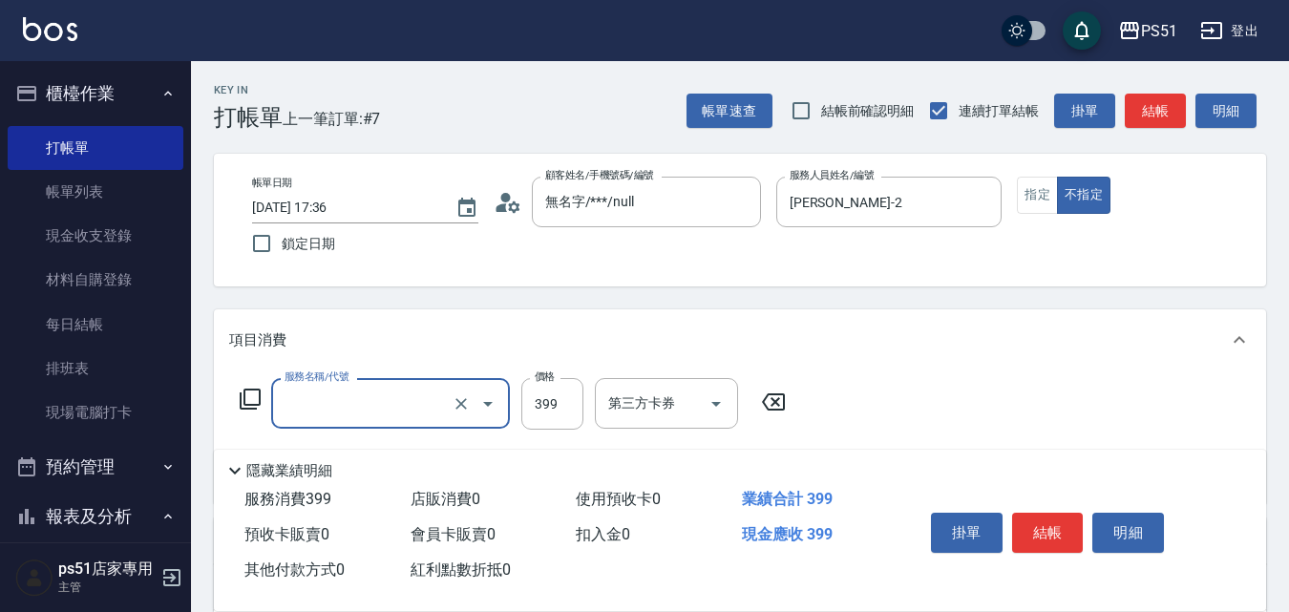
type input "毛囊髮浴(103)"
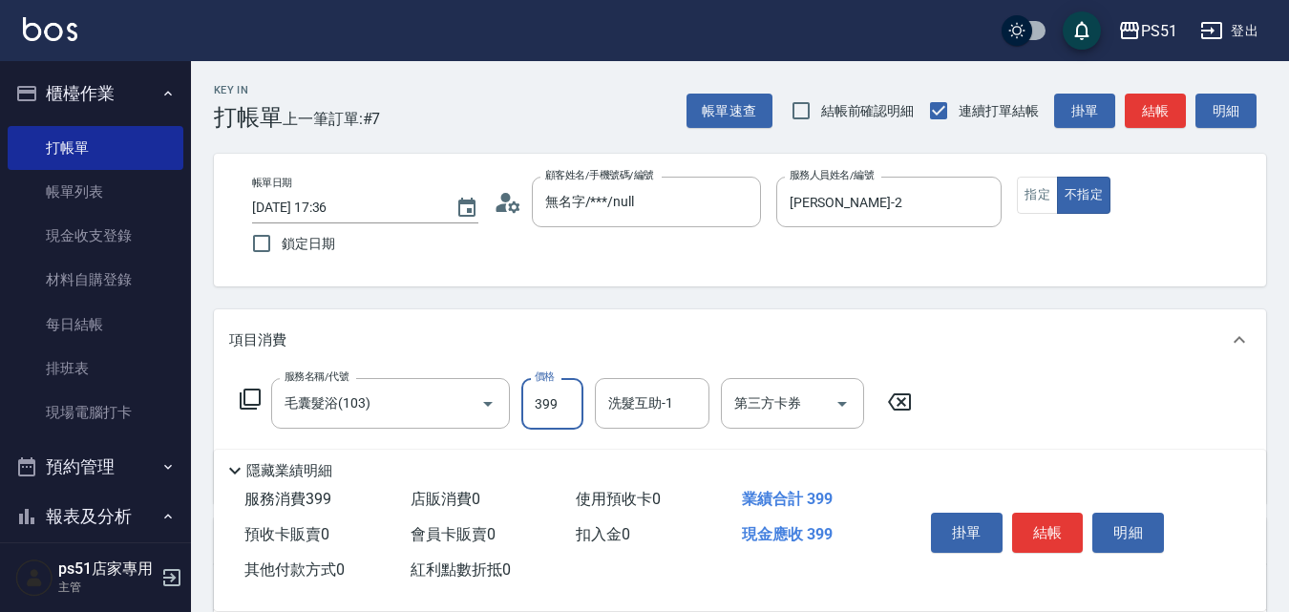
click at [535, 402] on input "399" at bounding box center [552, 404] width 62 height 52
type input "499"
click at [636, 398] on div "洗髮互助-1 洗髮互助-1" at bounding box center [652, 403] width 115 height 51
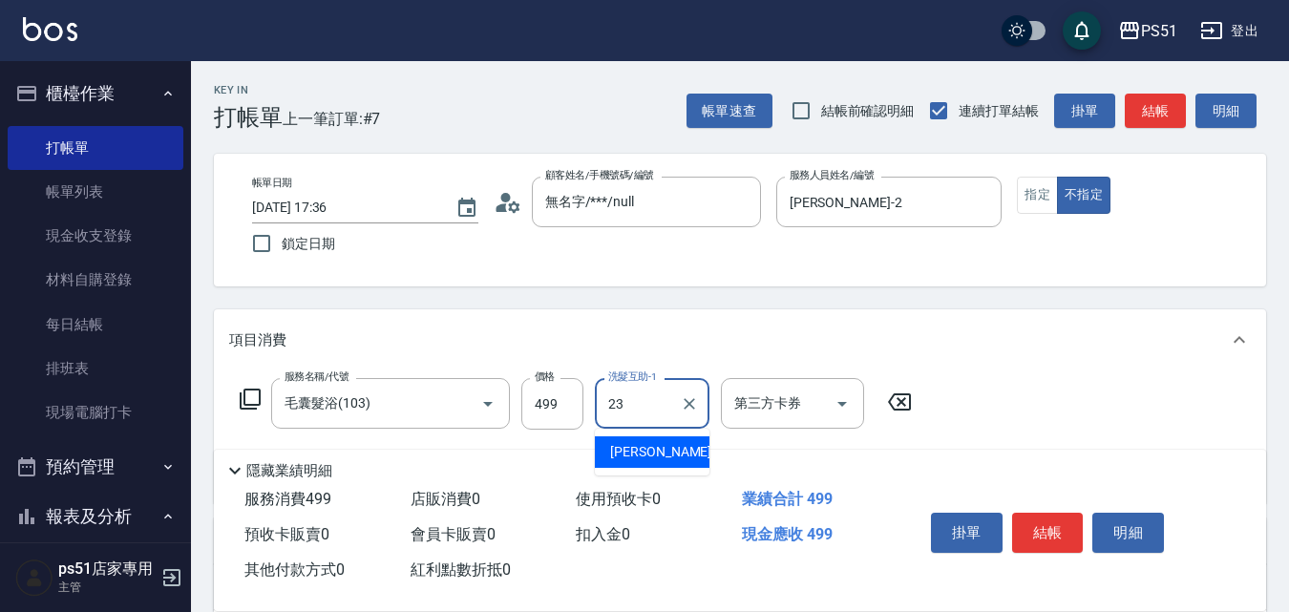
click at [661, 437] on div "[PERSON_NAME] -23" at bounding box center [652, 452] width 115 height 32
type input "孝恩-23"
click at [1044, 526] on button "結帳" at bounding box center [1048, 533] width 72 height 40
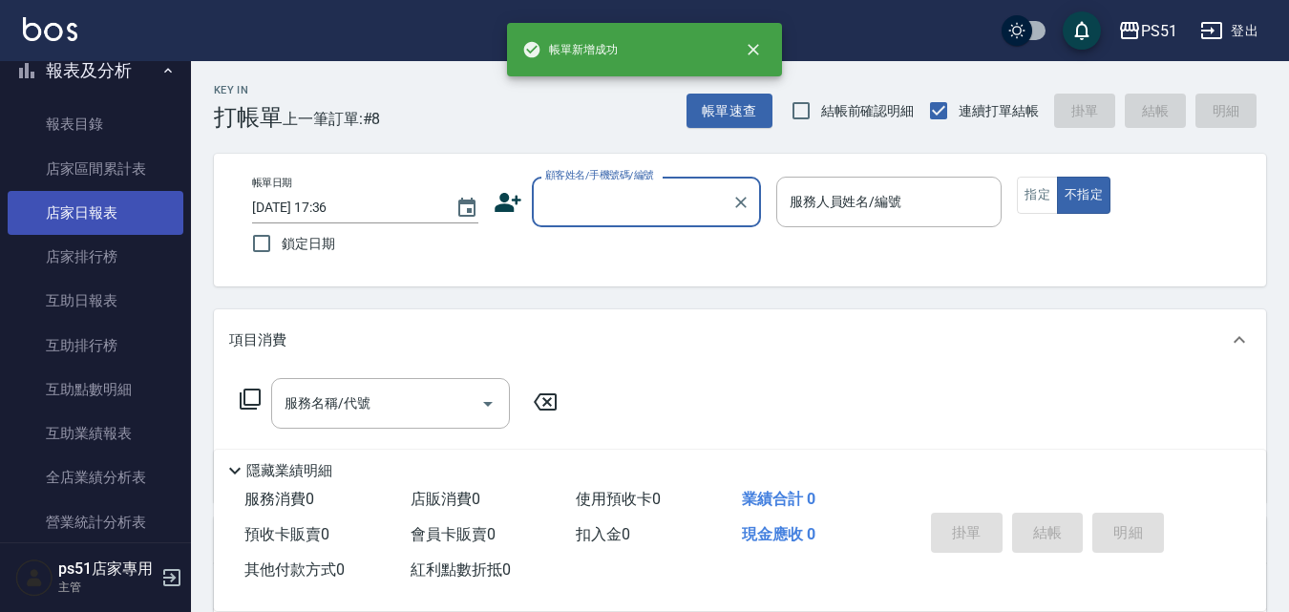
scroll to position [891, 0]
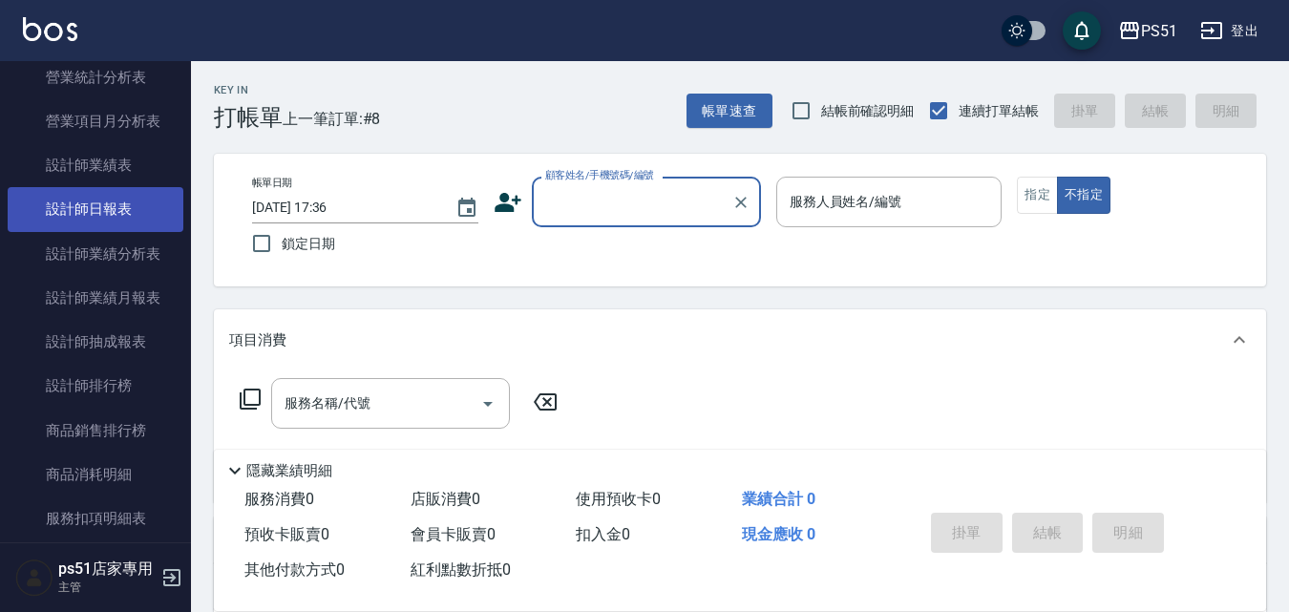
click at [136, 220] on link "設計師日報表" at bounding box center [96, 209] width 176 height 44
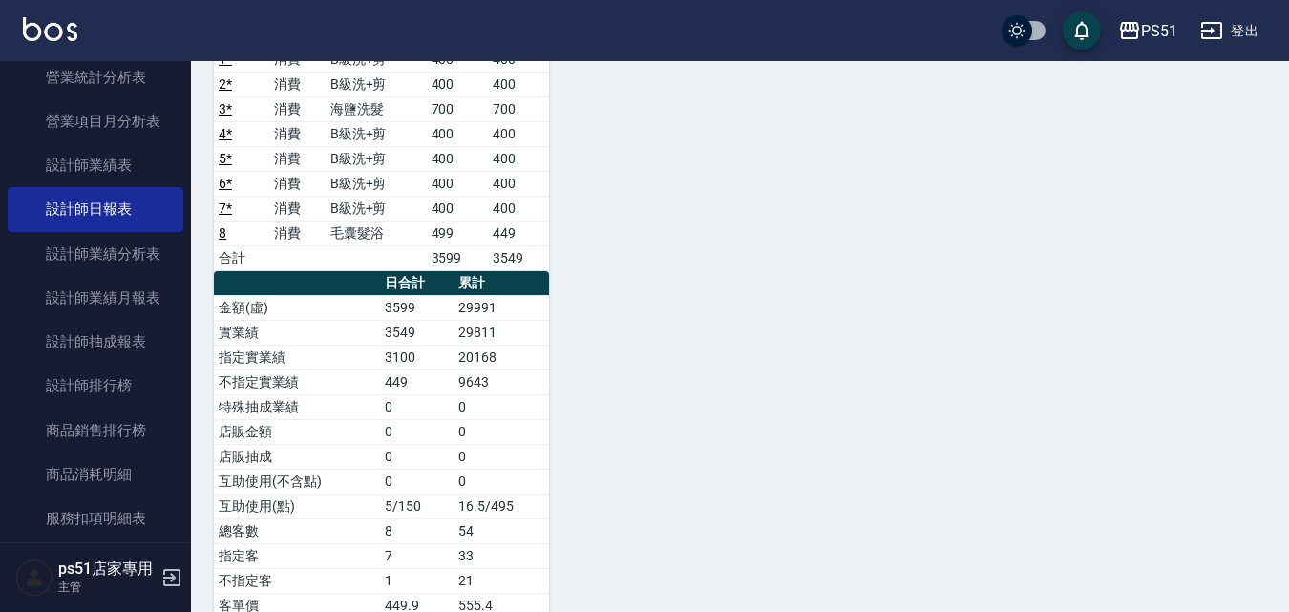
scroll to position [342, 0]
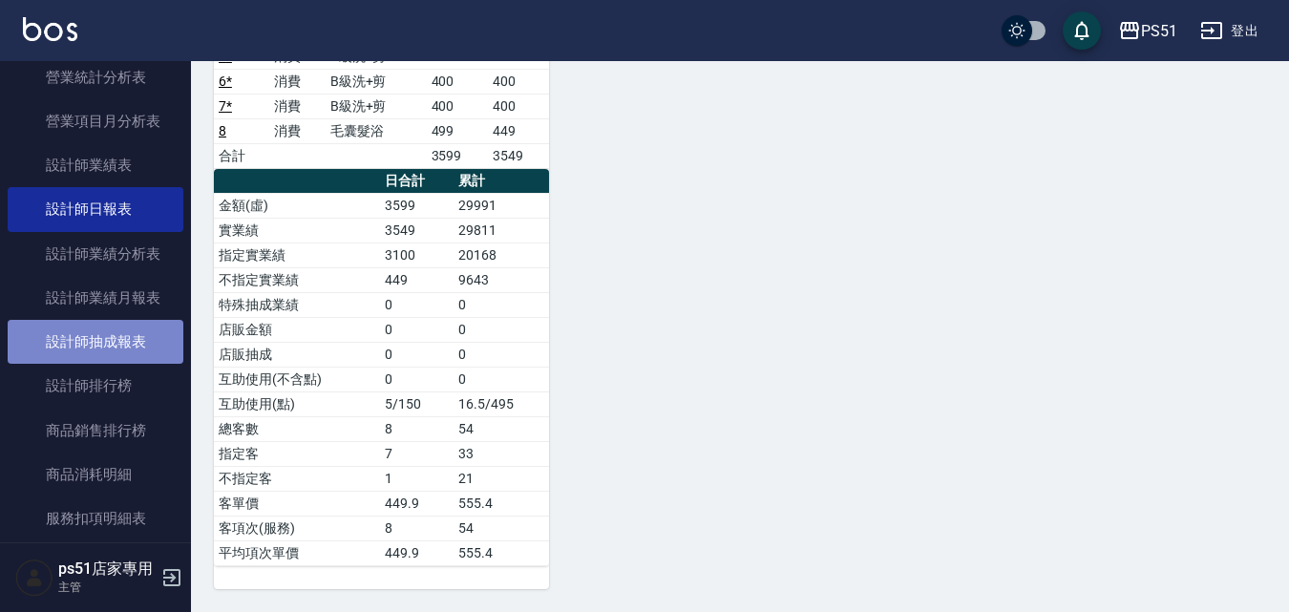
click at [102, 348] on link "設計師抽成報表" at bounding box center [96, 342] width 176 height 44
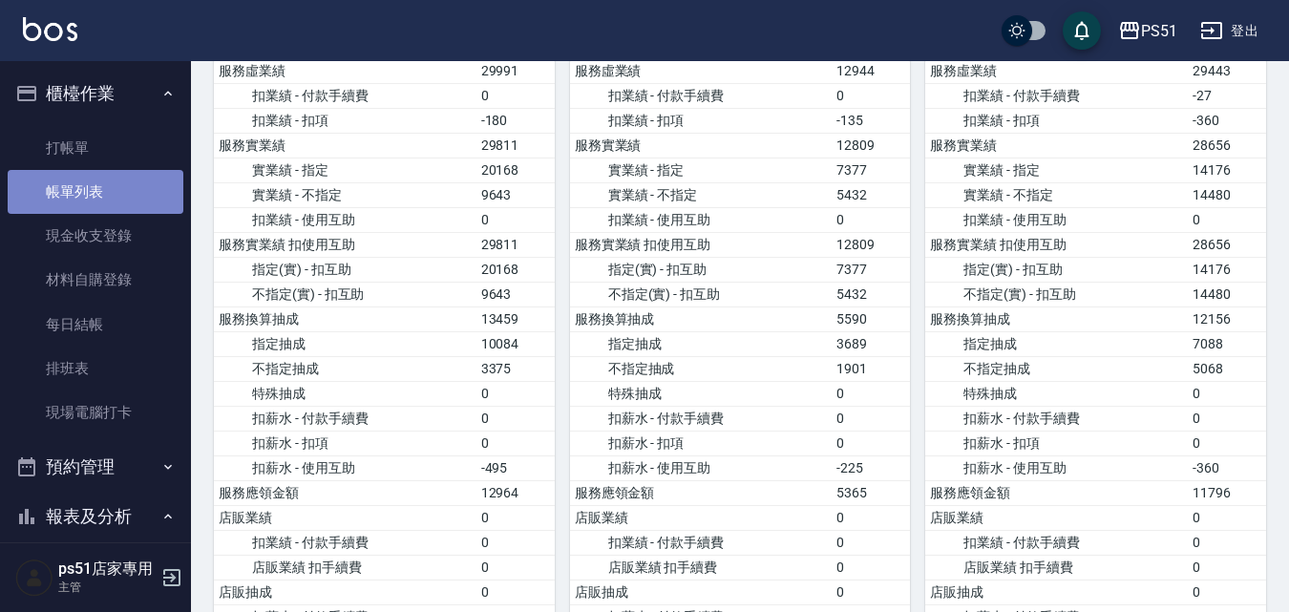
click at [105, 189] on link "帳單列表" at bounding box center [96, 192] width 176 height 44
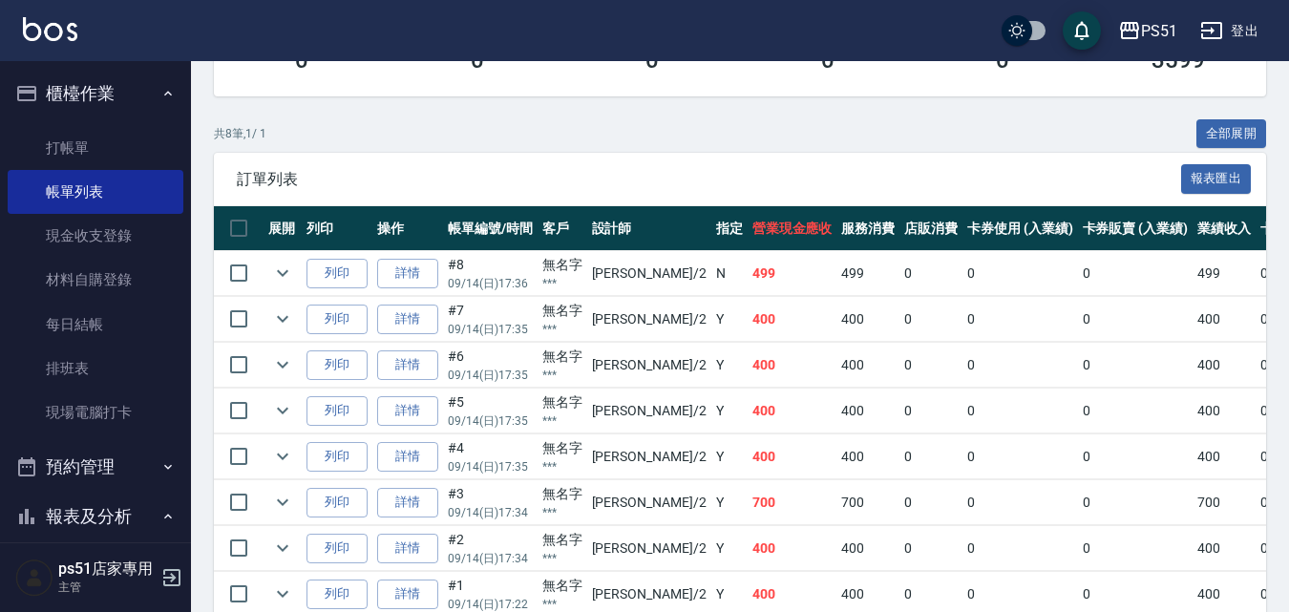
scroll to position [478, 0]
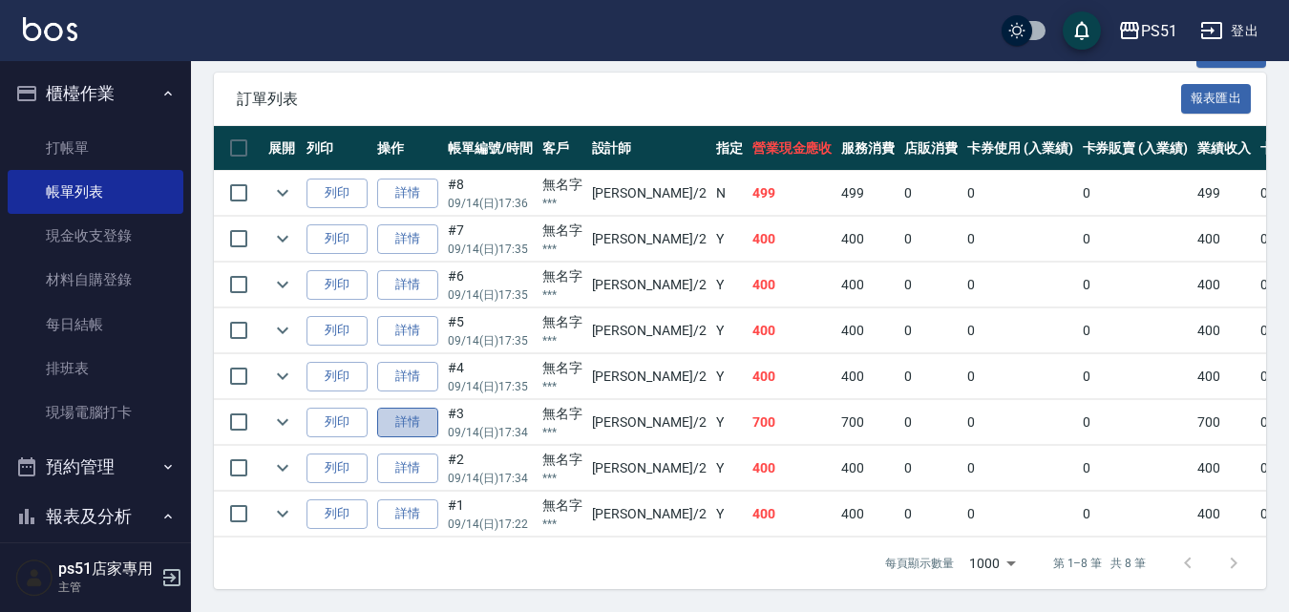
click at [410, 408] on link "詳情" at bounding box center [407, 423] width 61 height 30
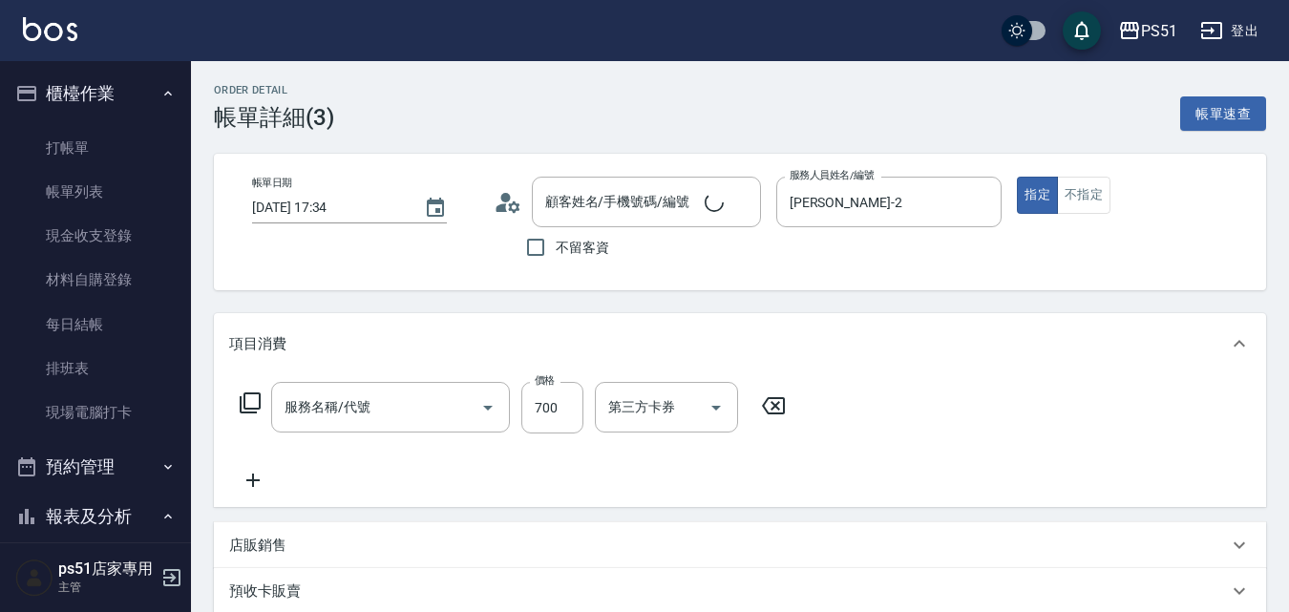
type input "[DATE] 17:34"
type input "[PERSON_NAME]-2"
type input "無名字/***/null"
type input "海鹽洗髮(110)"
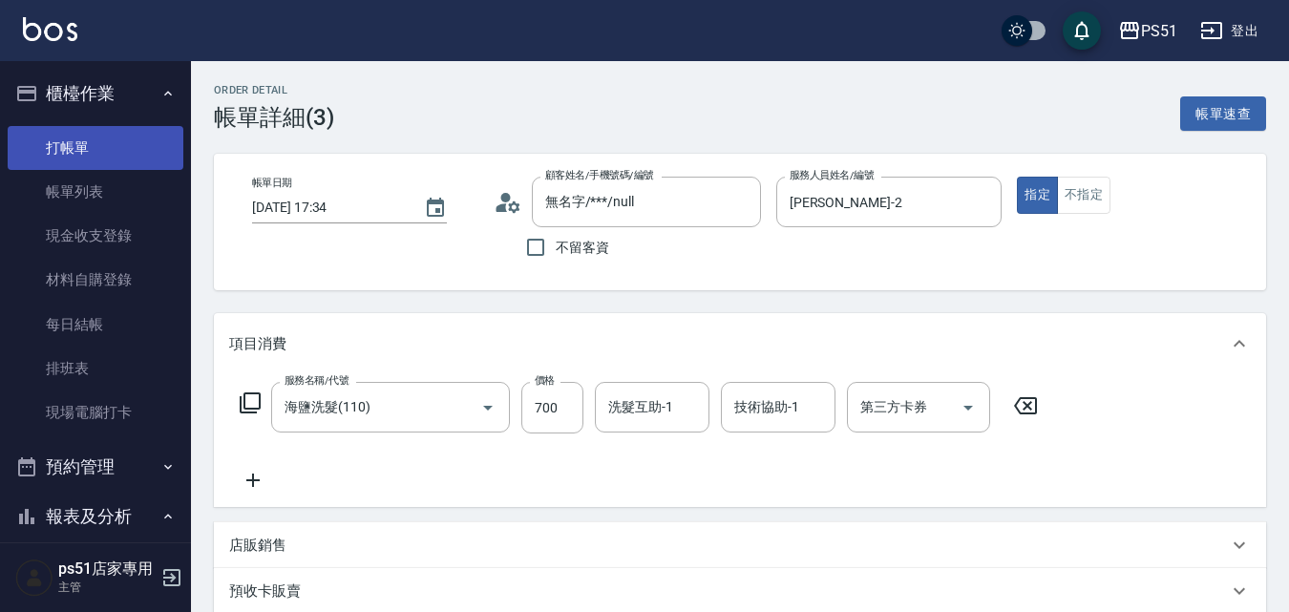
click at [88, 154] on link "打帳單" at bounding box center [96, 148] width 176 height 44
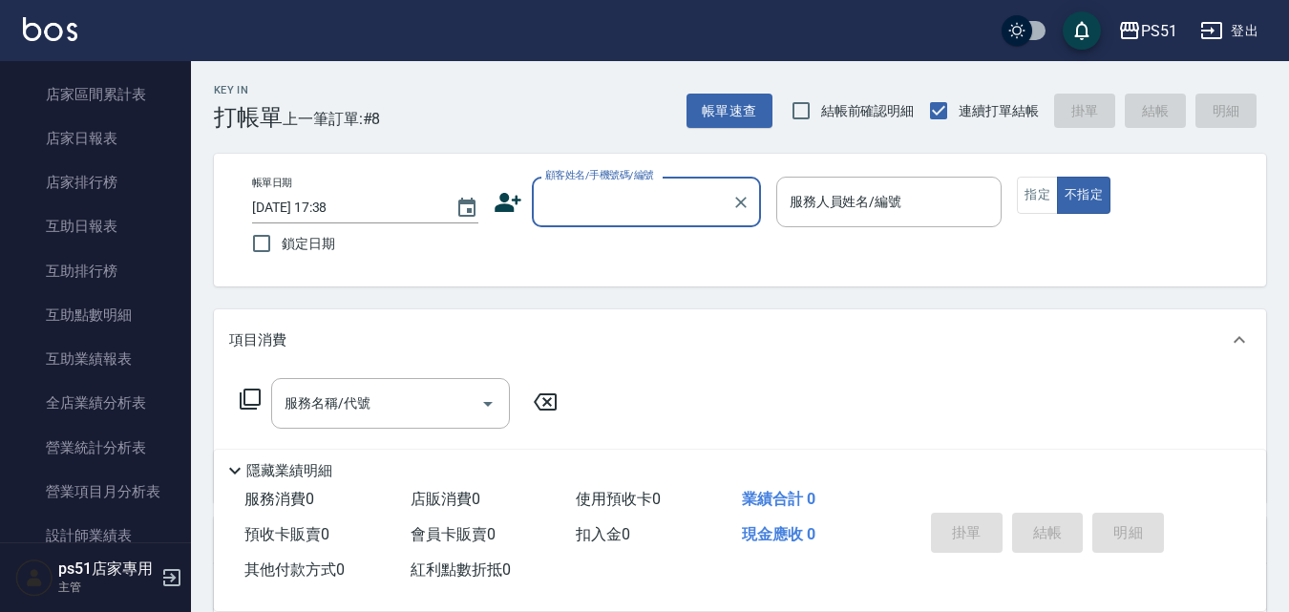
scroll to position [668, 0]
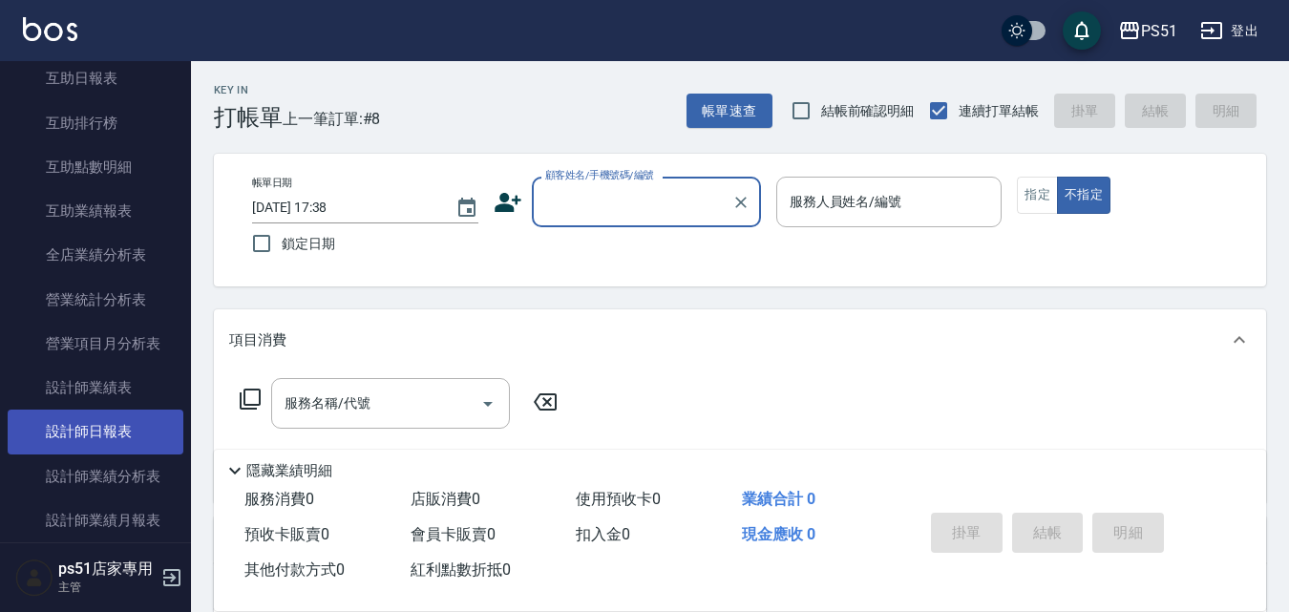
click at [141, 444] on link "設計師日報表" at bounding box center [96, 432] width 176 height 44
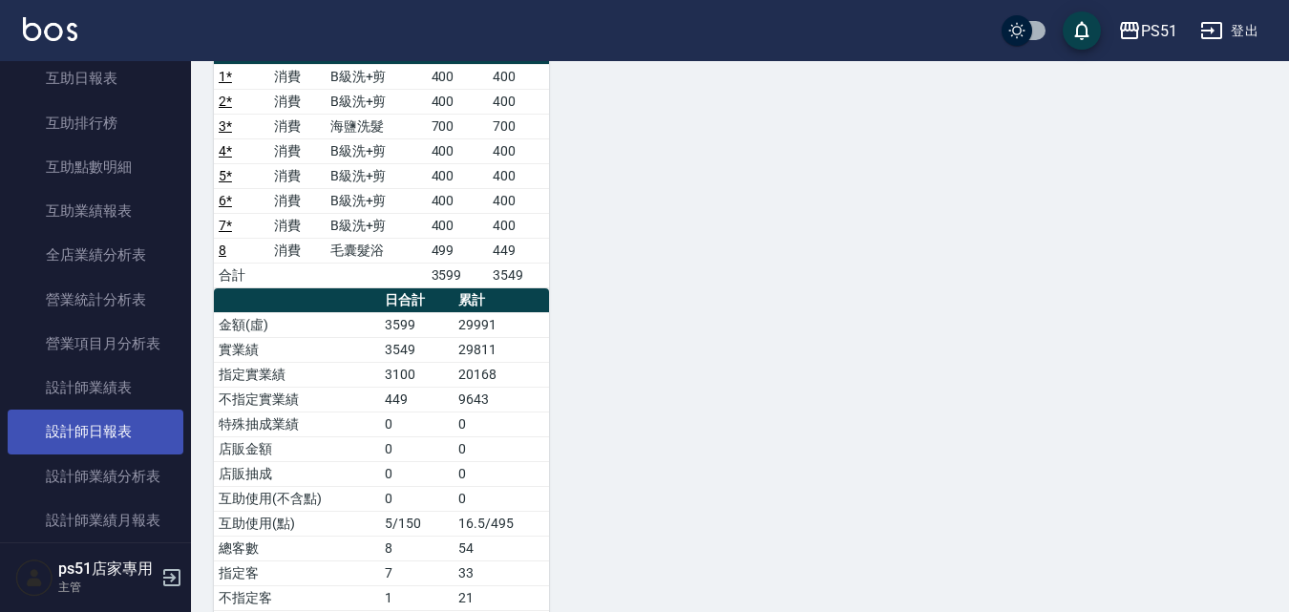
scroll to position [891, 0]
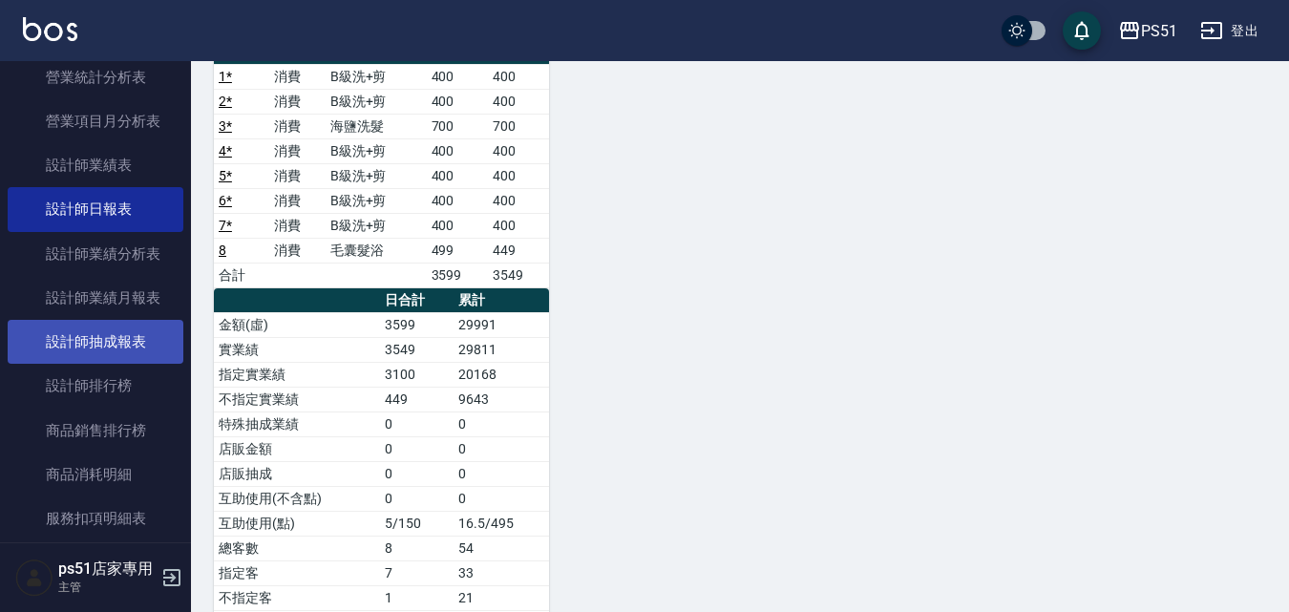
click at [141, 346] on link "設計師抽成報表" at bounding box center [96, 342] width 176 height 44
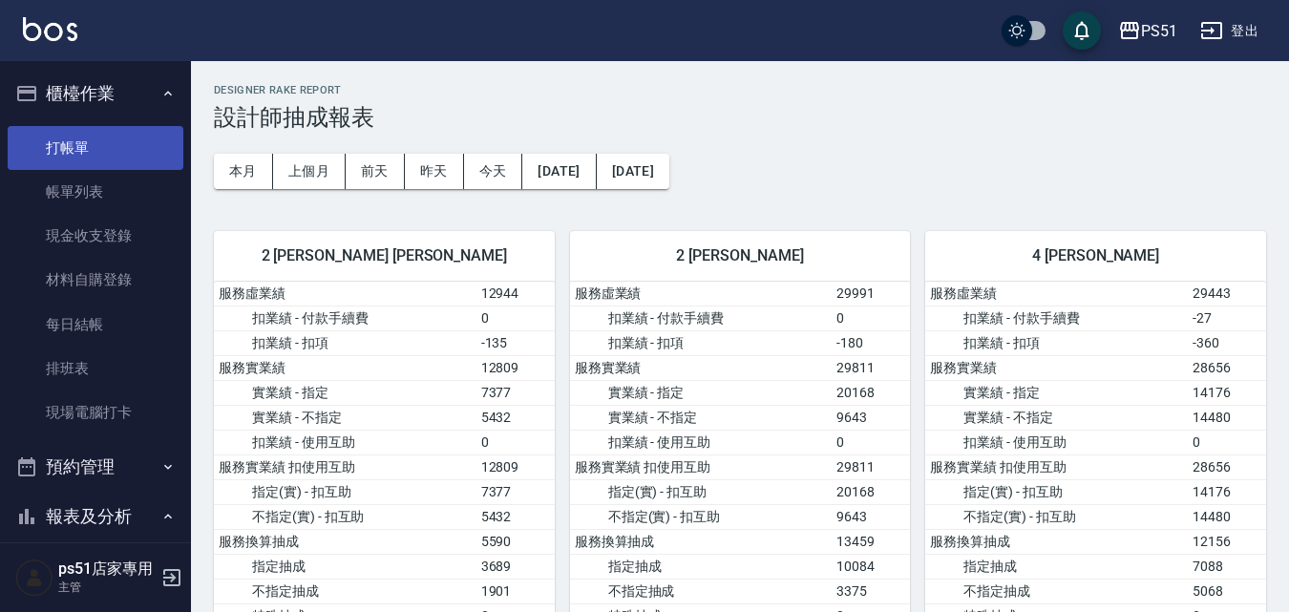
click at [108, 139] on link "打帳單" at bounding box center [96, 148] width 176 height 44
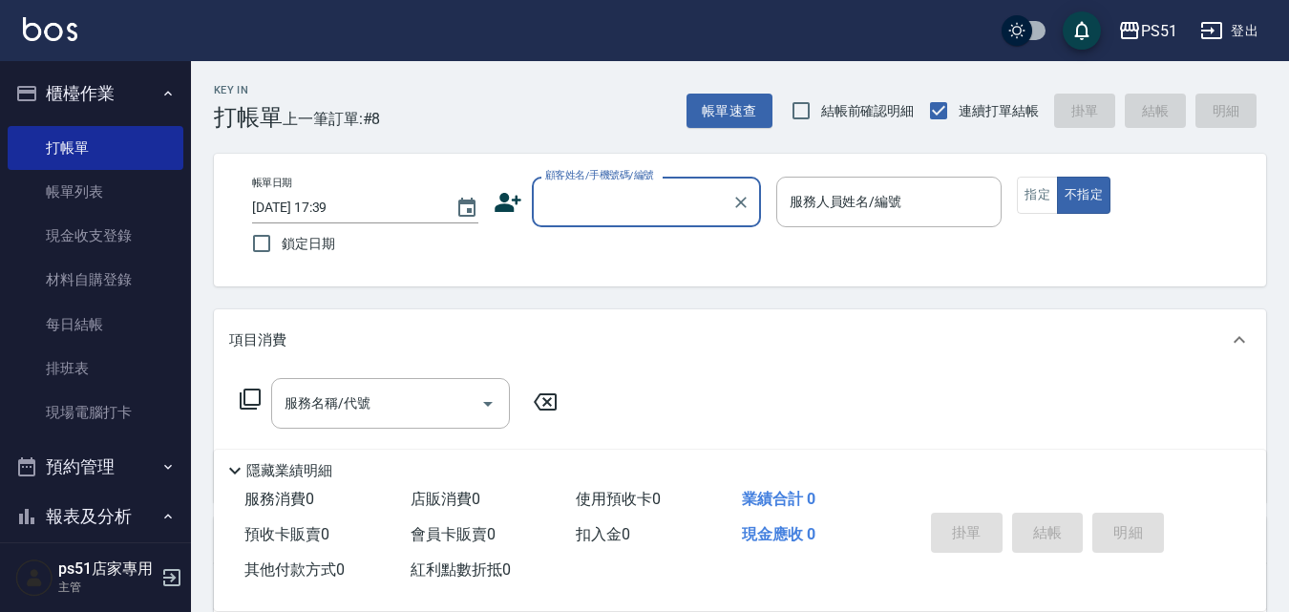
click at [582, 224] on div "顧客姓名/手機號碼/編號" at bounding box center [646, 202] width 229 height 51
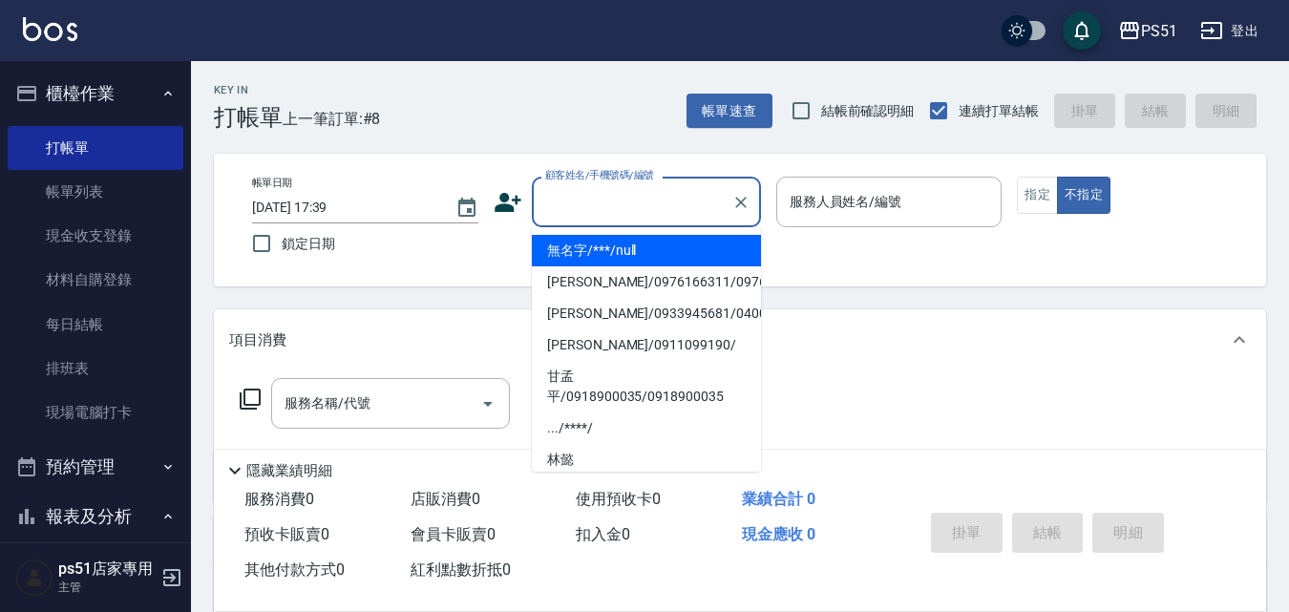
click at [583, 241] on li "無名字/***/null" at bounding box center [646, 251] width 229 height 32
type input "無名字/***/null"
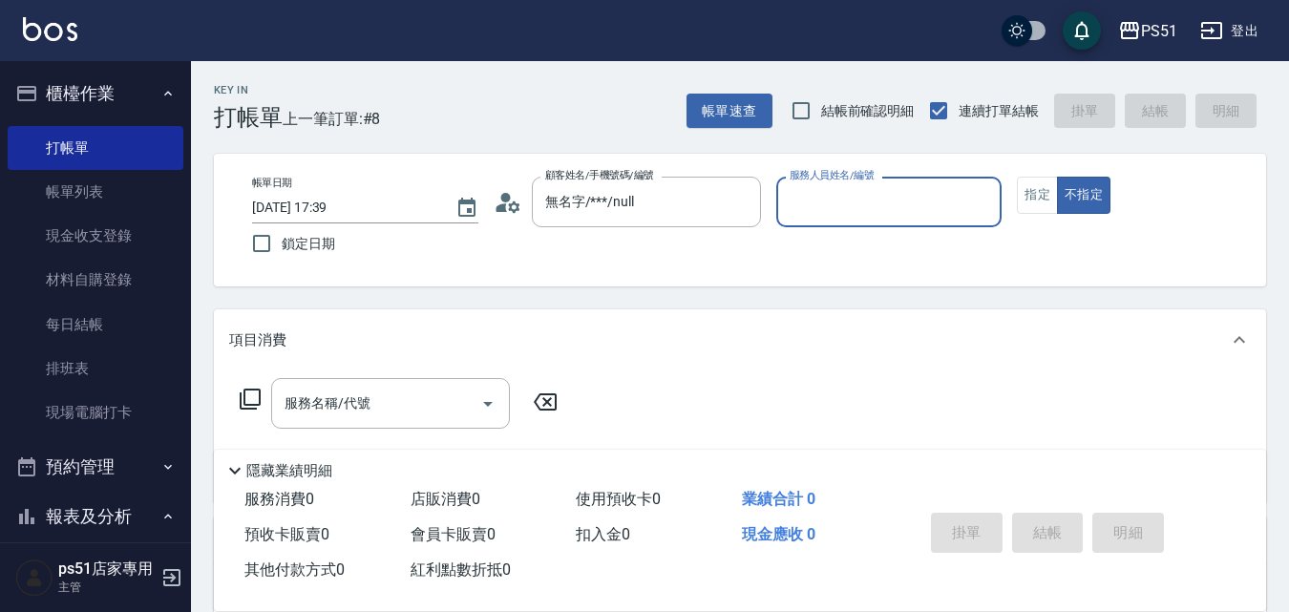
click at [885, 205] on input "服務人員姓名/編號" at bounding box center [889, 201] width 209 height 33
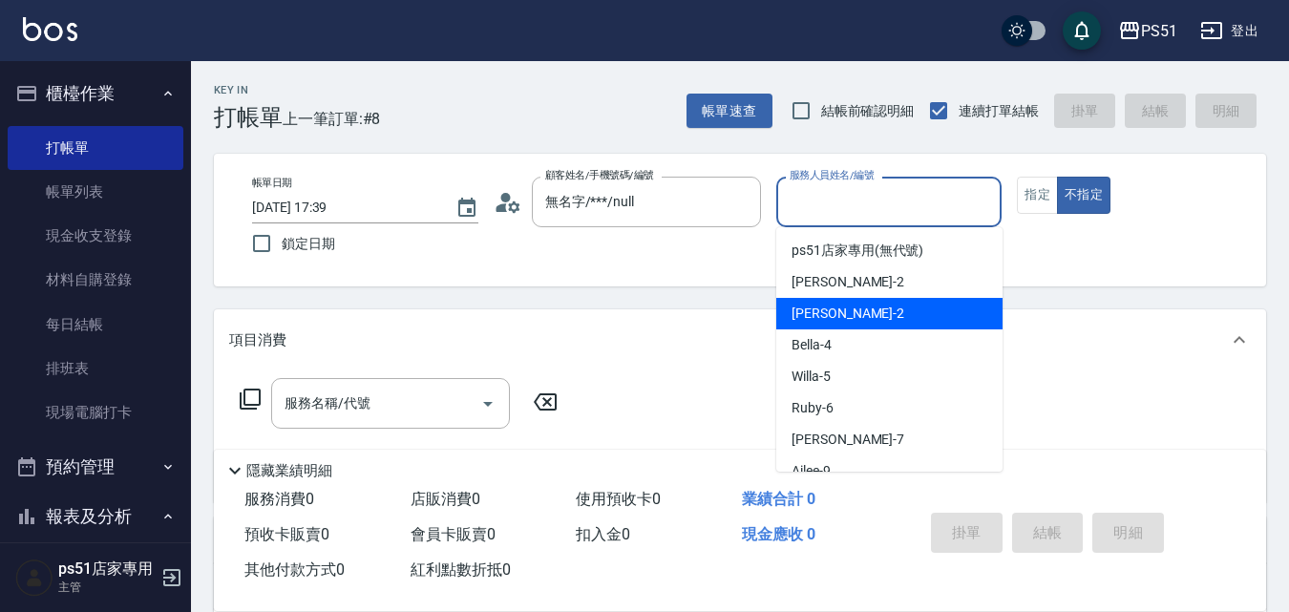
click at [854, 315] on div "[PERSON_NAME] -2" at bounding box center [889, 314] width 226 height 32
type input "[PERSON_NAME]-2"
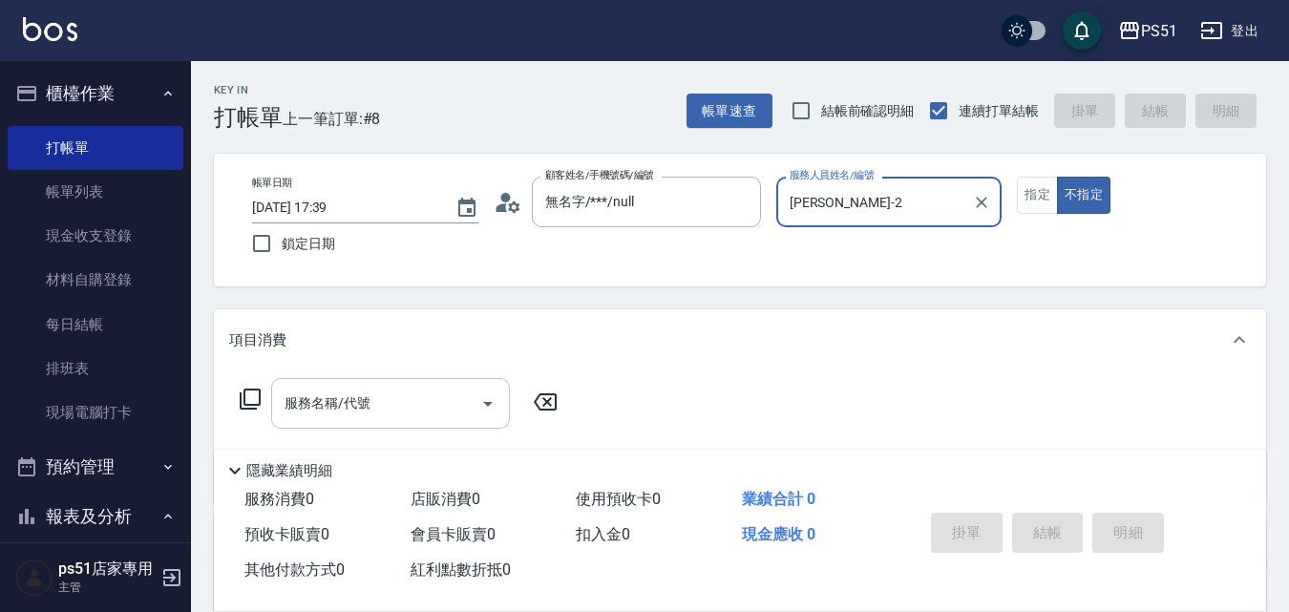
click at [430, 410] on input "服務名稱/代號" at bounding box center [376, 403] width 193 height 33
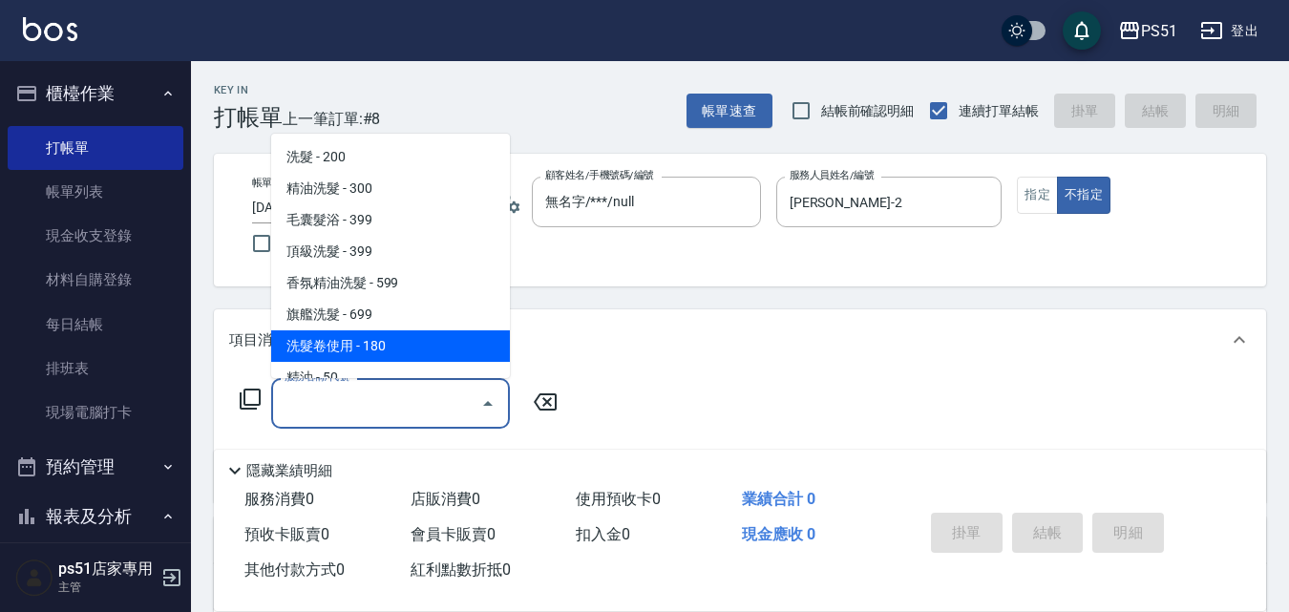
scroll to position [446, 0]
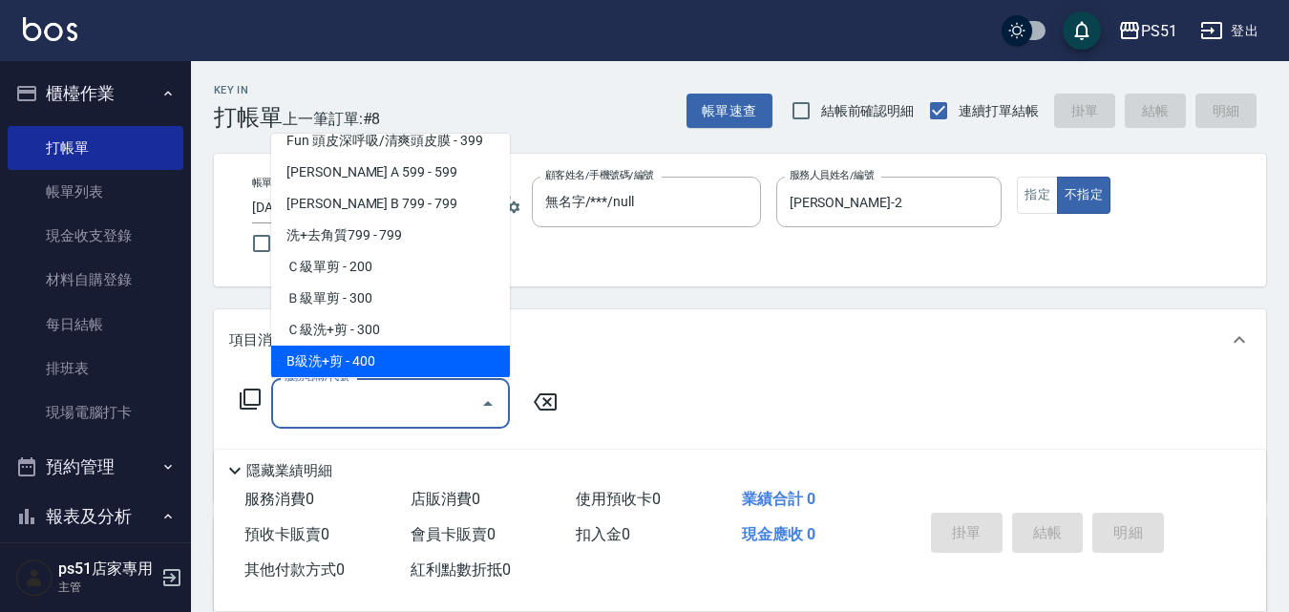
click at [401, 356] on span "B級洗+剪 - 400" at bounding box center [390, 362] width 239 height 32
type input "B級洗+剪(204)"
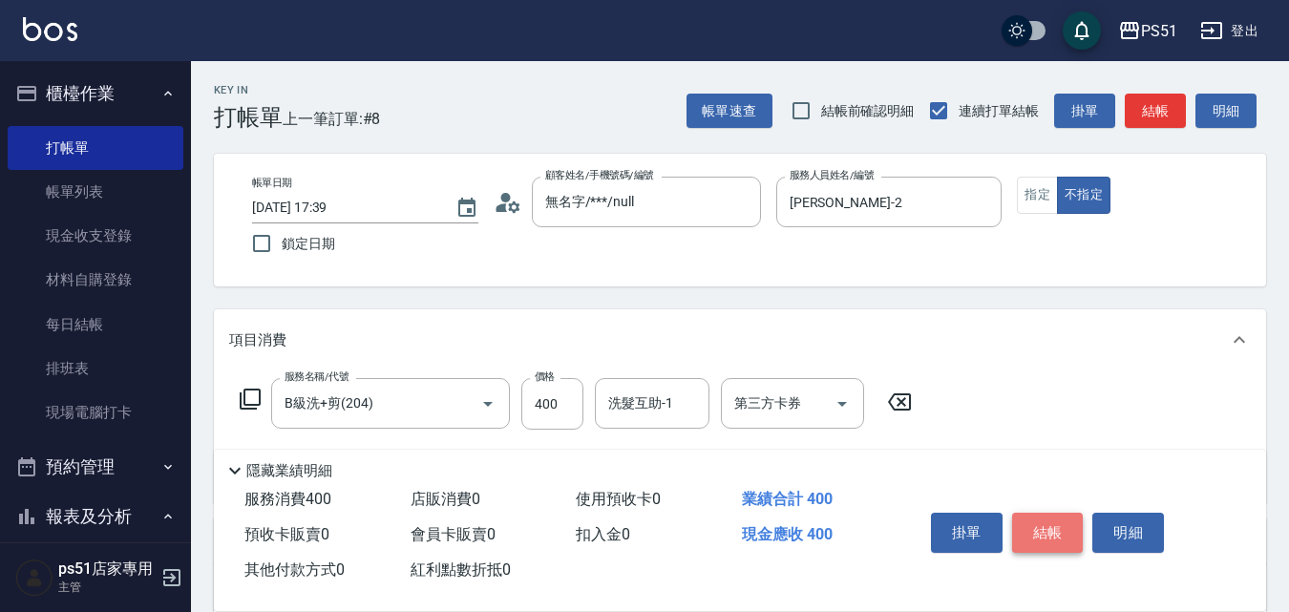
click at [1071, 526] on button "結帳" at bounding box center [1048, 533] width 72 height 40
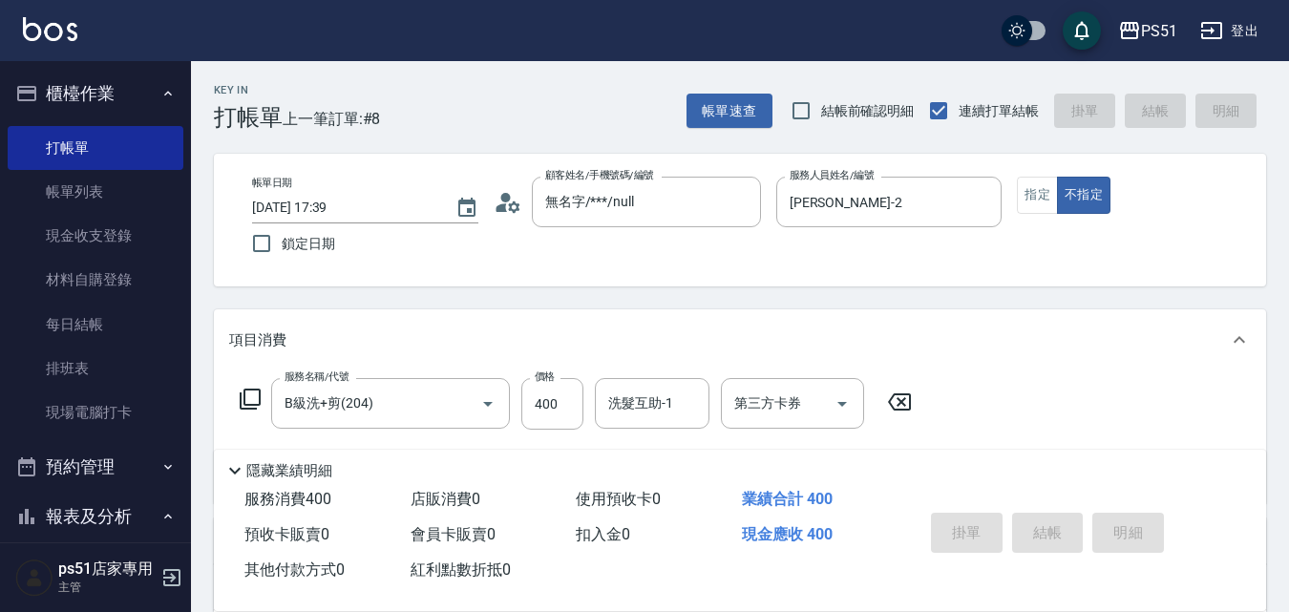
type input "[DATE] 17:47"
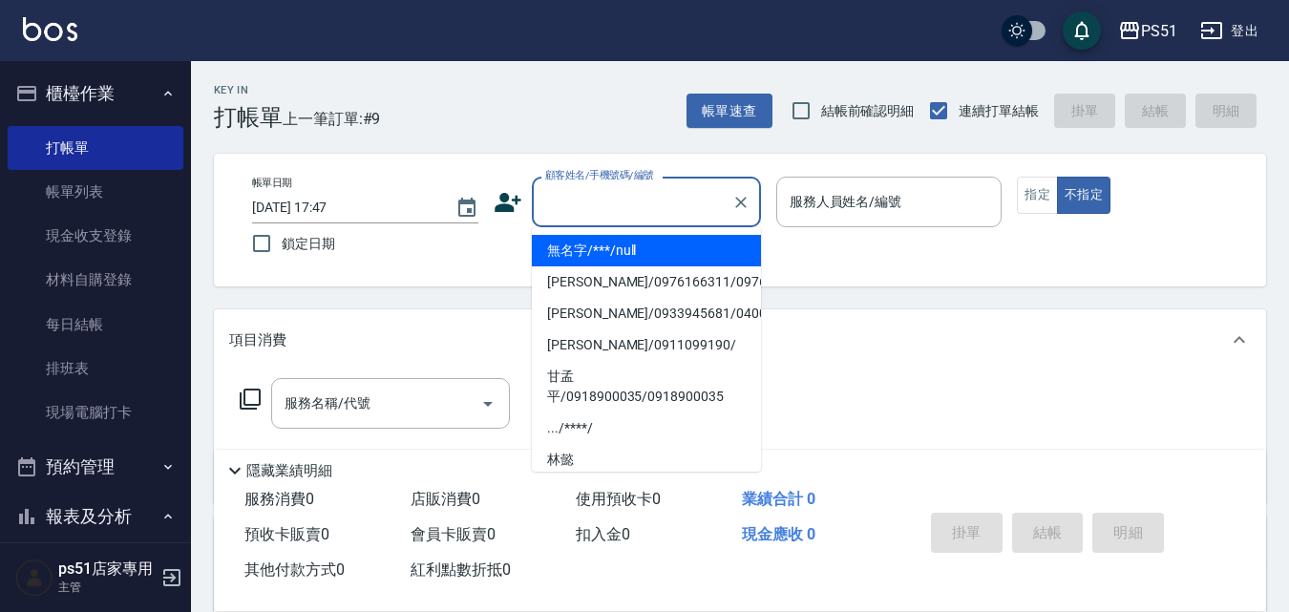
type input "無名字/***/null"
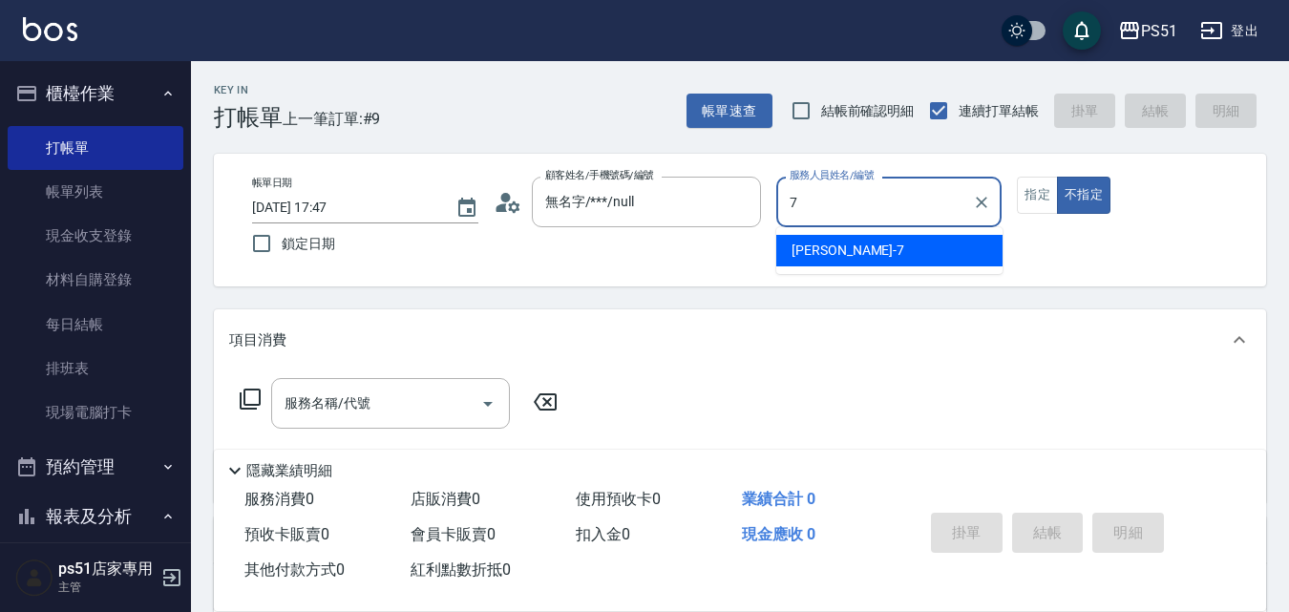
type input "[PERSON_NAME]-7"
type button "false"
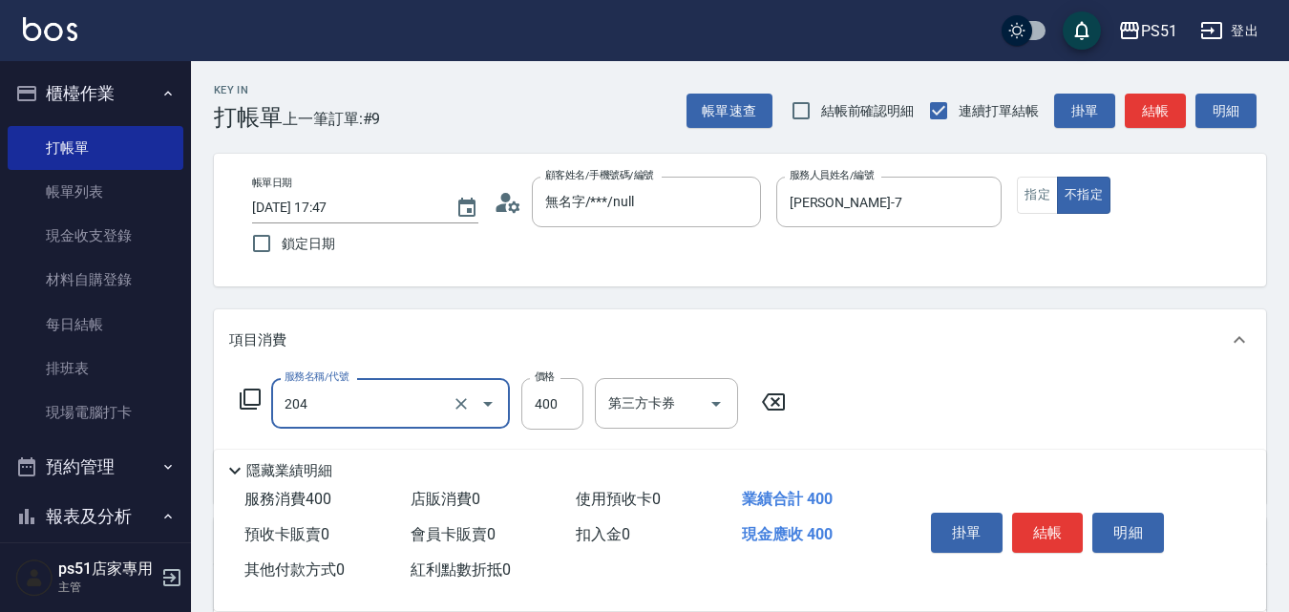
type input "B級洗+剪(204)"
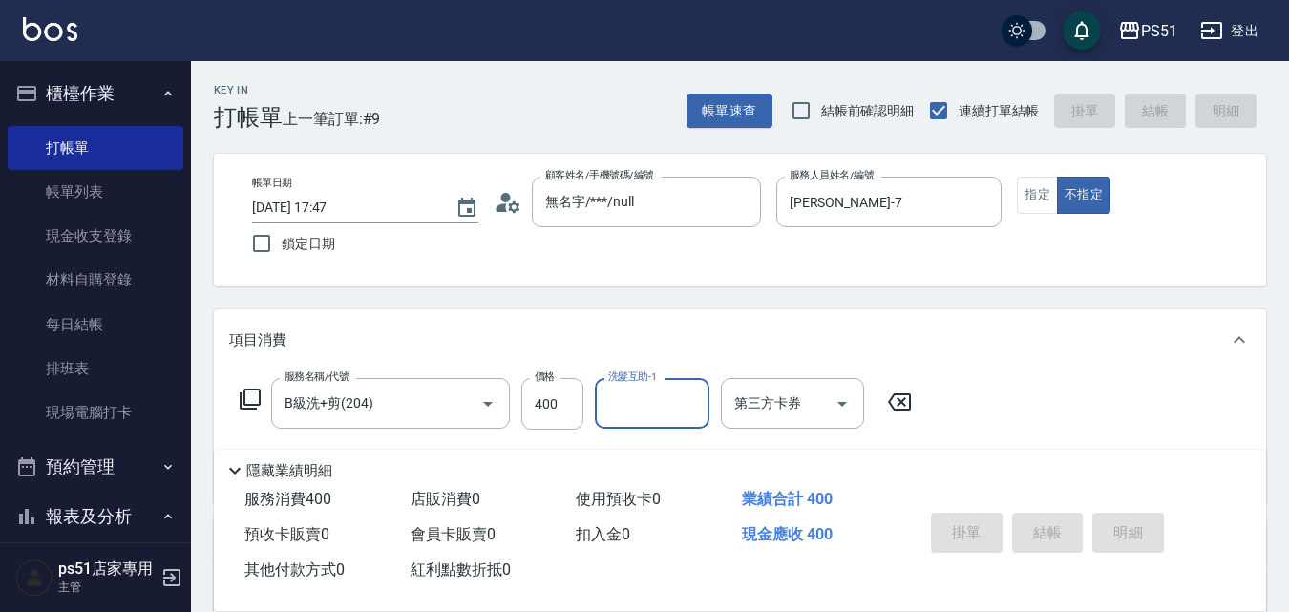
type input "[DATE] 17:50"
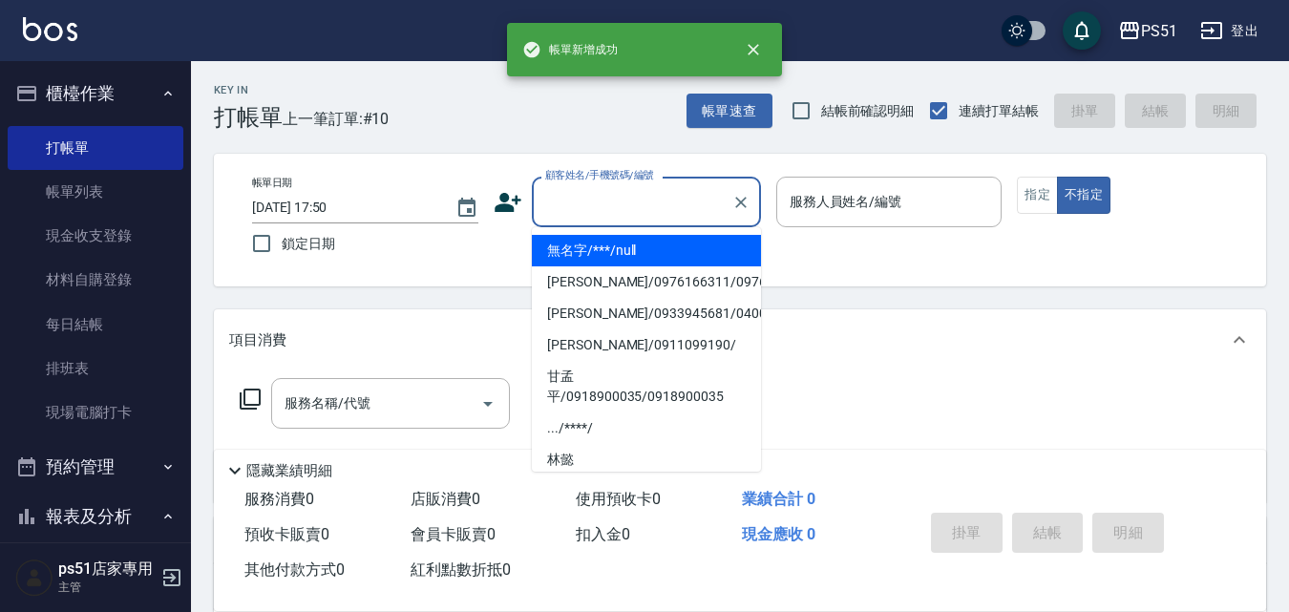
type input "無名字/***/null"
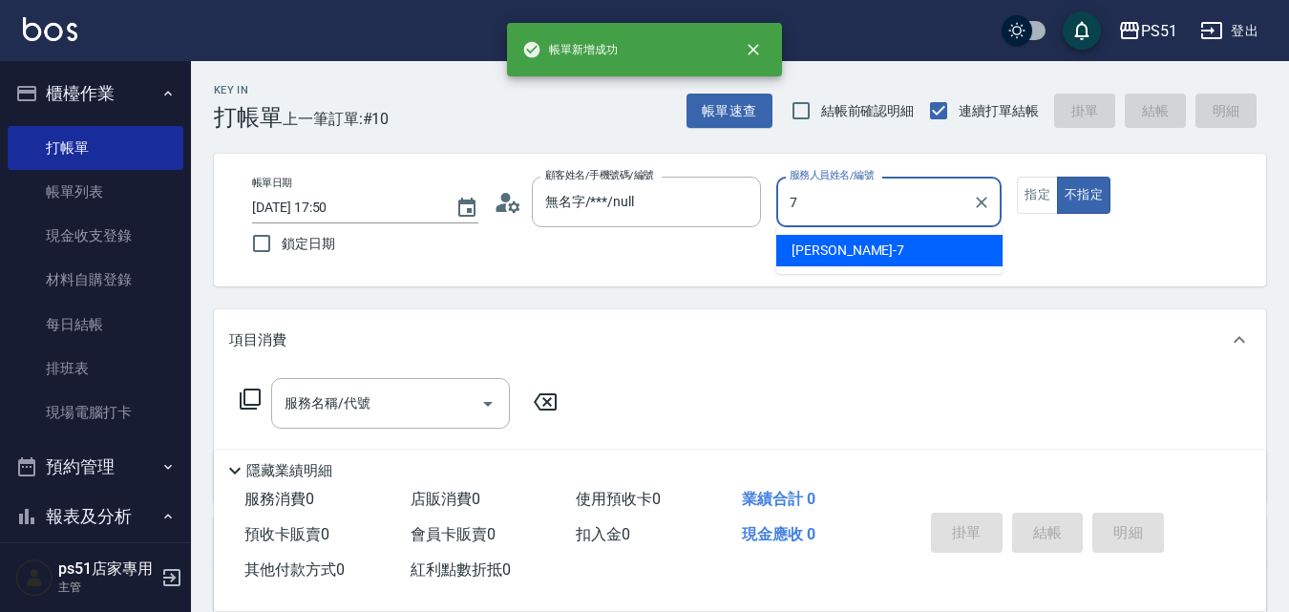
type input "[PERSON_NAME]-7"
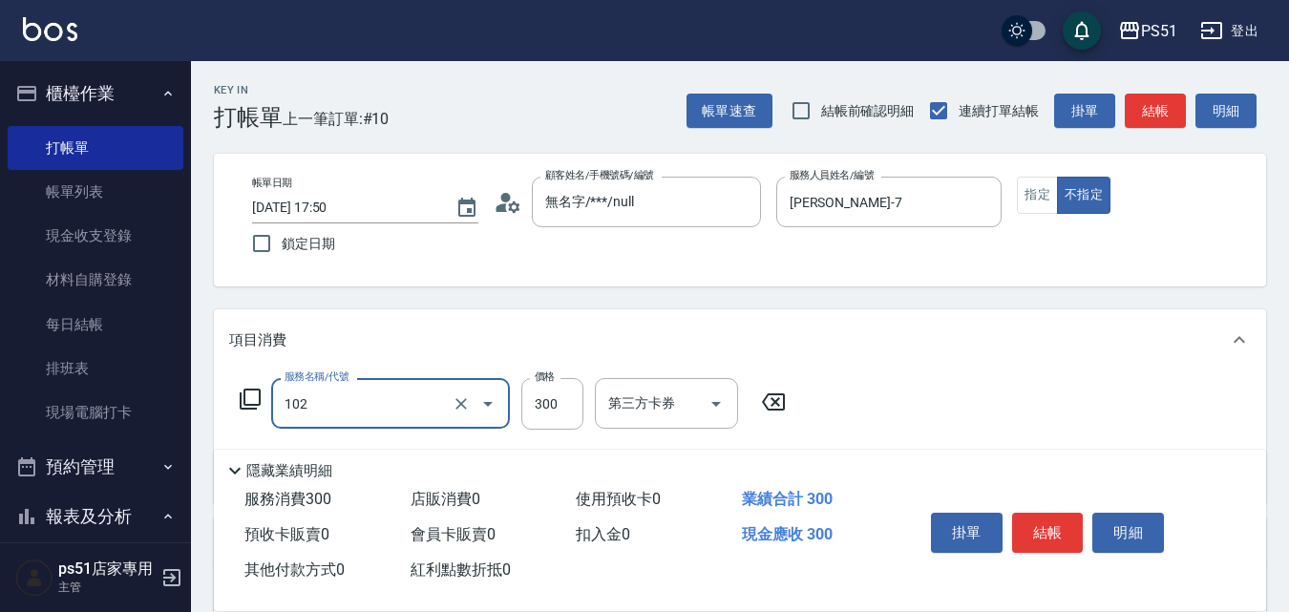
type input "精油洗髮(102)"
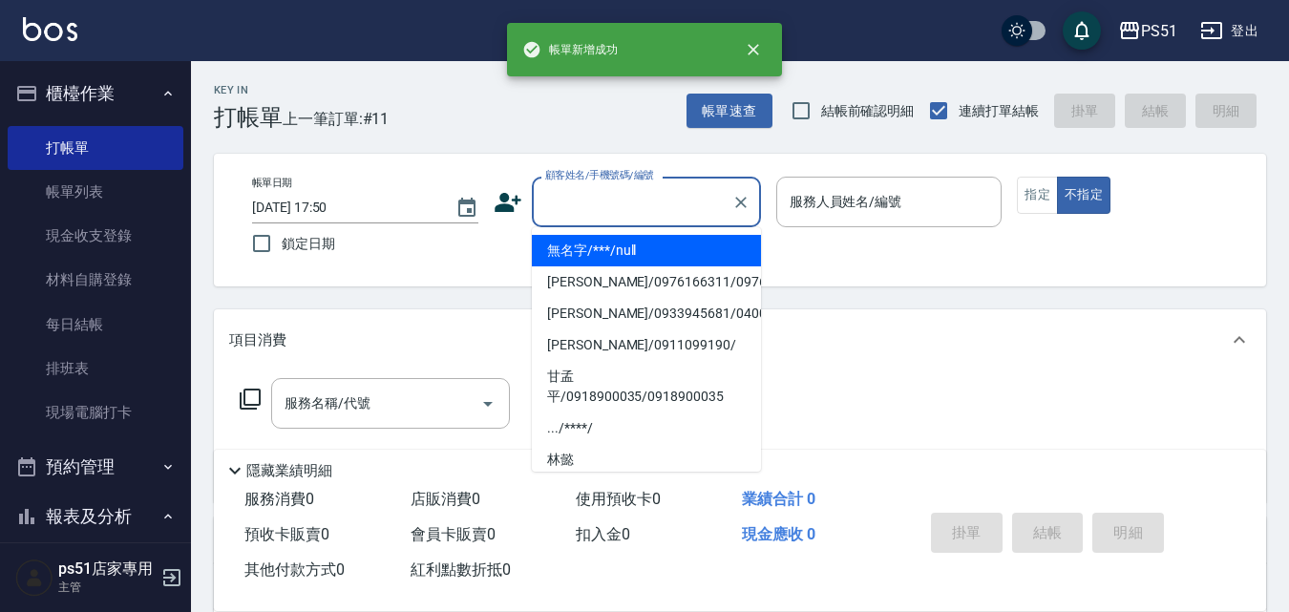
type input "無名字/***/null"
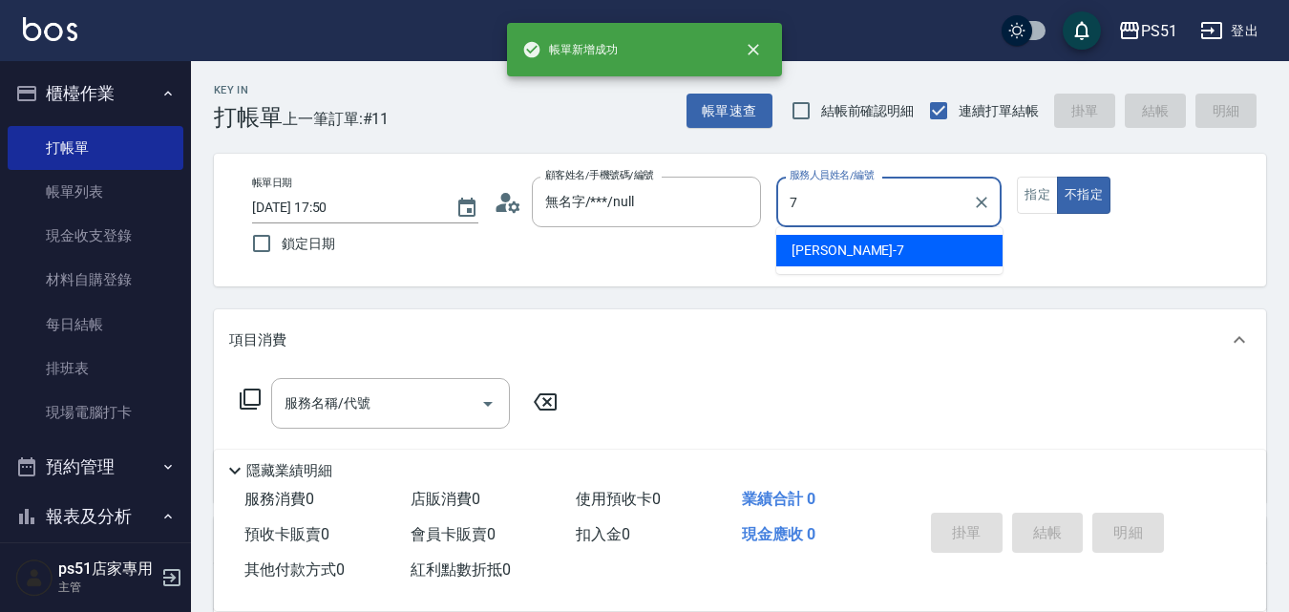
type input "[PERSON_NAME]-7"
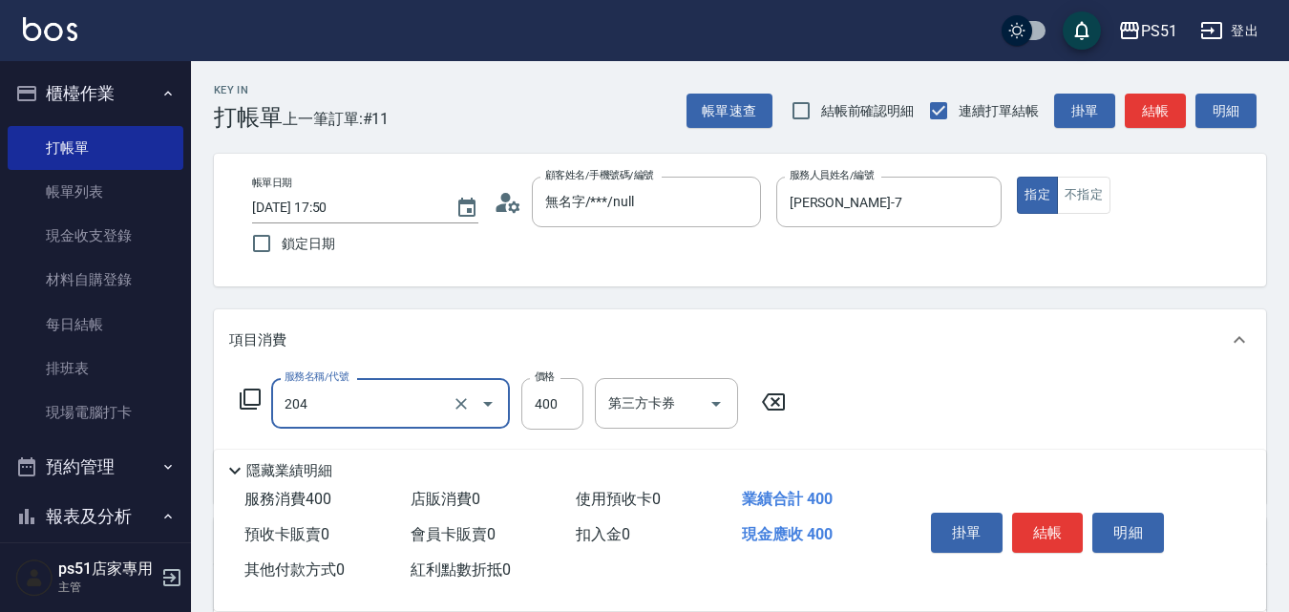
type input "B級洗+剪(204)"
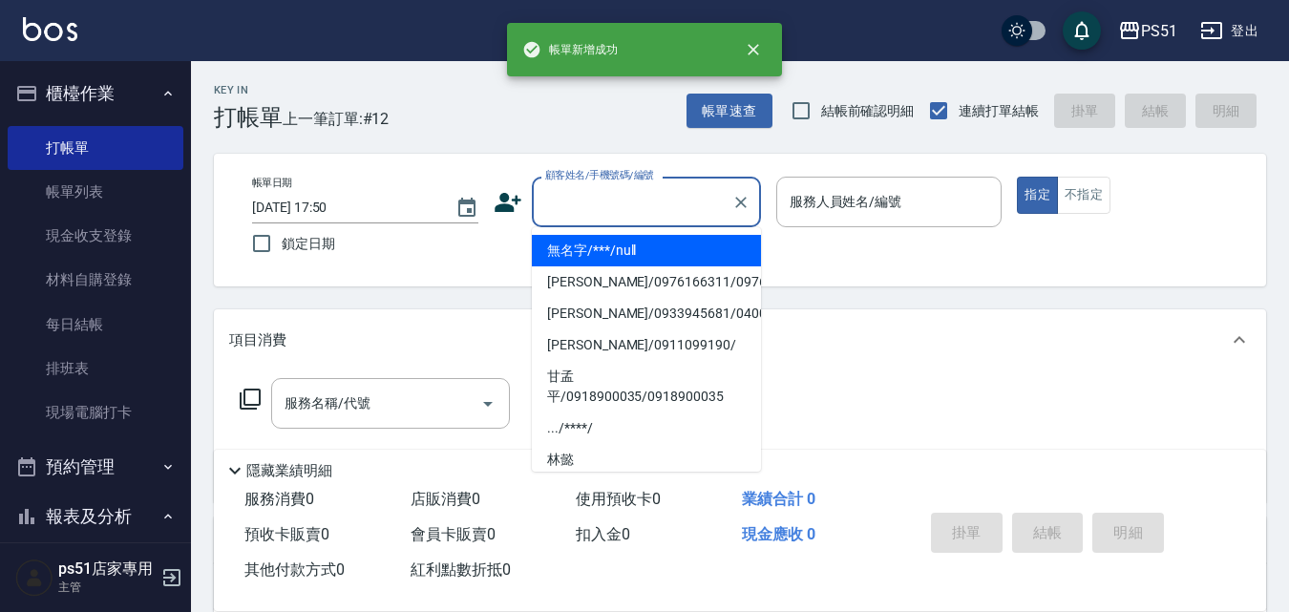
type input "無名字/***/null"
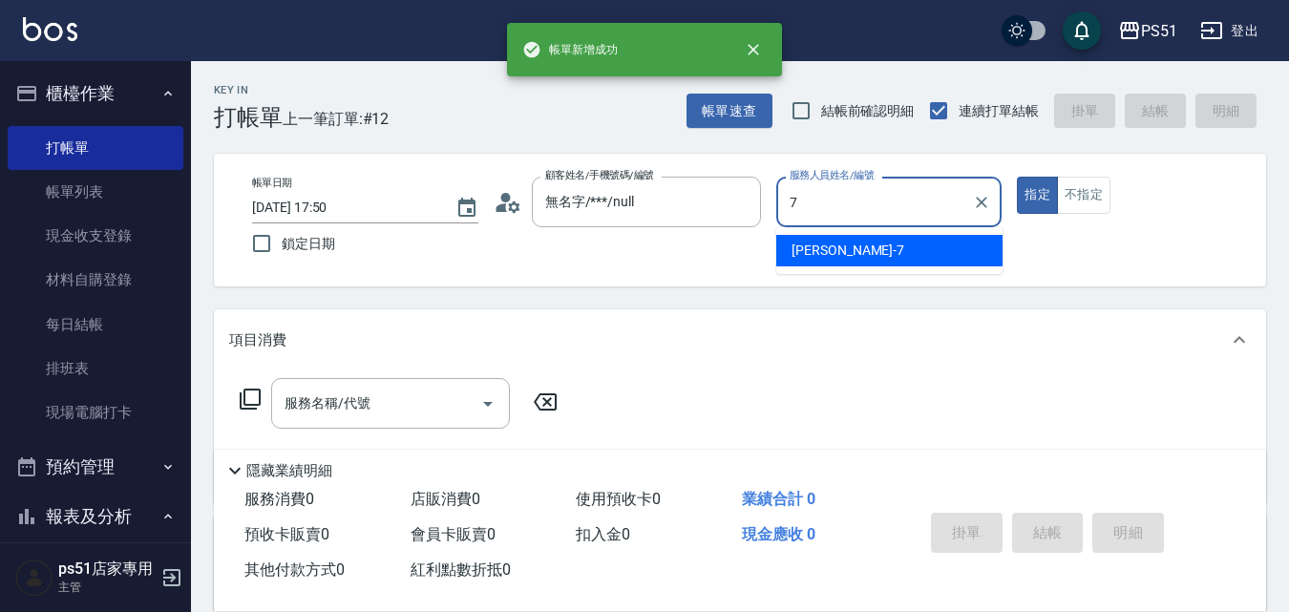
type input "[PERSON_NAME]-7"
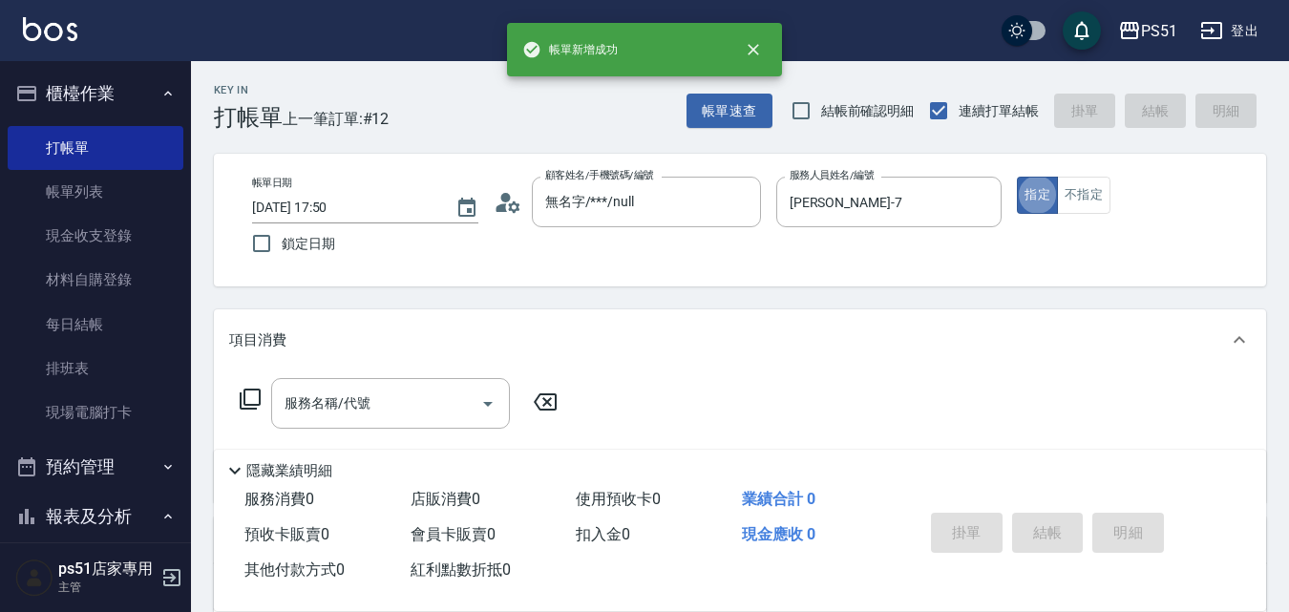
type button "true"
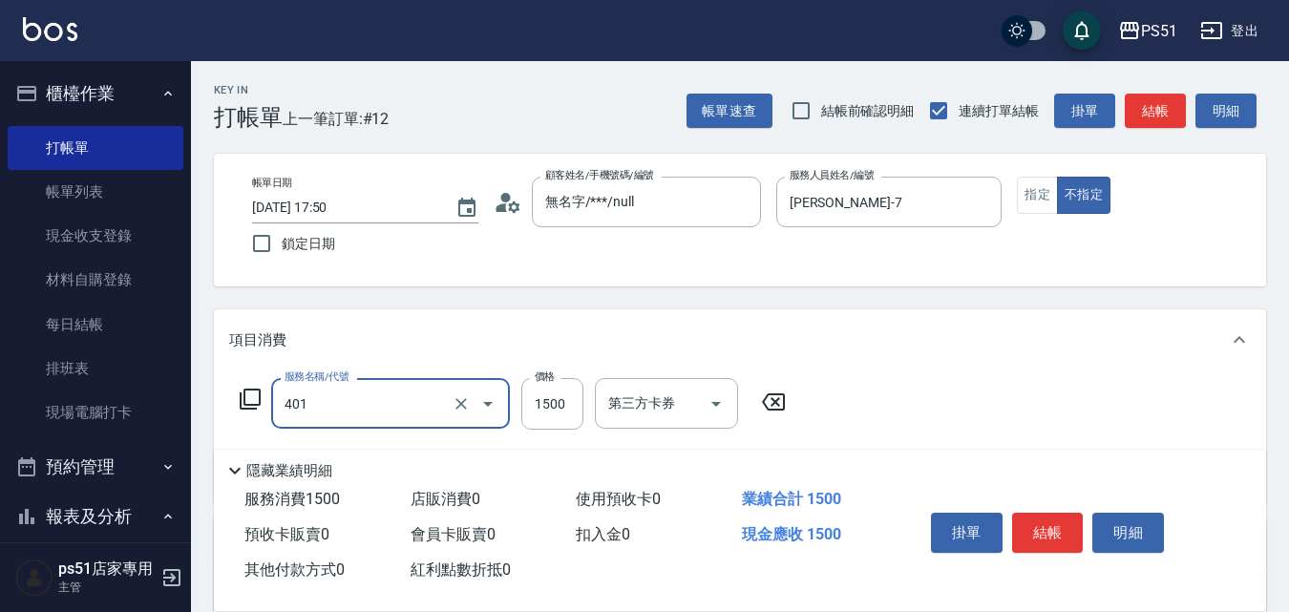
type input "基本染髮(401)"
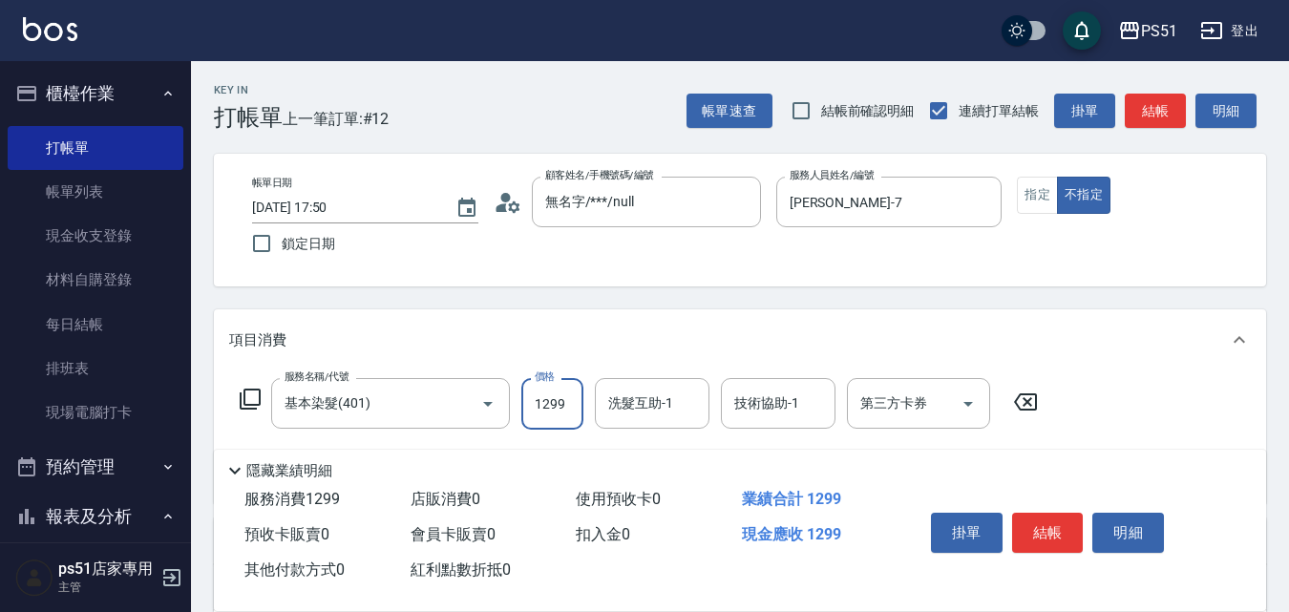
type input "1299"
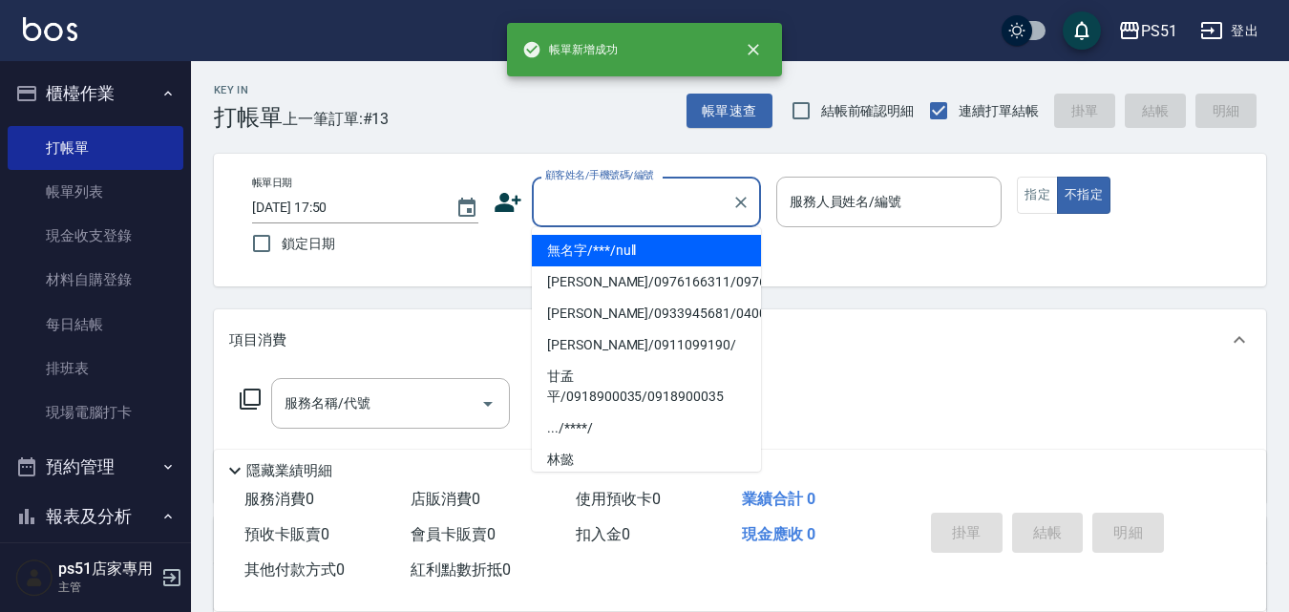
type input "無名字/***/null"
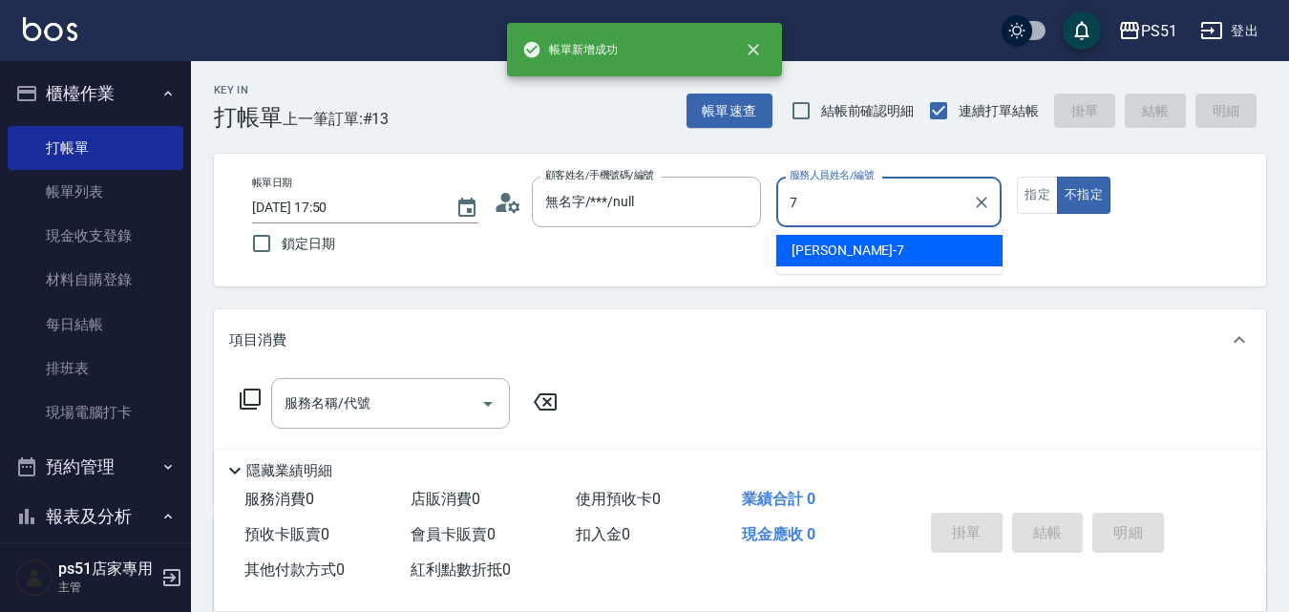
type input "[PERSON_NAME]-7"
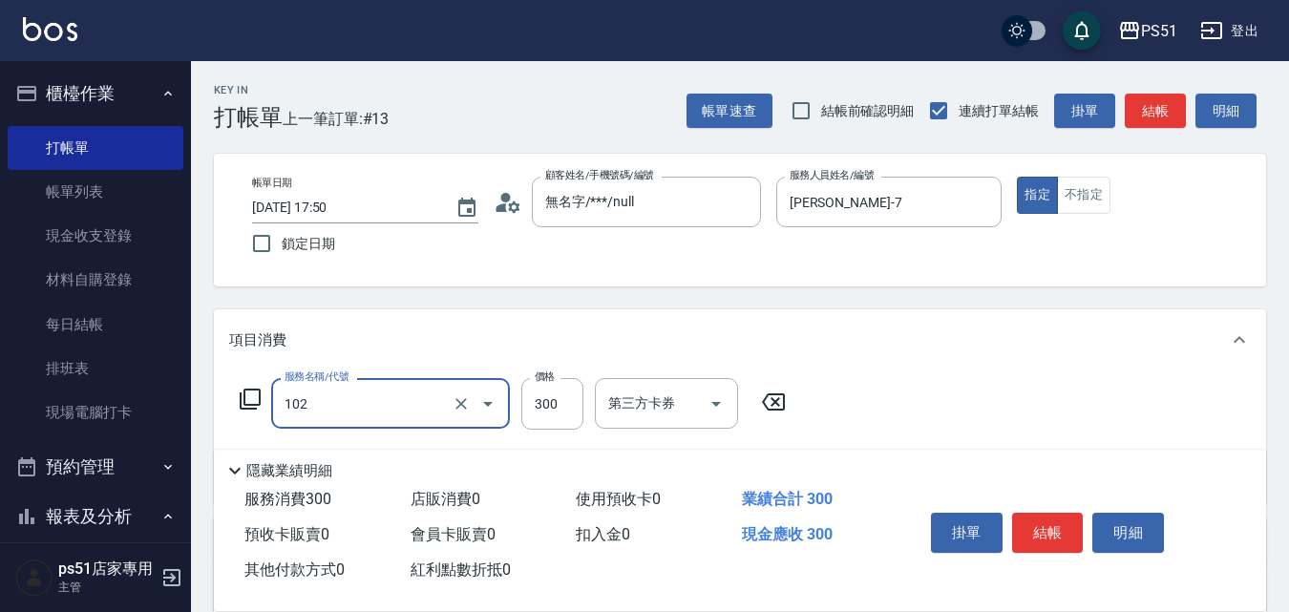
type input "精油洗髮(102)"
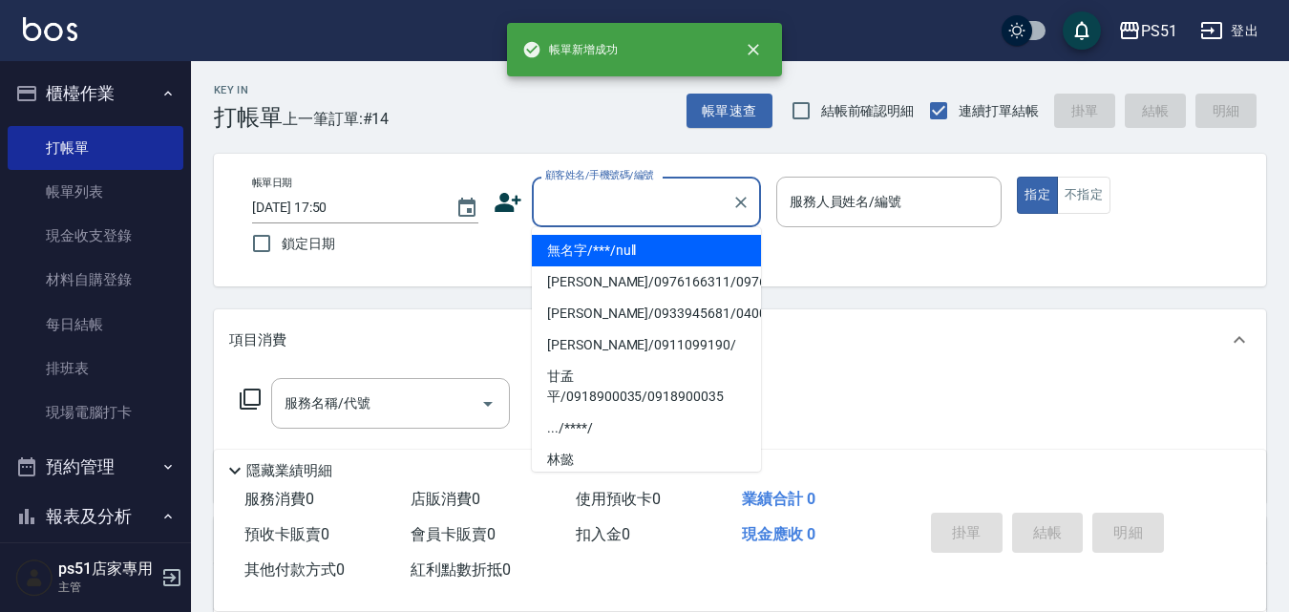
type input "無名字/***/null"
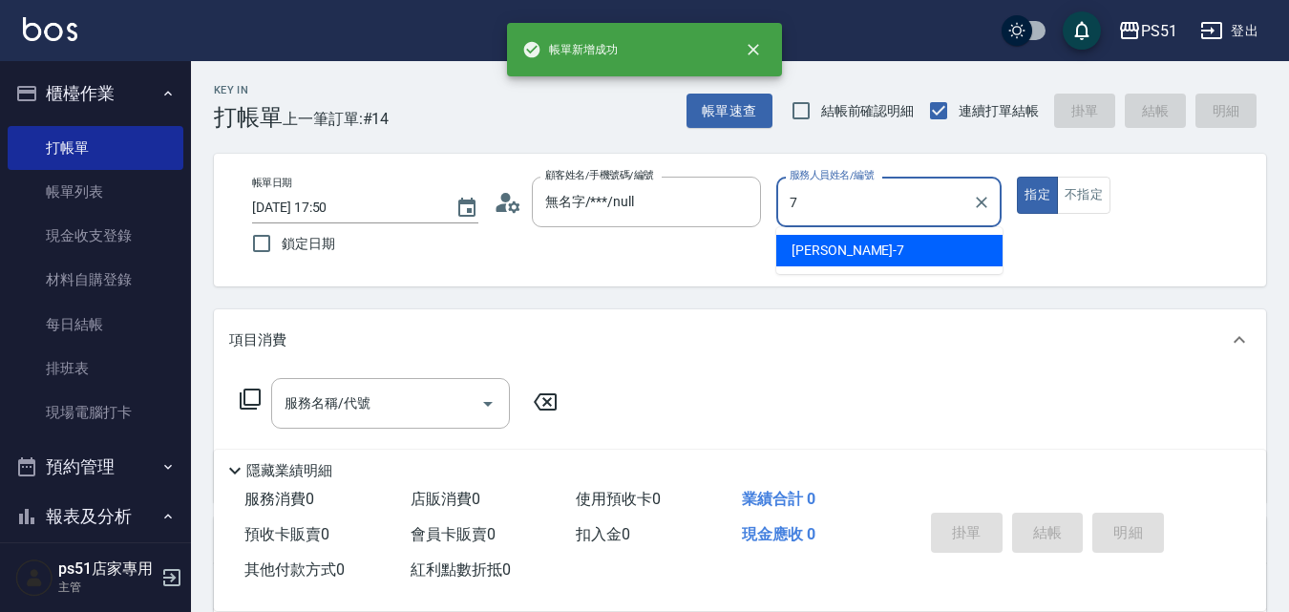
type input "[PERSON_NAME]-7"
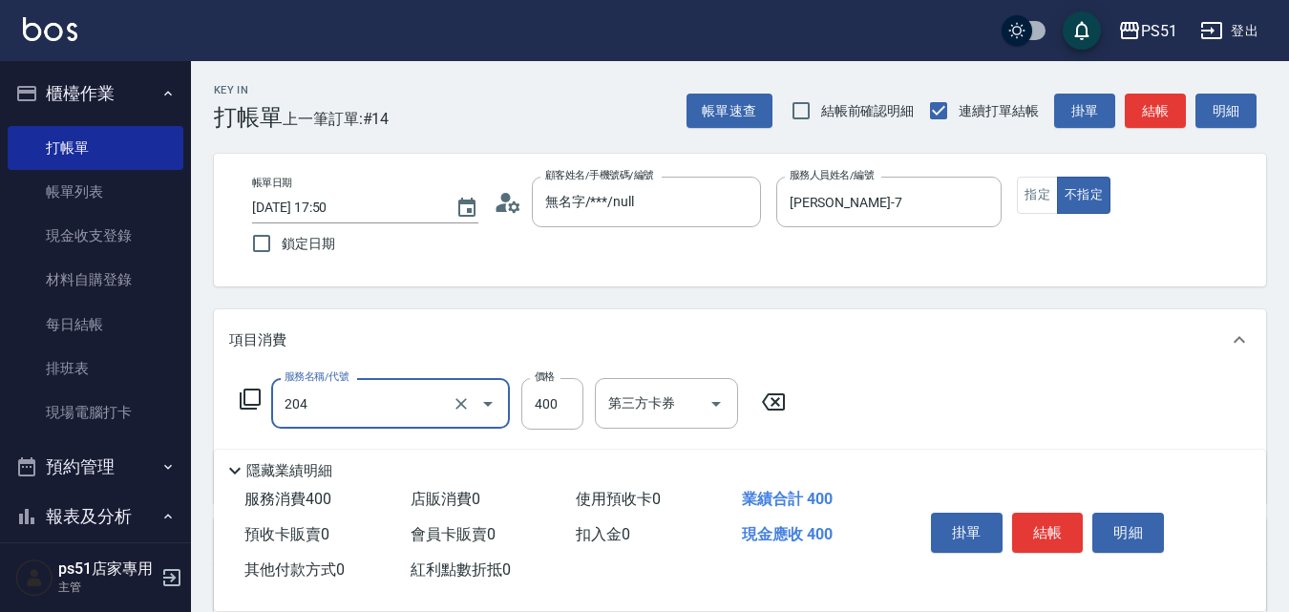
type input "B級洗+剪(204)"
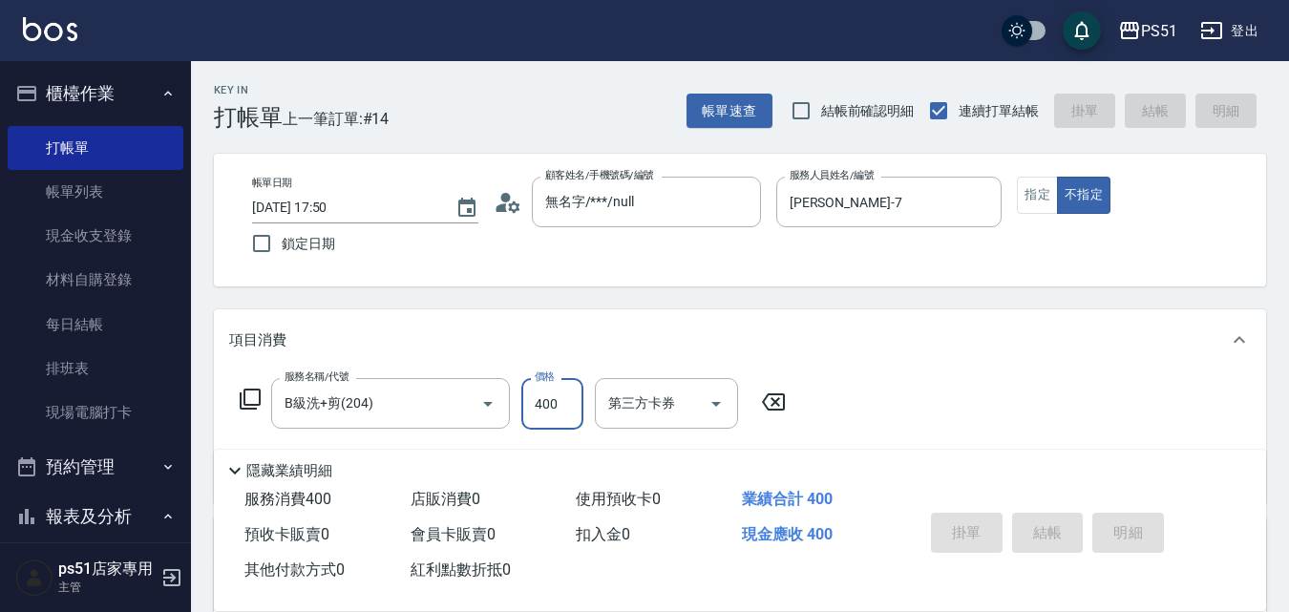
type input "[DATE] 17:51"
